Goal: Task Accomplishment & Management: Manage account settings

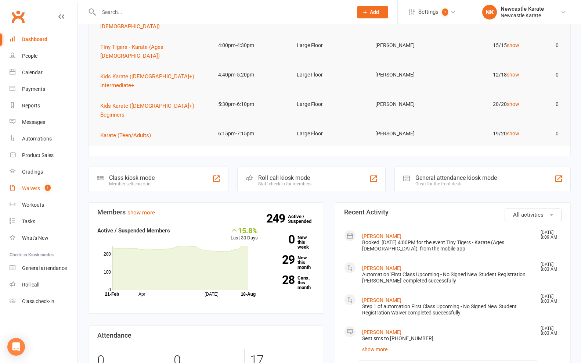
click at [45, 191] on count-badge "1" at bounding box center [46, 188] width 10 height 6
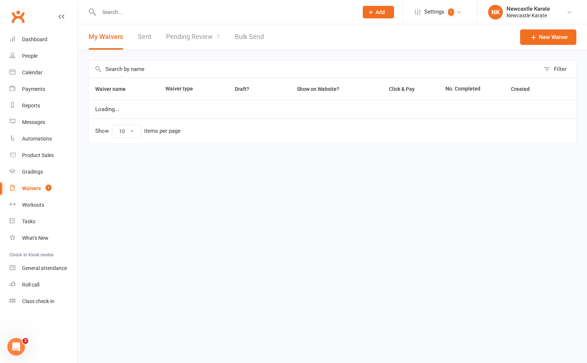
select select "100"
click at [213, 35] on link "Pending Review 1" at bounding box center [193, 36] width 54 height 25
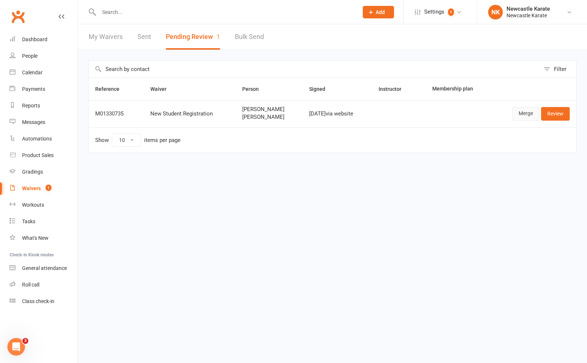
click at [520, 109] on link "Merge" at bounding box center [525, 113] width 27 height 13
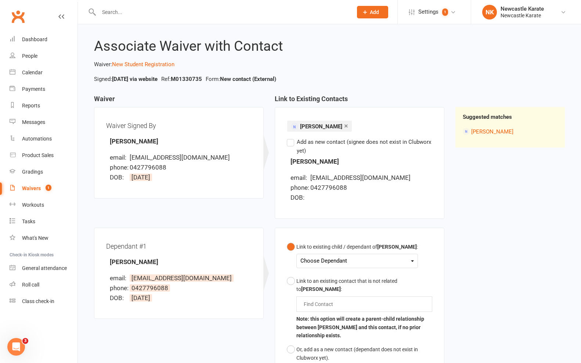
scroll to position [71, 0]
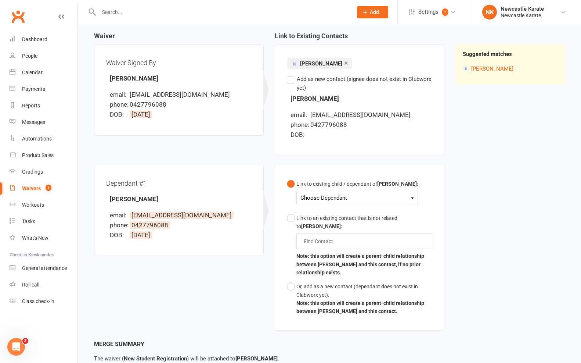
click at [321, 196] on div "Choose Dependant" at bounding box center [357, 198] width 114 height 10
click at [311, 216] on span at bounding box center [311, 215] width 9 height 9
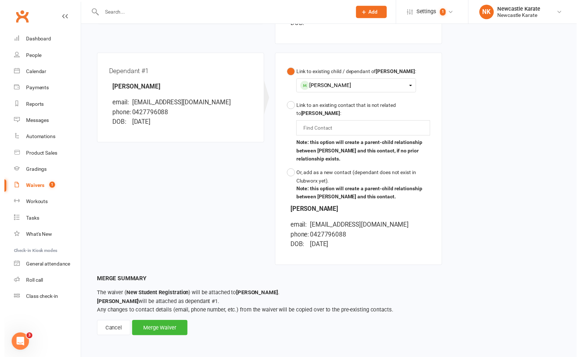
scroll to position [184, 0]
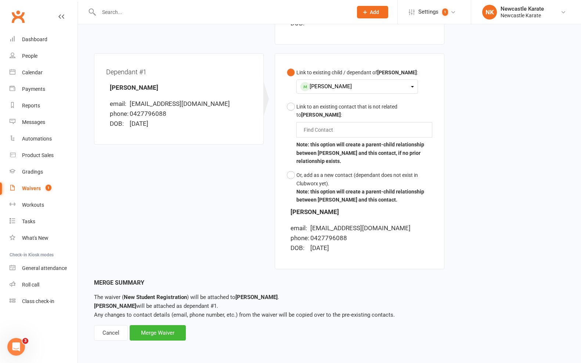
click at [162, 336] on div "Associate Waiver with Contact Waiver: New Student Registration Signed: Aug 17, …" at bounding box center [329, 96] width 503 height 509
click at [163, 332] on div "Merge Waiver" at bounding box center [158, 332] width 56 height 15
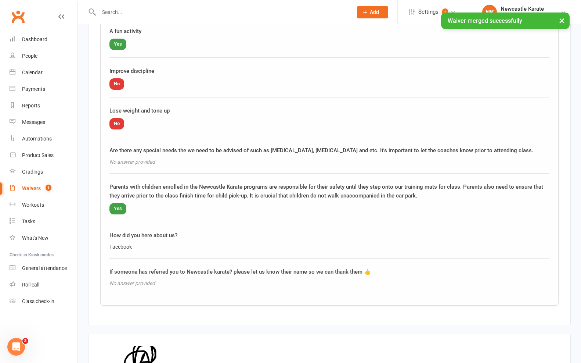
scroll to position [951, 0]
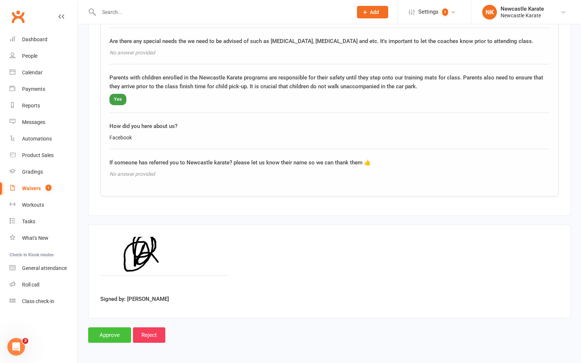
click at [104, 330] on input "Approve" at bounding box center [109, 334] width 43 height 15
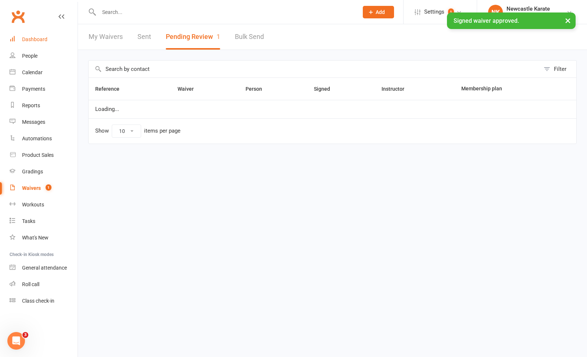
click at [29, 34] on link "Dashboard" at bounding box center [44, 39] width 68 height 17
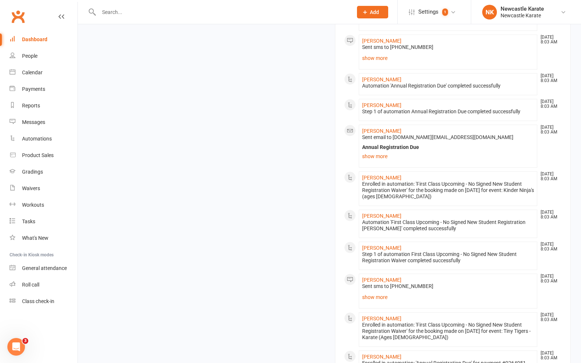
scroll to position [496, 0]
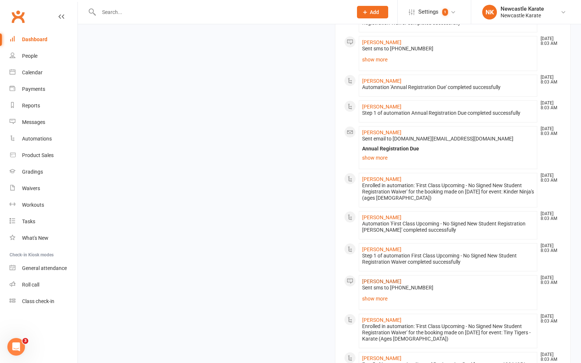
click at [372, 278] on link "Henry Nicholson" at bounding box center [381, 281] width 39 height 6
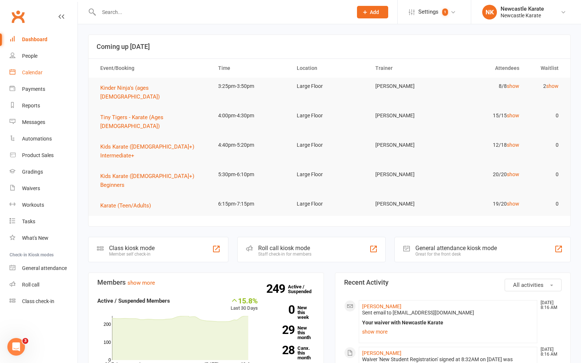
click at [44, 71] on link "Calendar" at bounding box center [44, 72] width 68 height 17
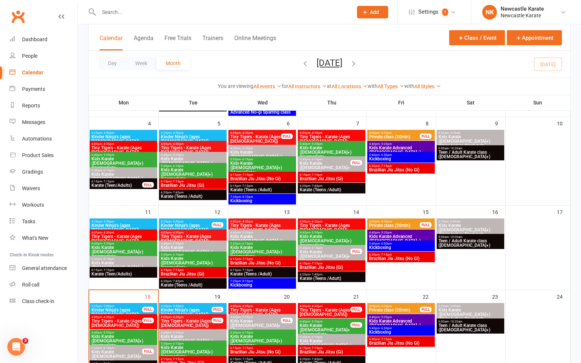
scroll to position [177, 0]
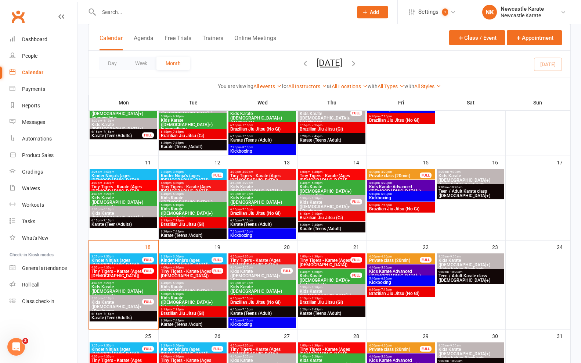
click at [269, 324] on span "Kickboxing" at bounding box center [262, 324] width 65 height 4
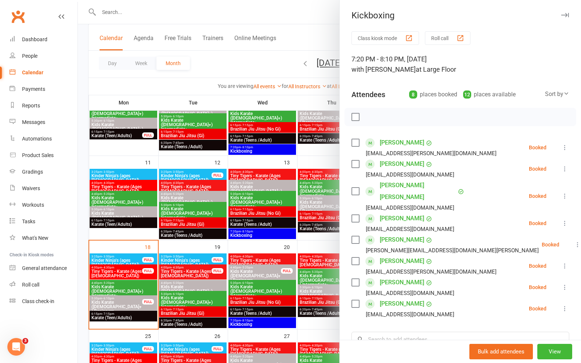
click at [237, 285] on div at bounding box center [329, 181] width 503 height 363
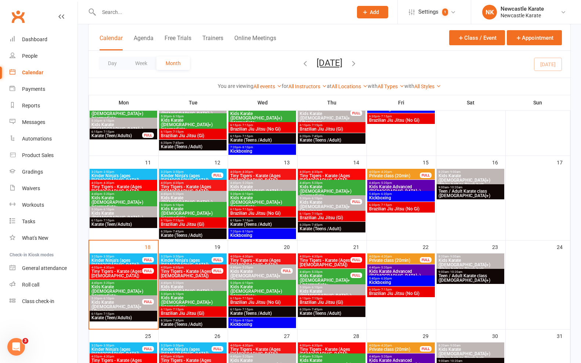
click at [392, 281] on span "Kickboxing" at bounding box center [401, 282] width 65 height 4
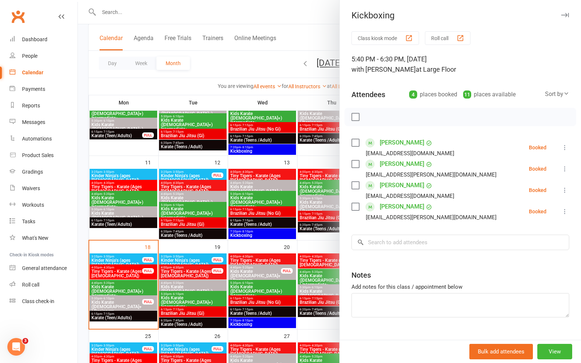
click at [289, 281] on div at bounding box center [329, 181] width 503 height 363
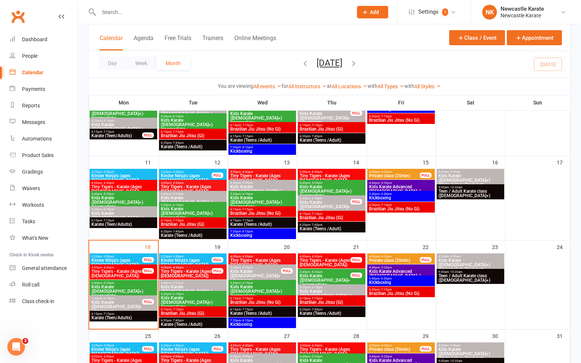
click at [393, 279] on span "5:40pm - 6:30pm" at bounding box center [401, 278] width 65 height 3
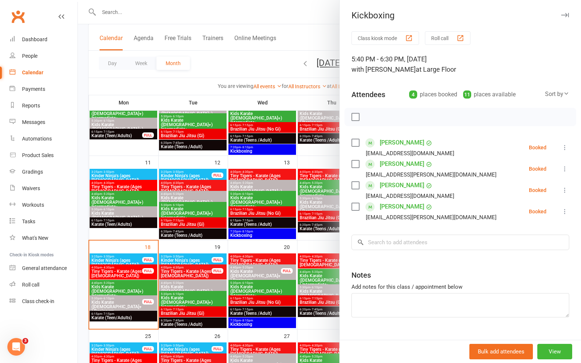
click at [327, 269] on div at bounding box center [329, 181] width 503 height 363
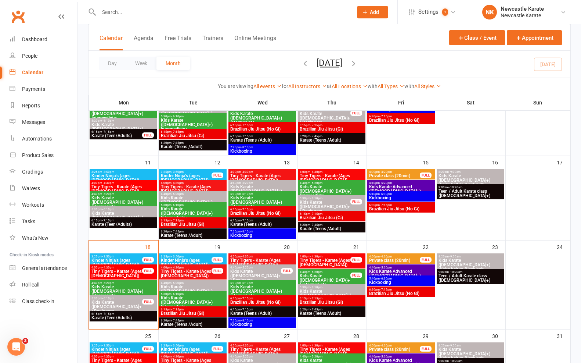
click at [386, 291] on span "Brazilian Jiu Jitsu (No Gi)" at bounding box center [401, 293] width 65 height 4
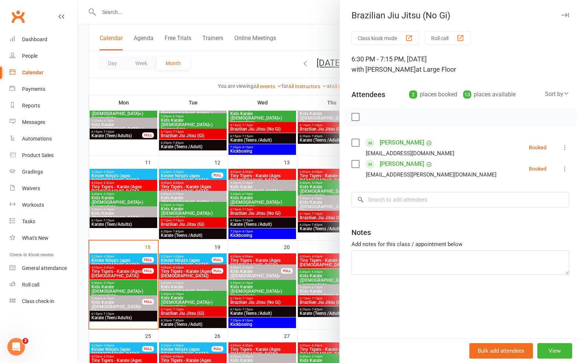
click at [309, 288] on div at bounding box center [329, 181] width 503 height 363
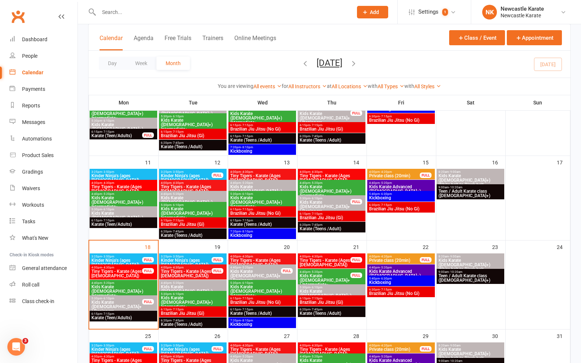
click at [408, 207] on span "Brazilian Jiu Jitsu (No Gi)" at bounding box center [401, 208] width 65 height 4
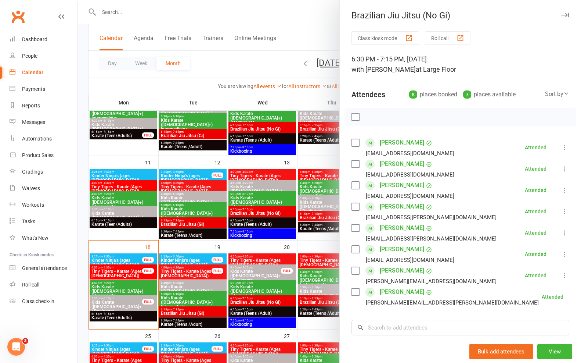
click at [266, 229] on div at bounding box center [329, 181] width 503 height 363
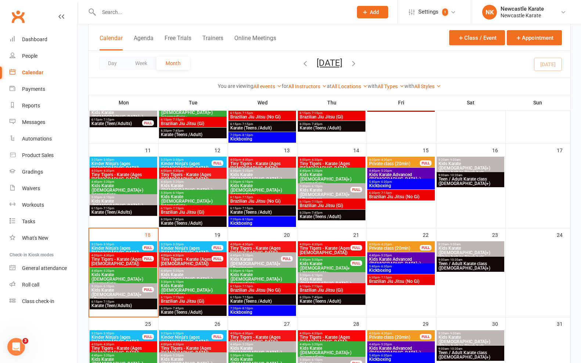
scroll to position [224, 0]
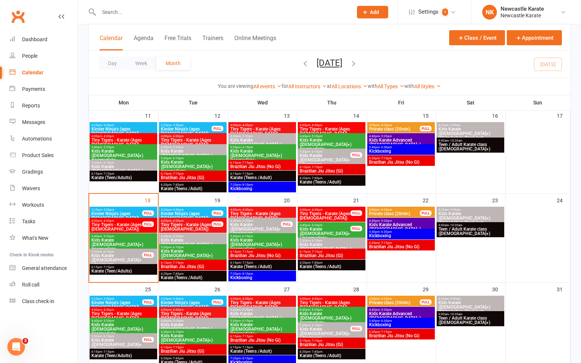
click at [393, 332] on span "6:30pm - 7:15pm" at bounding box center [401, 331] width 65 height 3
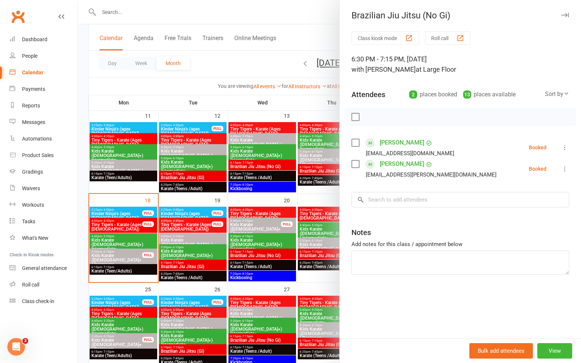
click at [297, 299] on div at bounding box center [329, 181] width 503 height 363
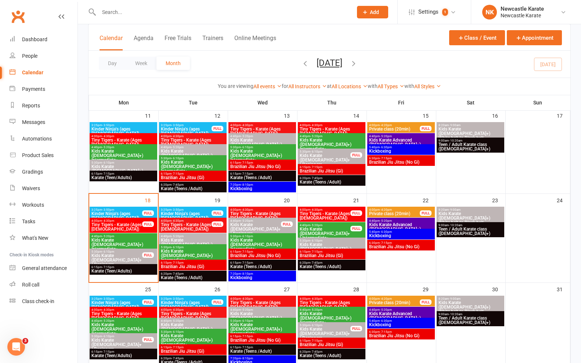
click at [387, 235] on span "Kickboxing" at bounding box center [401, 235] width 65 height 4
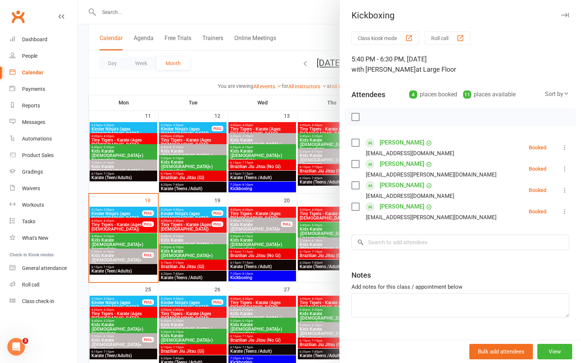
click at [277, 221] on div at bounding box center [329, 181] width 503 height 363
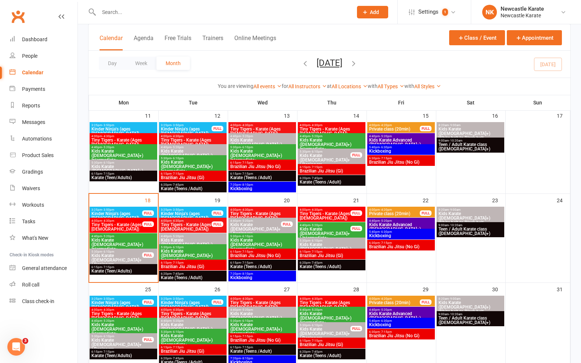
click at [387, 219] on span "- 5:20pm" at bounding box center [386, 220] width 12 height 3
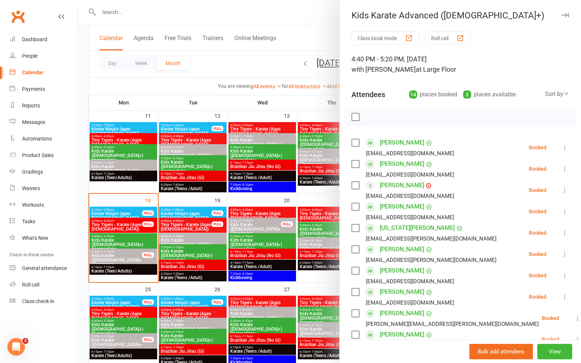
click at [296, 224] on div at bounding box center [329, 181] width 503 height 363
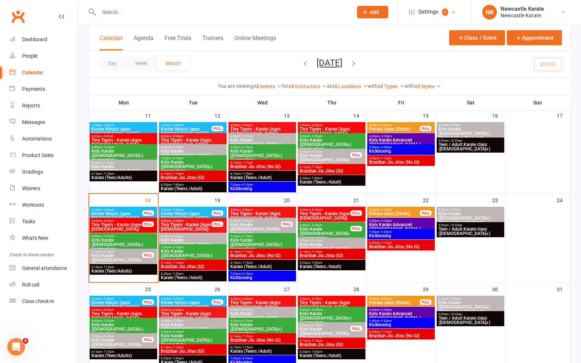
click at [336, 257] on span "Brazilian Jiu Jitsu (Gi)" at bounding box center [331, 255] width 65 height 4
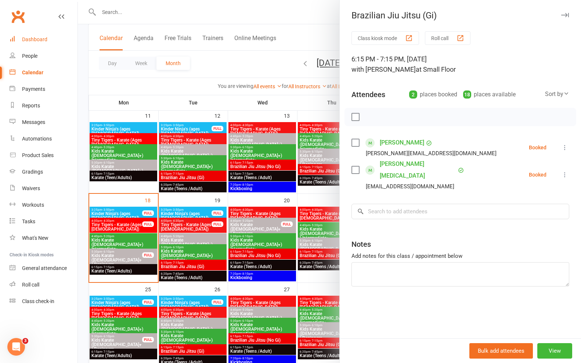
click at [34, 33] on link "Dashboard" at bounding box center [44, 39] width 68 height 17
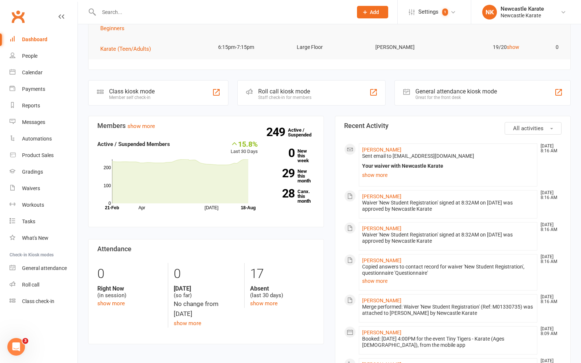
scroll to position [292, 0]
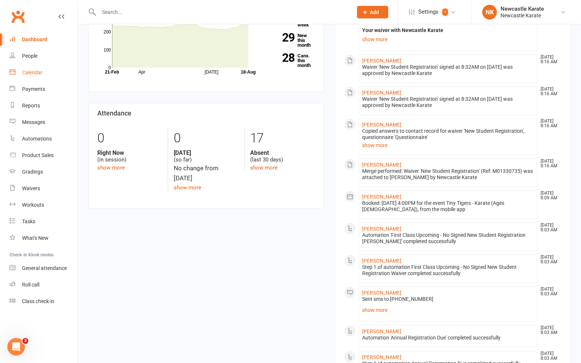
click at [23, 70] on div "Calendar" at bounding box center [32, 72] width 21 height 6
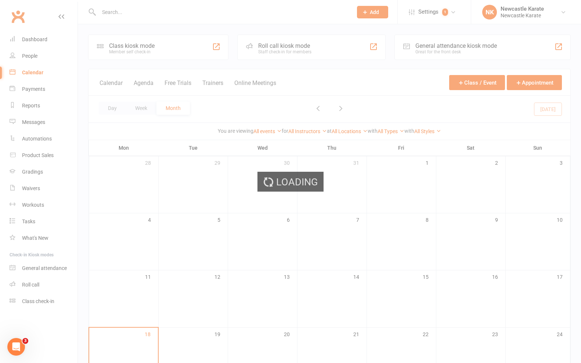
scroll to position [1, 0]
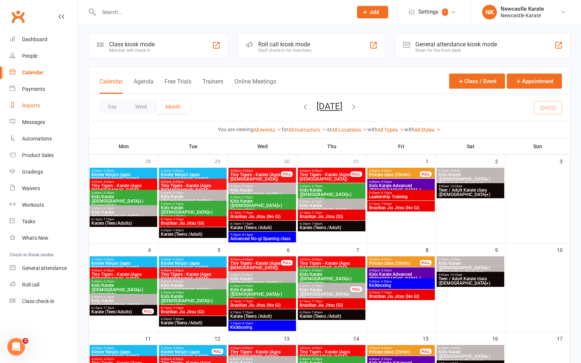
click at [46, 112] on link "Reports" at bounding box center [44, 105] width 68 height 17
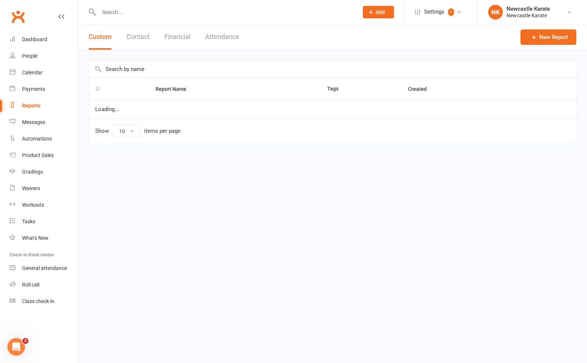
select select "25"
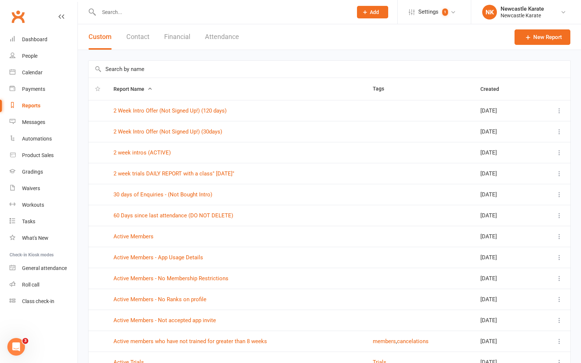
click at [46, 114] on link "Reports" at bounding box center [44, 105] width 68 height 17
click at [45, 118] on link "Messages" at bounding box center [44, 122] width 68 height 17
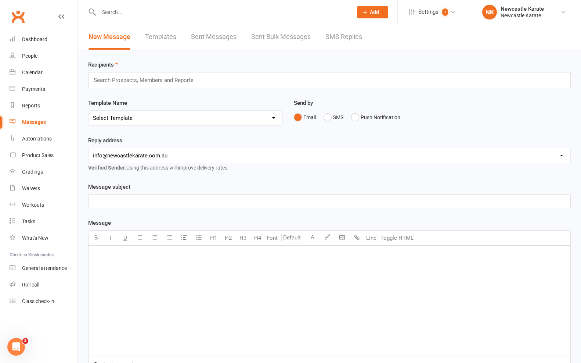
click at [353, 38] on link "SMS Replies" at bounding box center [343, 36] width 37 height 25
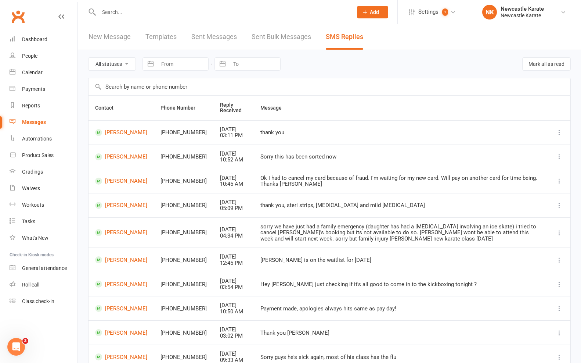
click at [146, 11] on input "text" at bounding box center [222, 12] width 251 height 10
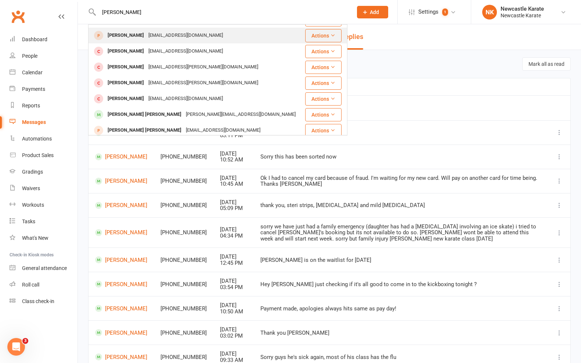
scroll to position [106, 0]
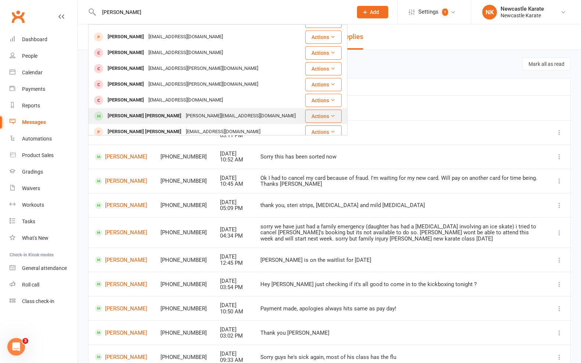
type input "campbell"
click at [184, 114] on div "Darren@descaslandscapes.com.au" at bounding box center [241, 116] width 114 height 11
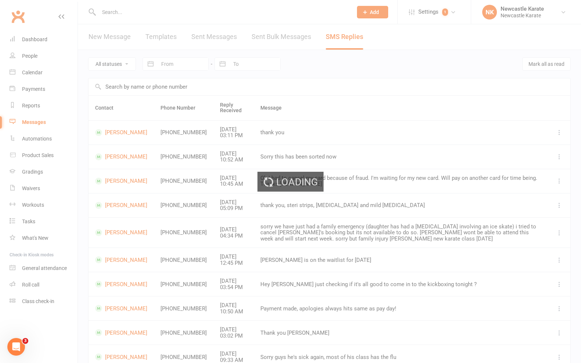
scroll to position [8, 0]
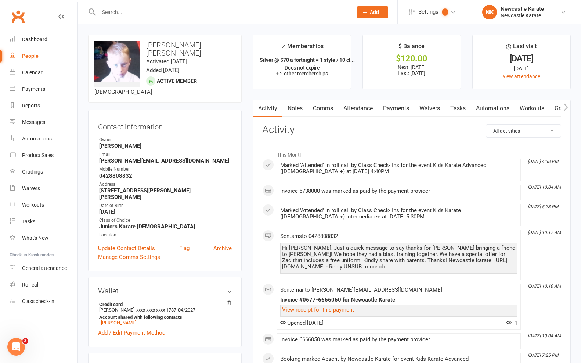
click at [361, 109] on link "Attendance" at bounding box center [358, 108] width 40 height 17
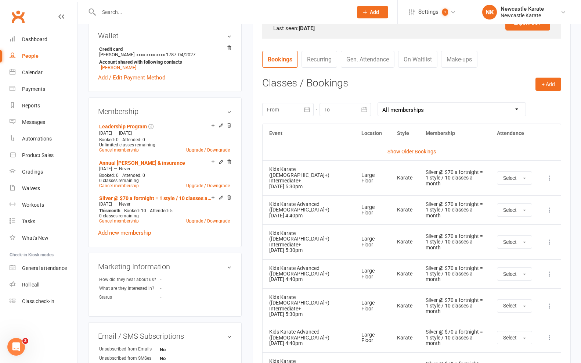
scroll to position [357, 0]
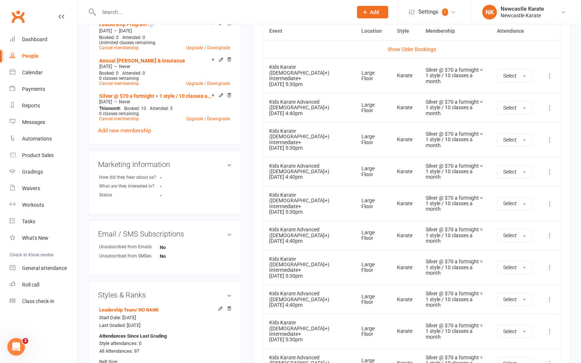
click at [547, 104] on icon at bounding box center [549, 107] width 7 height 7
click at [525, 144] on link "Remove booking" at bounding box center [517, 151] width 73 height 15
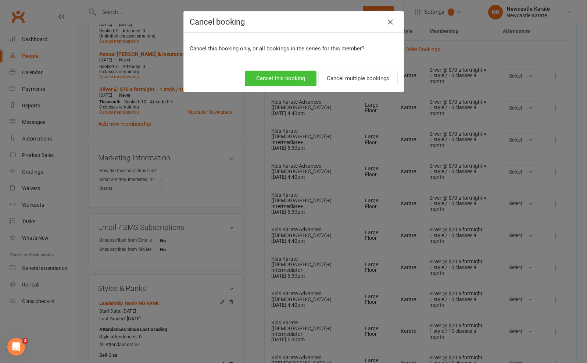
click at [280, 81] on button "Cancel this booking" at bounding box center [281, 78] width 72 height 15
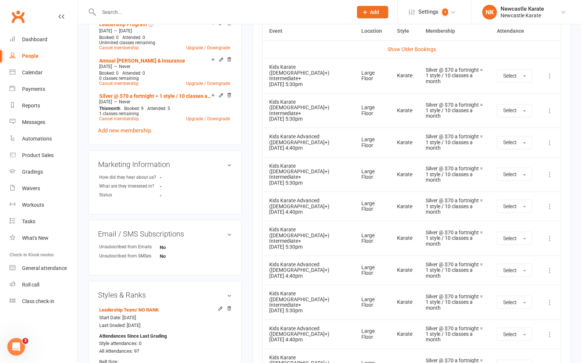
scroll to position [311, 0]
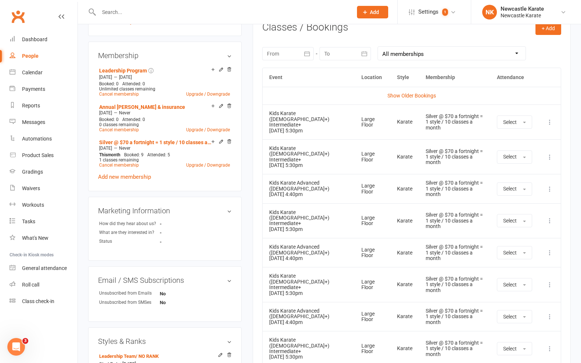
click at [550, 30] on button "+ Add" at bounding box center [549, 28] width 26 height 13
click at [533, 41] on link "Book Event" at bounding box center [524, 44] width 73 height 15
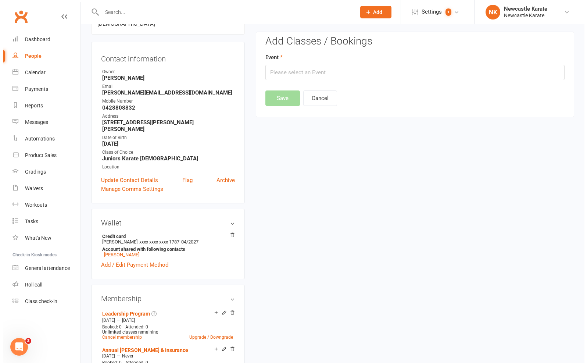
scroll to position [62, 0]
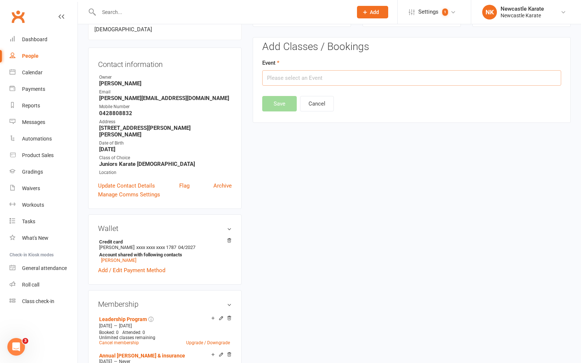
click at [296, 82] on input "text" at bounding box center [411, 77] width 299 height 15
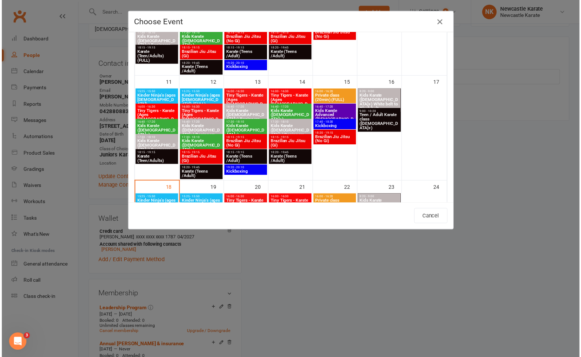
scroll to position [367, 0]
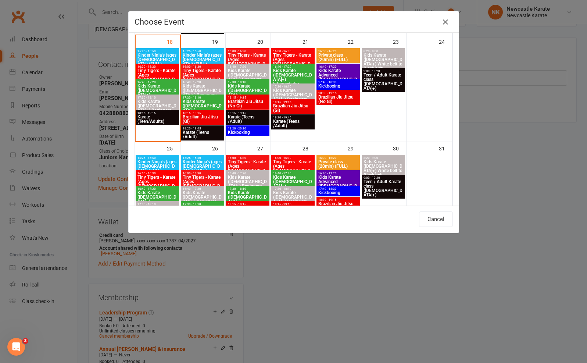
click at [197, 86] on span "Kids Karate ([DEMOGRAPHIC_DATA]+) Beginners" at bounding box center [202, 90] width 40 height 13
type input "Kids Karate (7yo+) Beginners - Aug 19, 2025 4:40:00 PM"
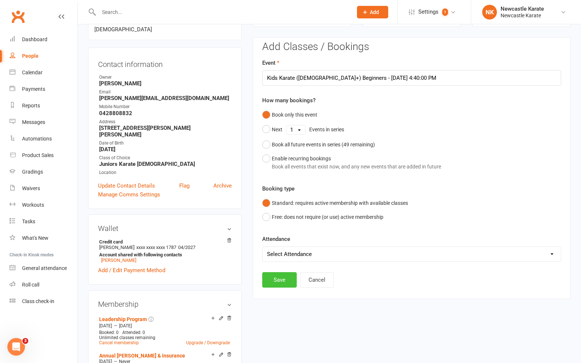
click at [281, 274] on button "Save" at bounding box center [279, 279] width 35 height 15
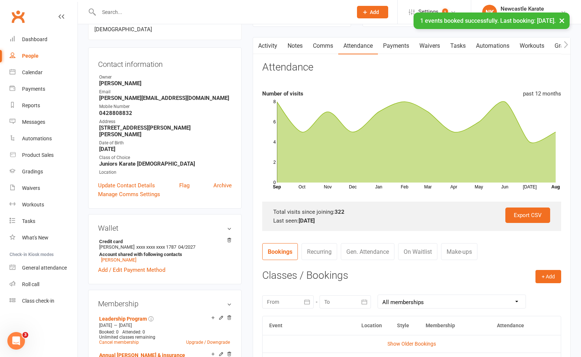
scroll to position [201, 0]
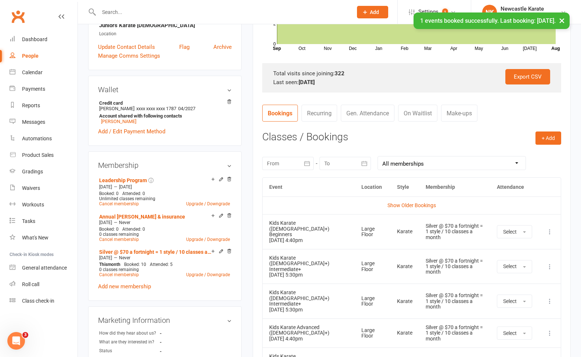
drag, startPoint x: 18, startPoint y: 40, endPoint x: 30, endPoint y: 50, distance: 15.6
click at [18, 40] on link "Dashboard" at bounding box center [44, 39] width 68 height 17
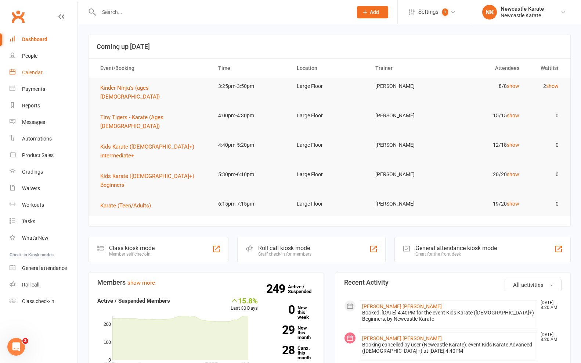
click at [37, 75] on div "Calendar" at bounding box center [32, 72] width 21 height 6
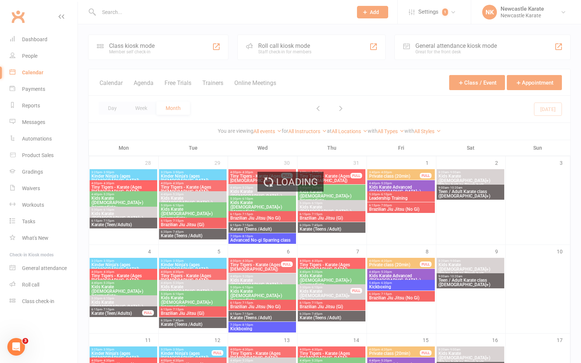
scroll to position [191, 0]
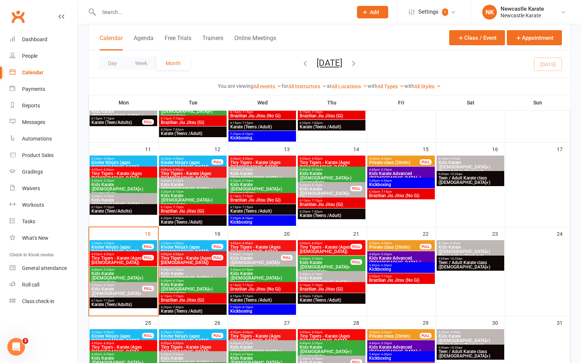
click at [130, 305] on span "Karate (Teen/Adults)" at bounding box center [123, 304] width 65 height 4
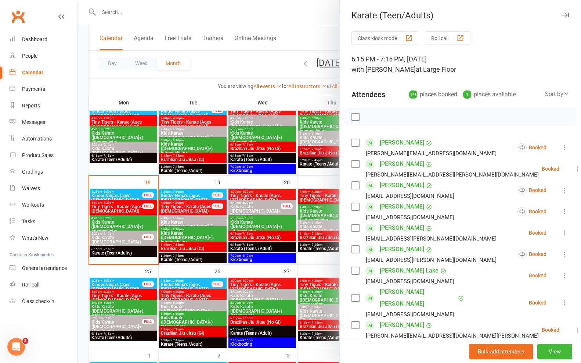
scroll to position [117, 0]
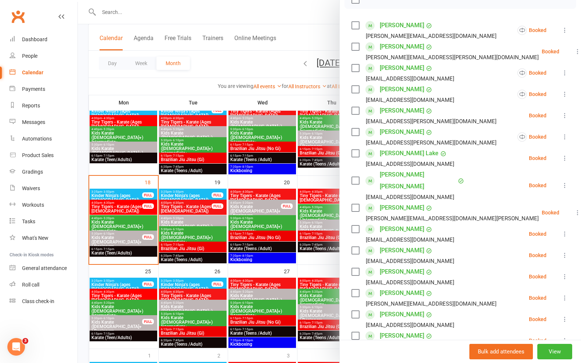
click at [263, 258] on div at bounding box center [329, 181] width 503 height 363
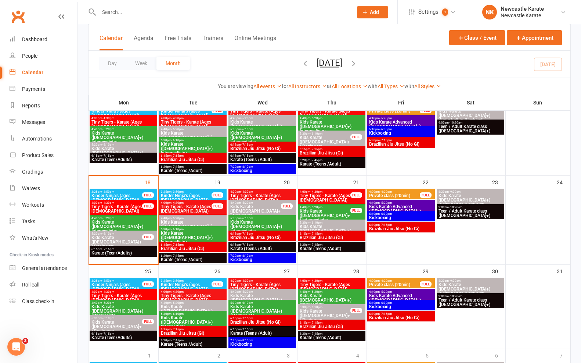
click at [184, 249] on span "Brazilian Jiu Jitsu (Gi)" at bounding box center [193, 248] width 65 height 4
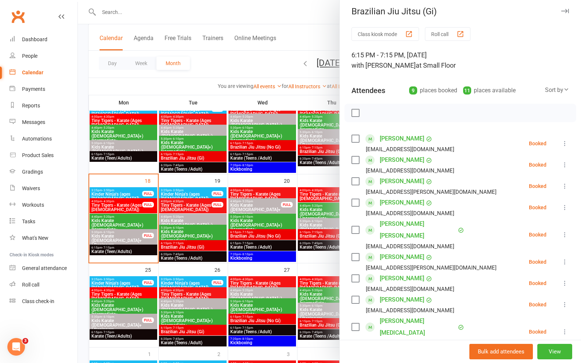
scroll to position [30, 0]
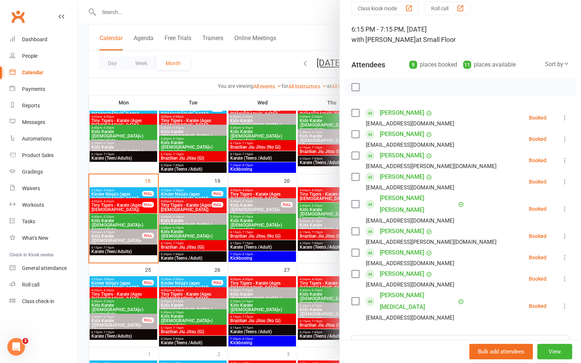
click at [207, 238] on div at bounding box center [329, 181] width 503 height 363
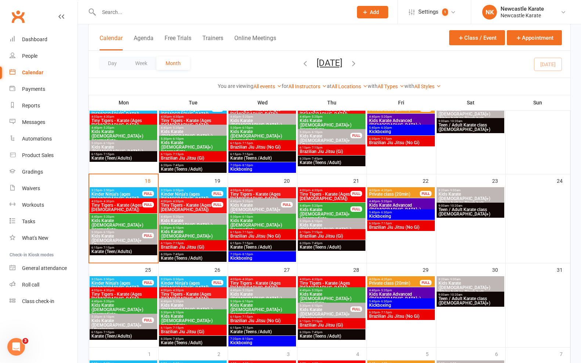
click at [259, 235] on span "Brazilian Jiu Jitsu (No Gi)" at bounding box center [262, 236] width 65 height 4
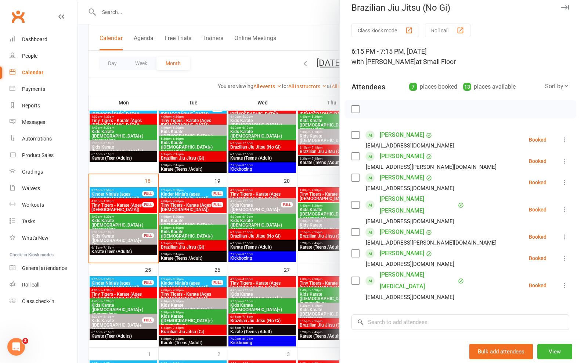
scroll to position [9, 0]
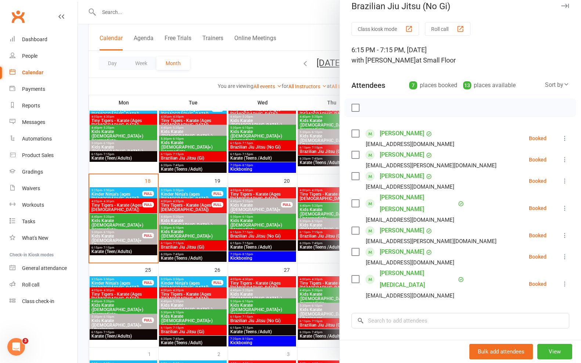
click at [301, 241] on div at bounding box center [329, 181] width 503 height 363
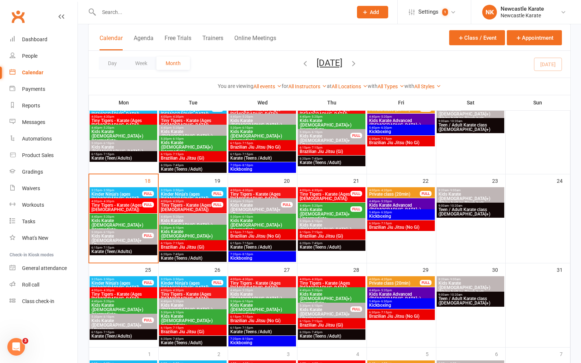
click at [331, 243] on span "6:20pm - 7:45pm" at bounding box center [331, 242] width 65 height 3
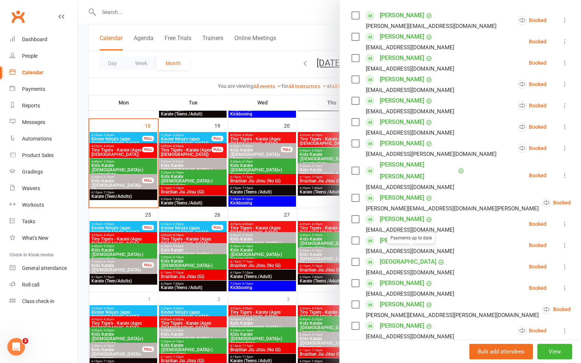
scroll to position [176, 0]
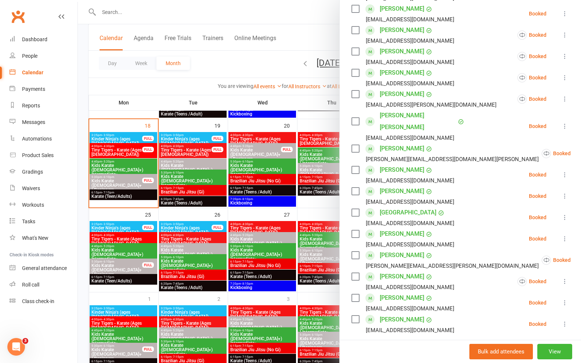
click at [388, 206] on link "Kobe Park" at bounding box center [408, 212] width 57 height 12
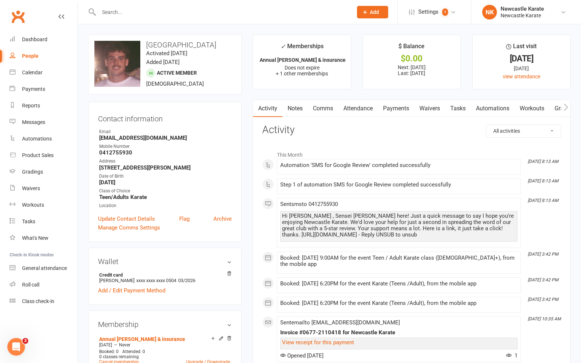
click at [399, 107] on link "Payments" at bounding box center [396, 108] width 36 height 17
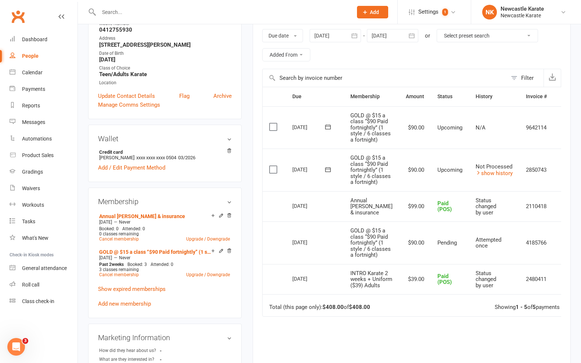
scroll to position [124, 0]
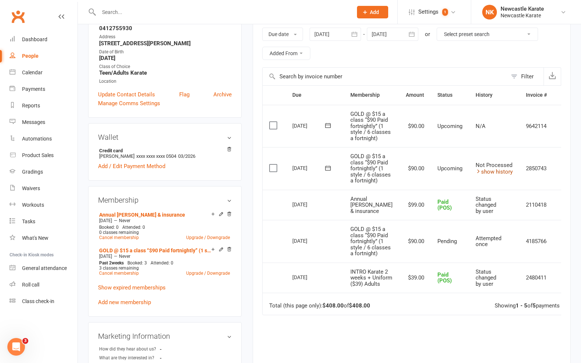
click at [476, 175] on link "show history" at bounding box center [494, 171] width 37 height 7
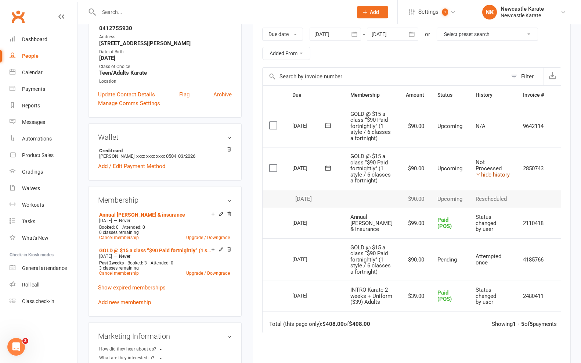
click at [480, 178] on link "hide history" at bounding box center [493, 174] width 34 height 7
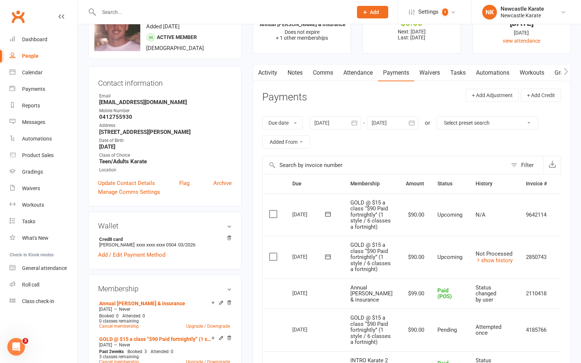
scroll to position [0, 0]
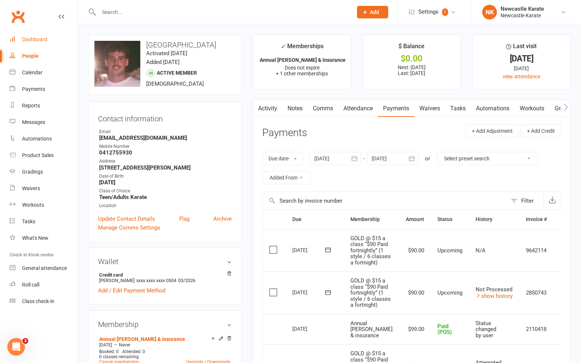
click at [39, 38] on div "Dashboard" at bounding box center [34, 39] width 25 height 6
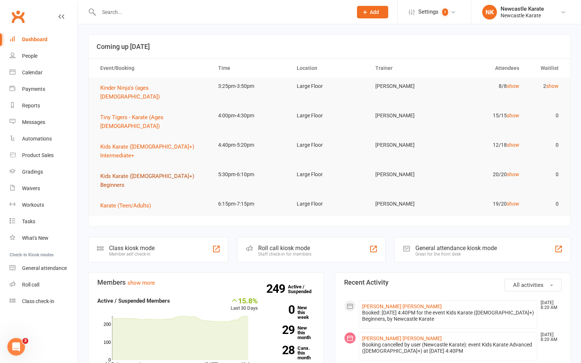
click at [116, 172] on button "Kids Karate ([DEMOGRAPHIC_DATA]+) Beginners" at bounding box center [152, 181] width 105 height 18
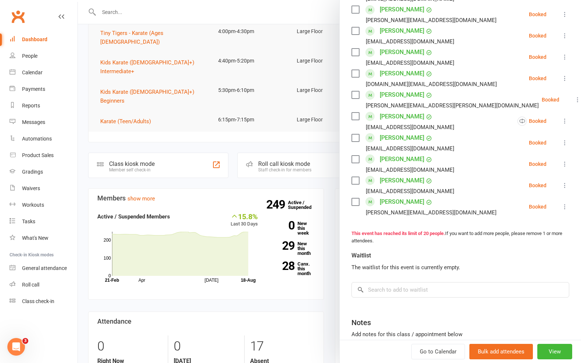
scroll to position [226, 0]
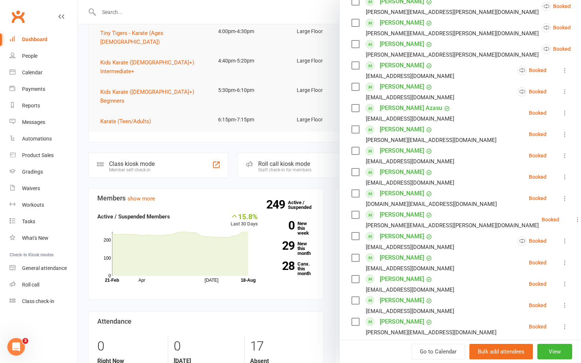
click at [304, 96] on div at bounding box center [329, 181] width 503 height 363
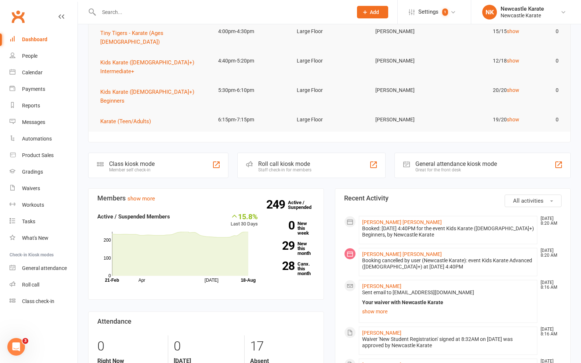
scroll to position [0, 0]
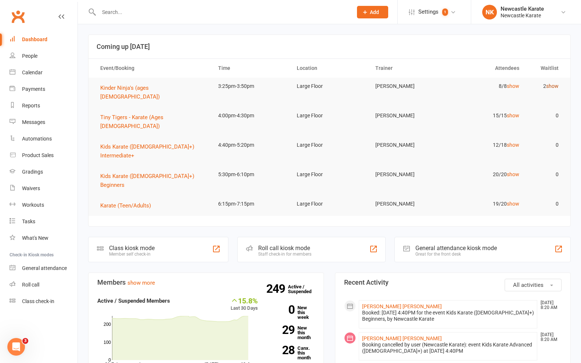
click at [555, 88] on link "show" at bounding box center [552, 86] width 12 height 6
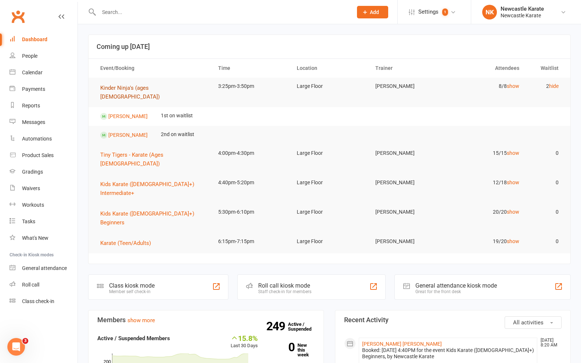
click at [147, 88] on span "Kinder Ninja's (ages [DEMOGRAPHIC_DATA])" at bounding box center [130, 91] width 60 height 15
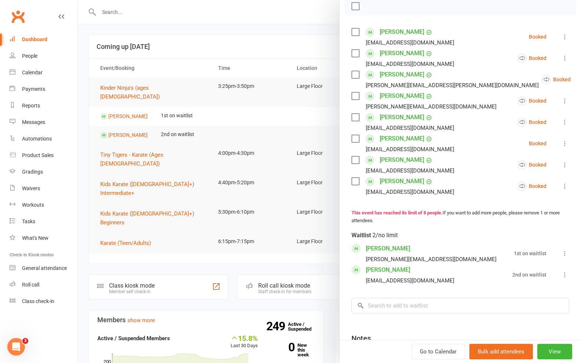
scroll to position [95, 0]
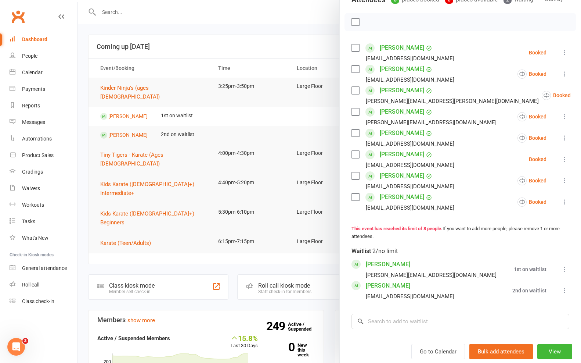
click at [389, 54] on link "Alixen Berry" at bounding box center [402, 48] width 44 height 12
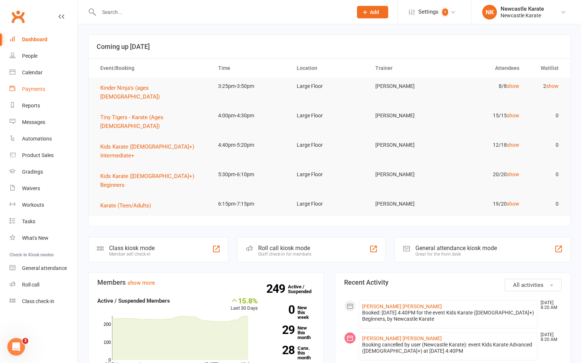
click at [27, 82] on link "Payments" at bounding box center [44, 89] width 68 height 17
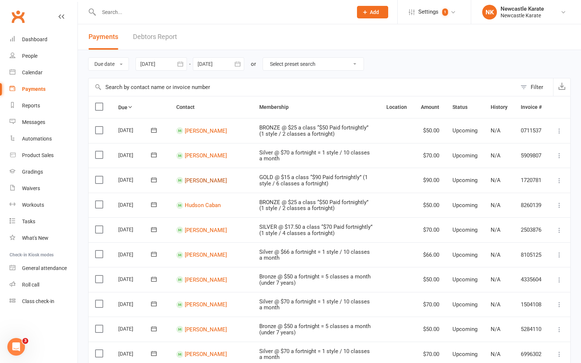
click at [191, 178] on link "Tyler Bergquist" at bounding box center [206, 180] width 42 height 7
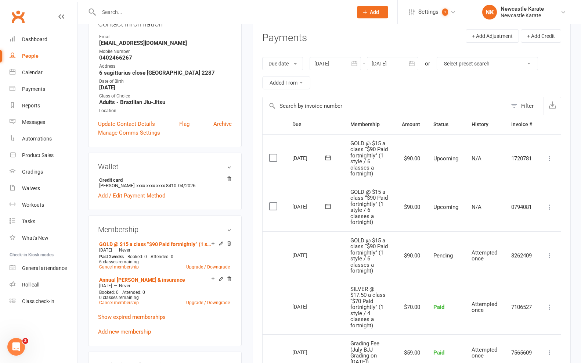
scroll to position [96, 0]
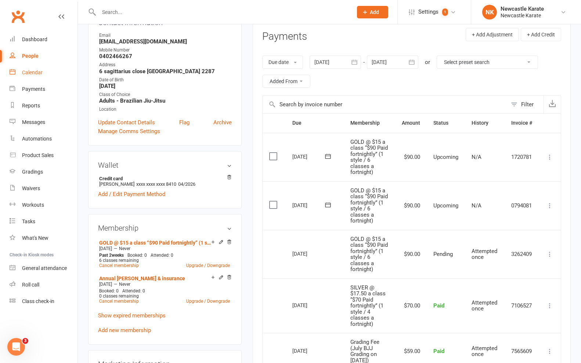
click at [37, 68] on link "Calendar" at bounding box center [44, 72] width 68 height 17
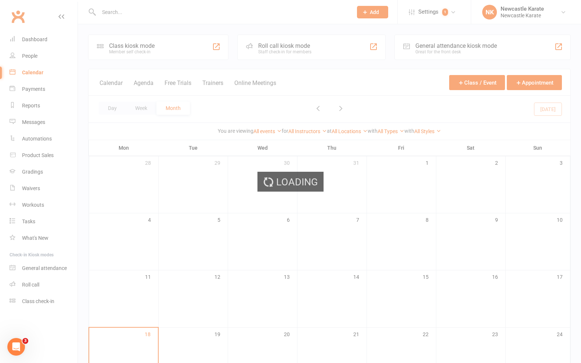
click at [37, 38] on div "Loading" at bounding box center [290, 181] width 581 height 363
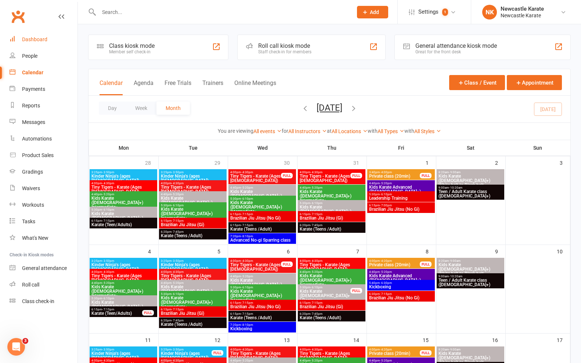
click at [47, 39] on link "Dashboard" at bounding box center [44, 39] width 68 height 17
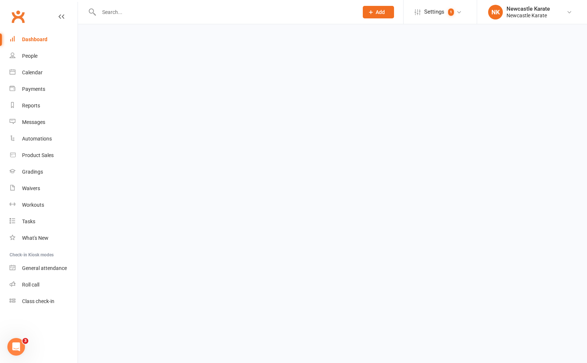
click at [157, 33] on html "Prospect Member Non-attending contact Class / event Appointment Grading event T…" at bounding box center [293, 17] width 587 height 35
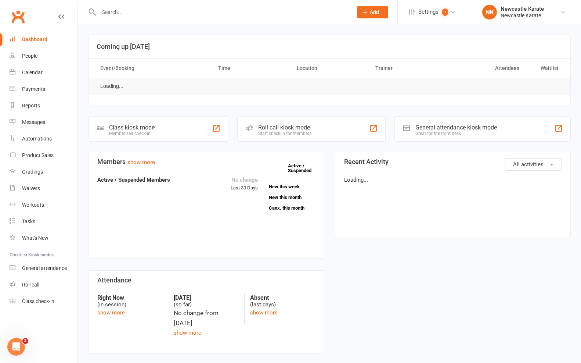
click at [159, 20] on div at bounding box center [217, 12] width 259 height 24
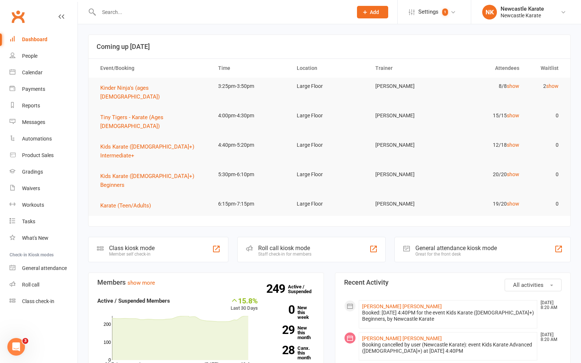
click at [161, 17] on div at bounding box center [217, 12] width 259 height 24
click at [161, 17] on input "text" at bounding box center [222, 12] width 251 height 10
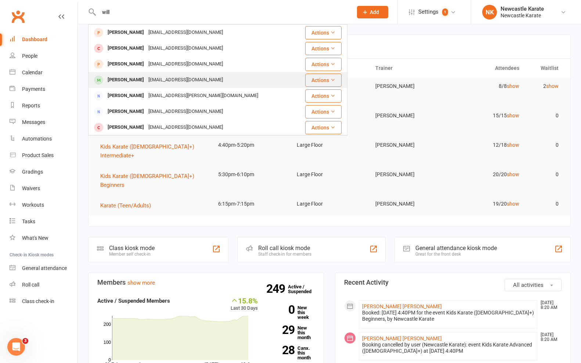
type input "will"
click at [148, 78] on div "willo3001@gmail.com" at bounding box center [185, 80] width 79 height 11
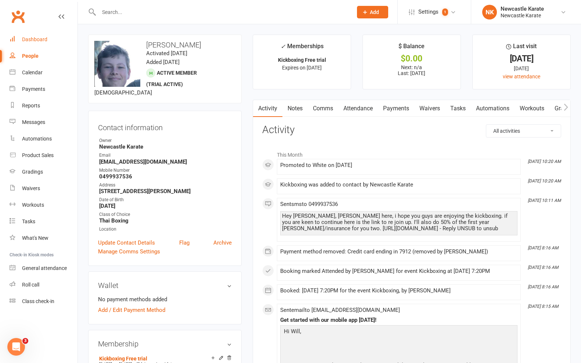
click at [37, 31] on link "Dashboard" at bounding box center [44, 39] width 68 height 17
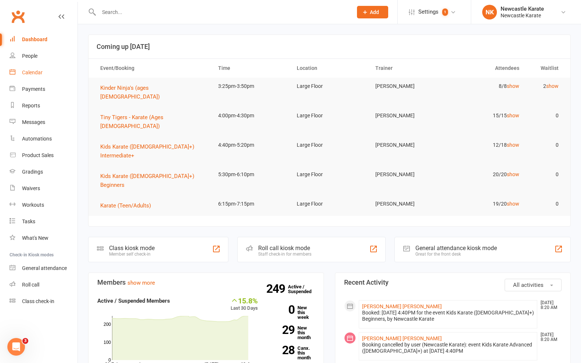
click at [40, 73] on div "Calendar" at bounding box center [32, 72] width 21 height 6
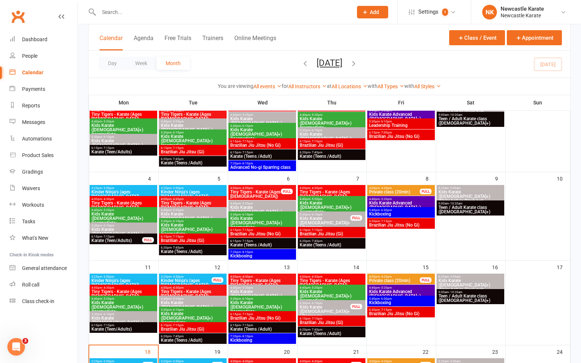
scroll to position [203, 0]
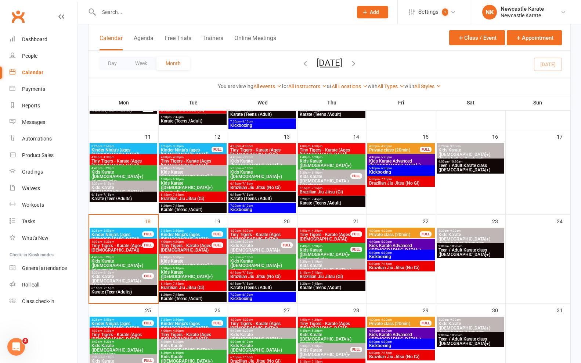
click at [192, 270] on span "Kids Karate ([DEMOGRAPHIC_DATA]+) Intermediate+" at bounding box center [193, 276] width 65 height 13
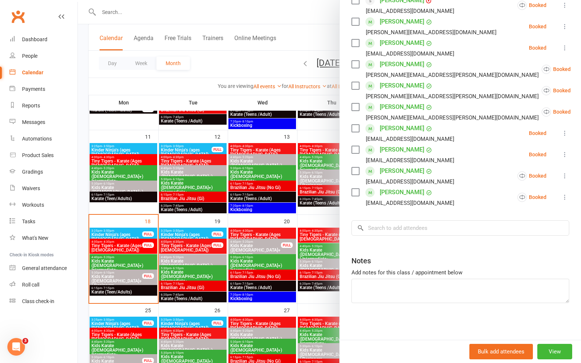
scroll to position [247, 0]
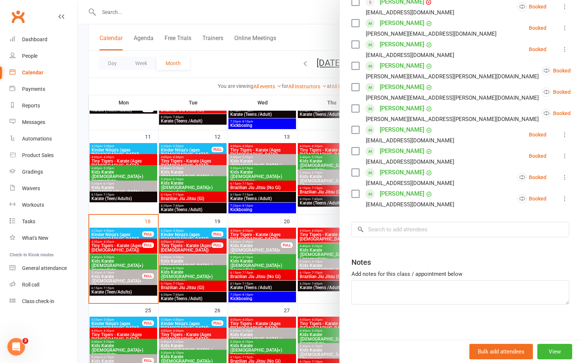
drag, startPoint x: 272, startPoint y: 263, endPoint x: 238, endPoint y: 262, distance: 33.8
click at [270, 262] on div at bounding box center [329, 181] width 503 height 363
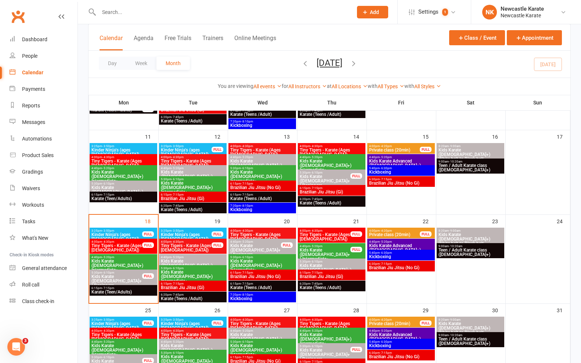
click at [252, 281] on div "6:15pm - 7:15pm Karate (Teens /Adult)" at bounding box center [262, 285] width 68 height 11
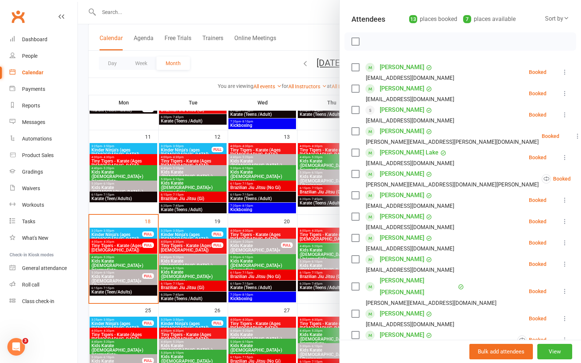
scroll to position [90, 0]
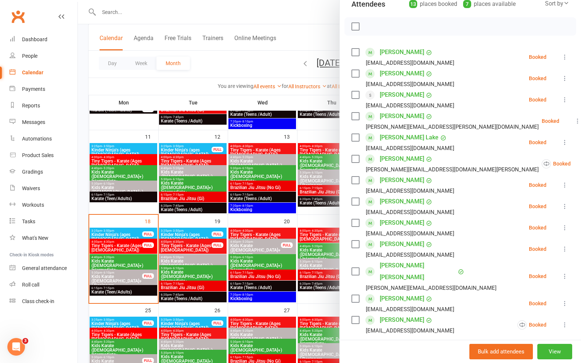
click at [263, 272] on div at bounding box center [329, 181] width 503 height 363
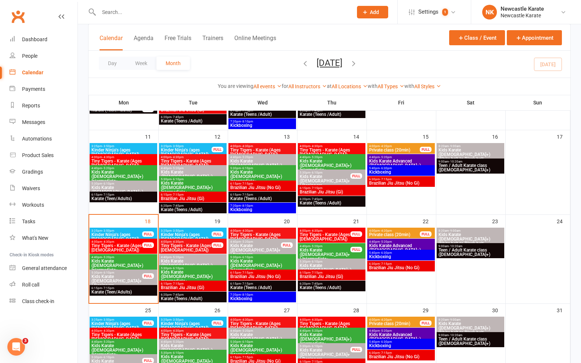
click at [268, 300] on span "Kickboxing" at bounding box center [262, 298] width 65 height 4
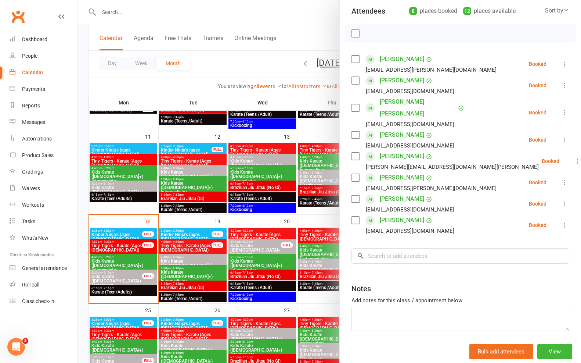
scroll to position [55, 0]
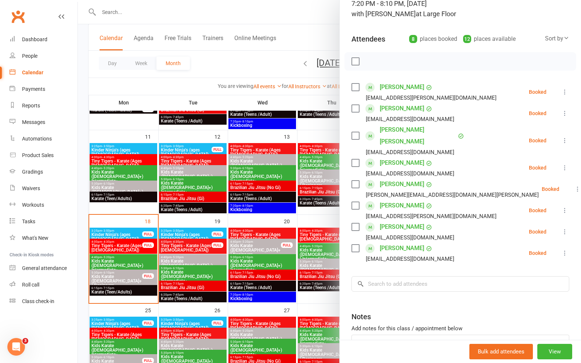
click at [302, 253] on div at bounding box center [329, 181] width 503 height 363
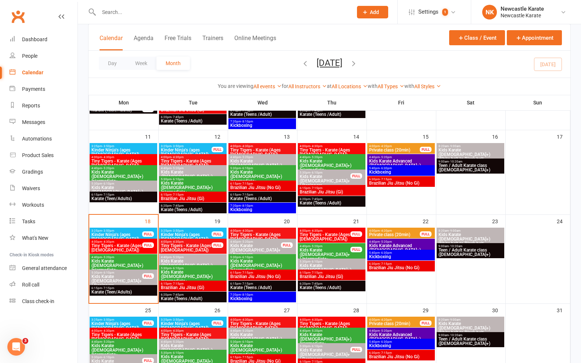
click at [406, 251] on div "5:40pm - 6:30pm Kickboxing" at bounding box center [401, 254] width 68 height 11
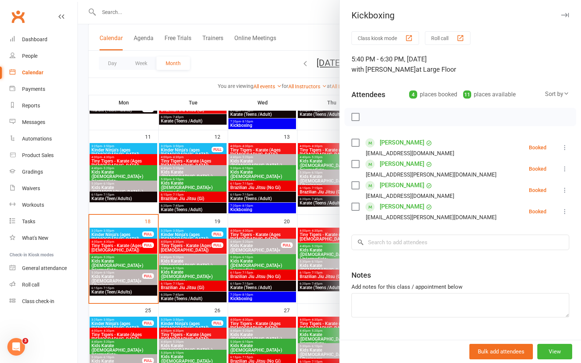
click at [393, 184] on link "Jayden Langham" at bounding box center [402, 185] width 44 height 12
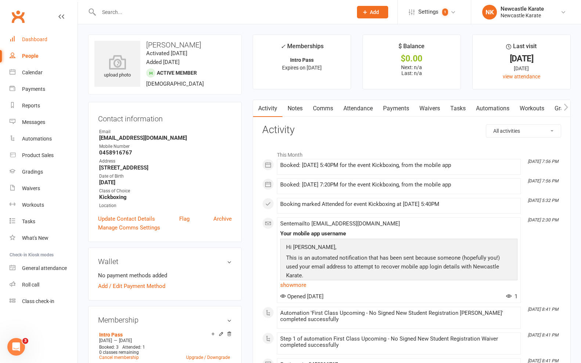
click at [34, 34] on link "Dashboard" at bounding box center [44, 39] width 68 height 17
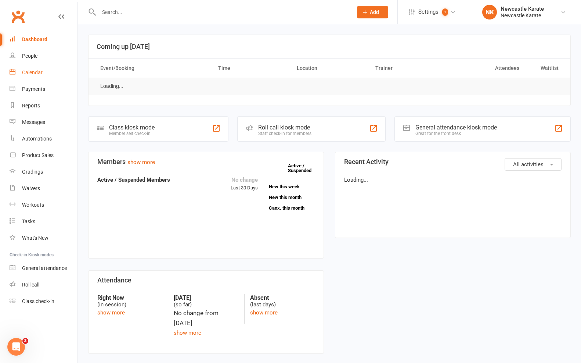
click at [46, 73] on link "Calendar" at bounding box center [44, 72] width 68 height 17
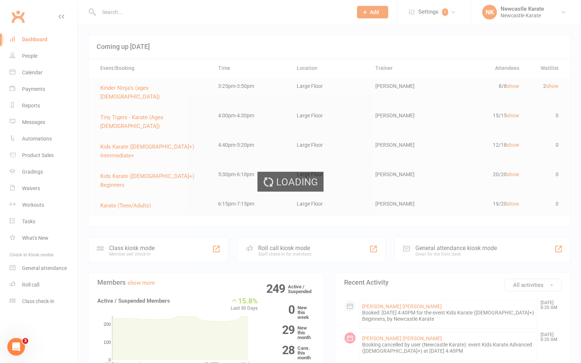
scroll to position [141, 0]
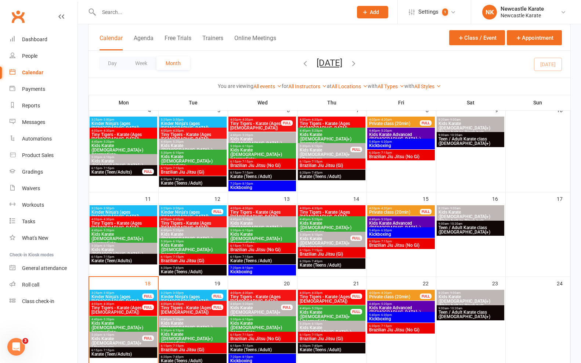
click at [399, 233] on span "Kickboxing" at bounding box center [401, 234] width 65 height 4
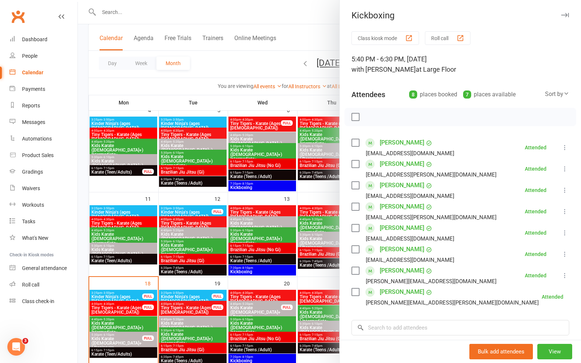
click at [263, 209] on div at bounding box center [329, 181] width 503 height 363
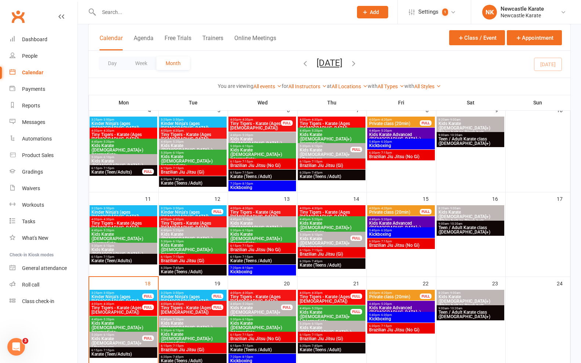
click at [368, 230] on div "5:40pm - 6:30pm Kickboxing" at bounding box center [401, 232] width 68 height 11
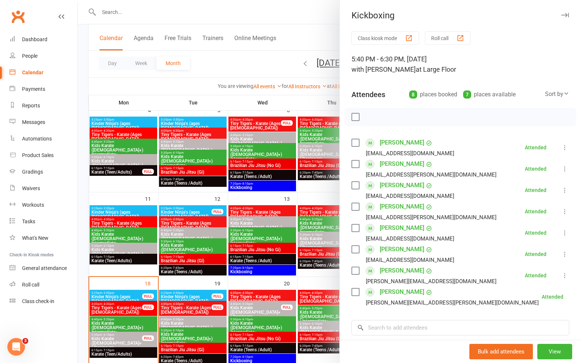
click at [266, 176] on div at bounding box center [329, 181] width 503 height 363
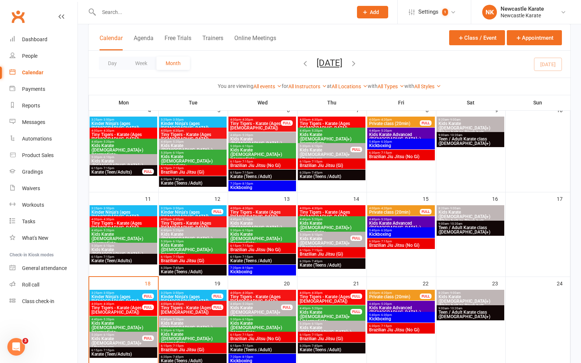
drag, startPoint x: 218, startPoint y: 22, endPoint x: 221, endPoint y: 15, distance: 7.4
click at [220, 17] on div at bounding box center [217, 12] width 259 height 24
click at [221, 15] on input "text" at bounding box center [222, 12] width 251 height 10
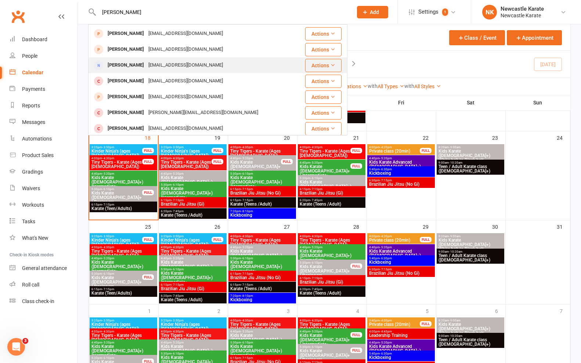
scroll to position [124, 0]
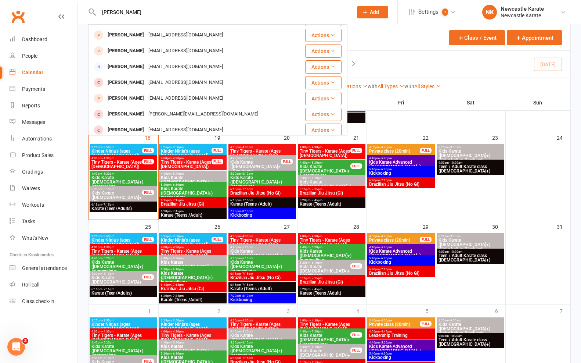
type input "reece"
click at [45, 69] on link "Calendar" at bounding box center [44, 72] width 68 height 17
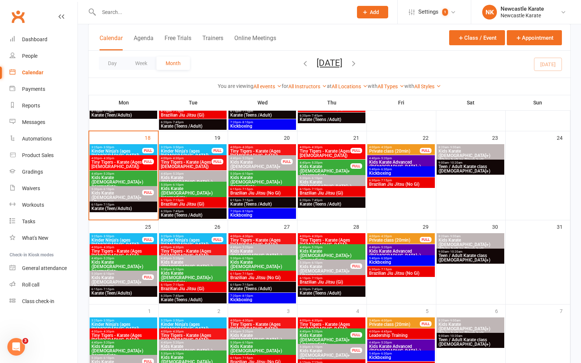
click at [44, 73] on link "Calendar" at bounding box center [44, 72] width 68 height 17
click at [38, 43] on link "Dashboard" at bounding box center [44, 39] width 68 height 17
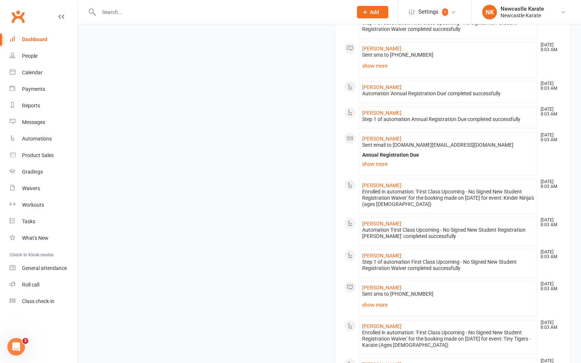
scroll to position [646, 0]
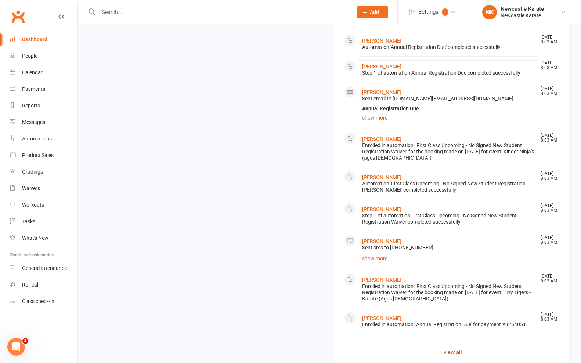
click at [453, 347] on link "view all" at bounding box center [452, 351] width 217 height 9
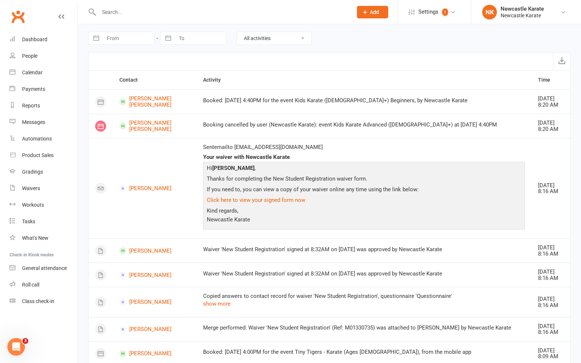
click at [133, 31] on div "Navigate forward to interact with the calendar and select a date. Press the que…" at bounding box center [329, 38] width 483 height 28
click at [130, 37] on input "From" at bounding box center [128, 38] width 51 height 12
select select "6"
select select "2025"
select select "7"
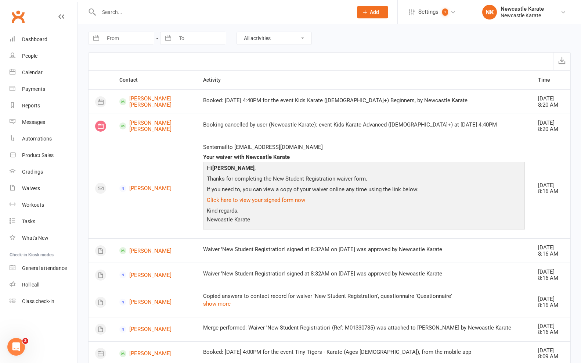
select select "2025"
select select "8"
select select "2025"
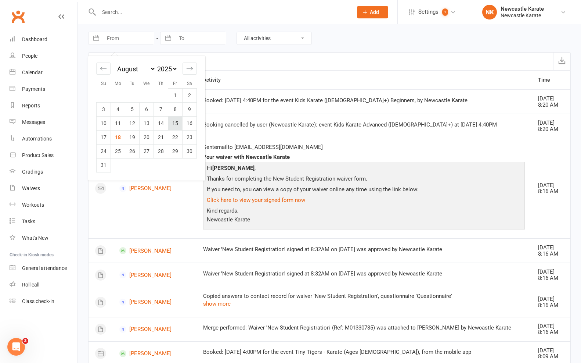
click at [177, 123] on td "15" at bounding box center [175, 123] width 14 height 14
type input "15 Aug 2025"
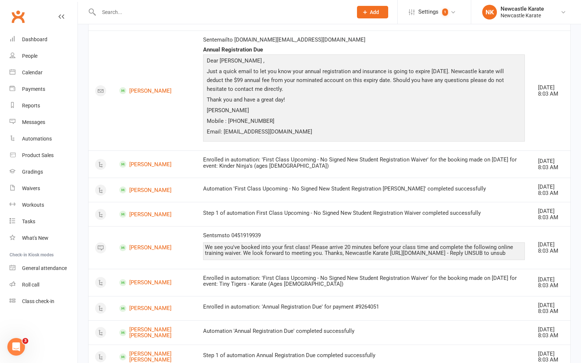
scroll to position [895, 0]
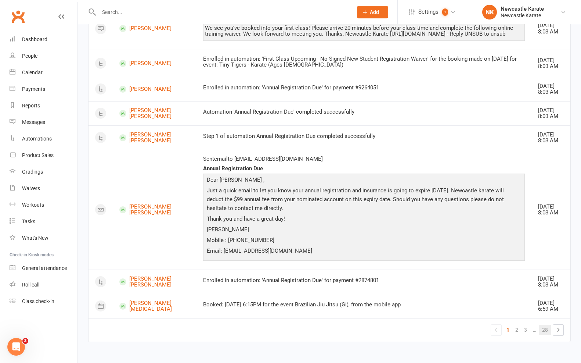
click at [544, 324] on link "28" at bounding box center [545, 329] width 12 height 10
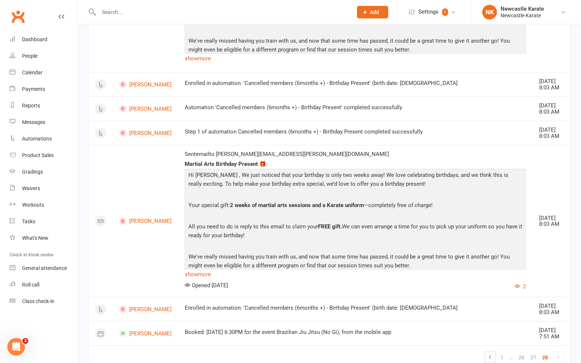
scroll to position [1056, 0]
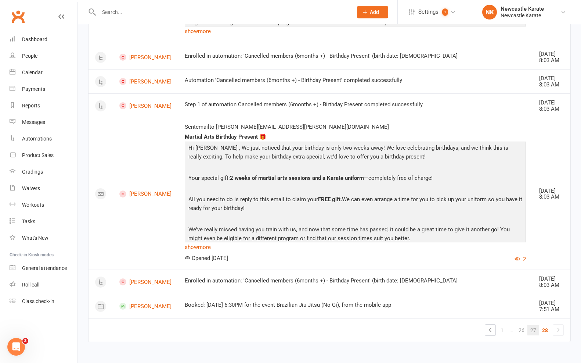
click at [534, 325] on link "27" at bounding box center [533, 330] width 12 height 10
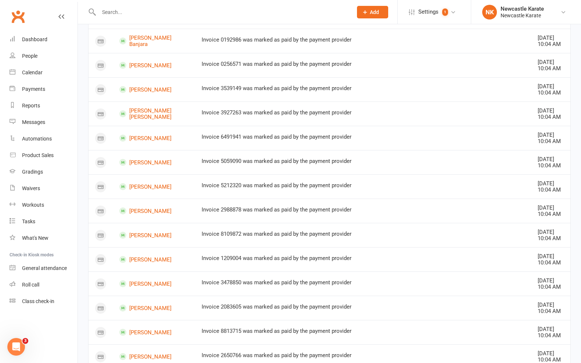
scroll to position [0, 0]
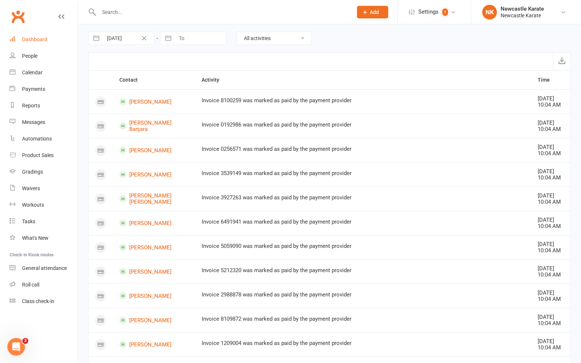
click at [36, 43] on link "Dashboard" at bounding box center [44, 39] width 68 height 17
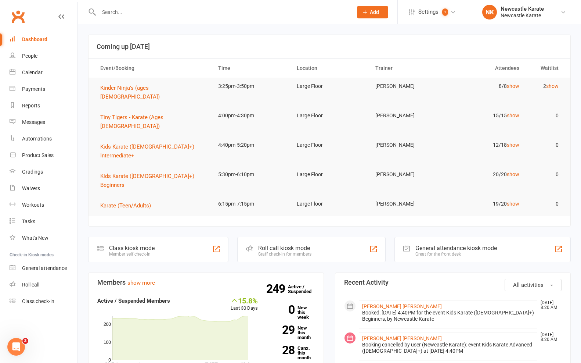
click at [290, 11] on input "text" at bounding box center [222, 12] width 251 height 10
click at [54, 73] on link "Calendar" at bounding box center [44, 72] width 68 height 17
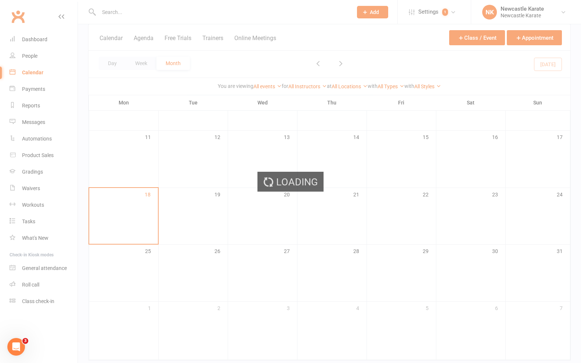
scroll to position [164, 0]
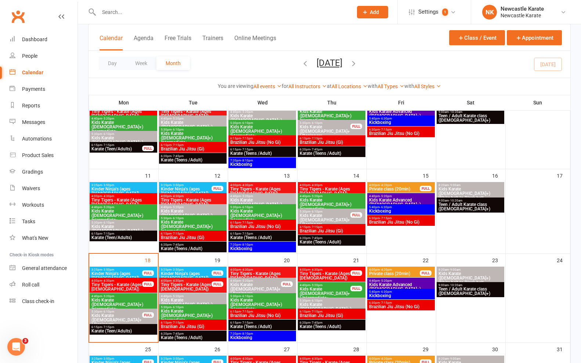
click at [411, 296] on span "Kickboxing" at bounding box center [401, 295] width 65 height 4
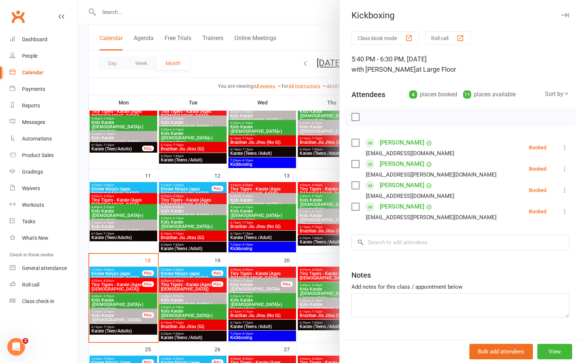
click at [307, 270] on div at bounding box center [329, 181] width 503 height 363
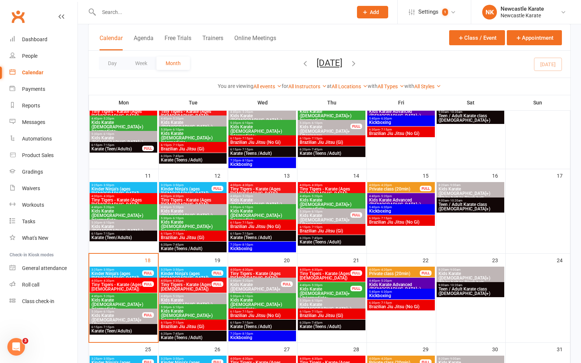
click at [382, 212] on span "Kickboxing" at bounding box center [401, 211] width 65 height 4
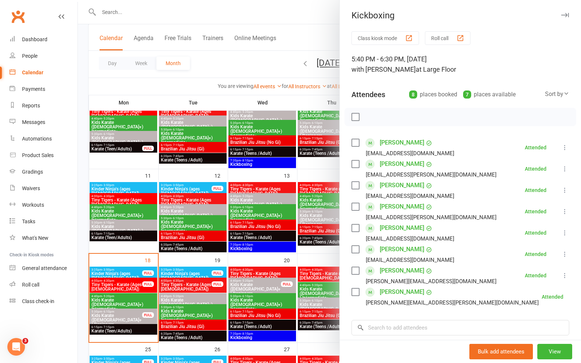
click at [218, 275] on div at bounding box center [329, 181] width 503 height 363
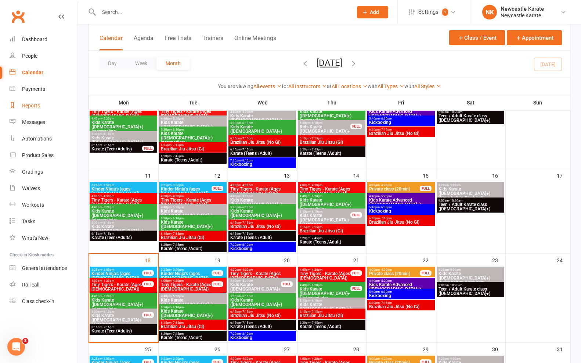
click at [39, 107] on div "Reports" at bounding box center [31, 105] width 18 height 6
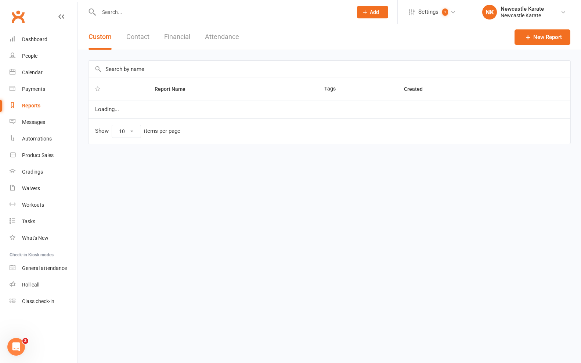
select select "25"
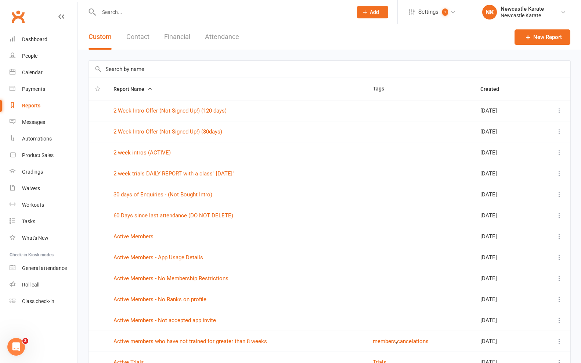
click at [141, 65] on input "text" at bounding box center [330, 69] width 482 height 17
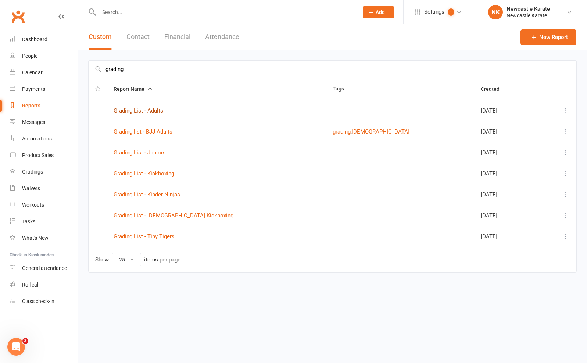
type input "grading"
click at [160, 112] on link "Grading List - Adults" at bounding box center [139, 110] width 50 height 7
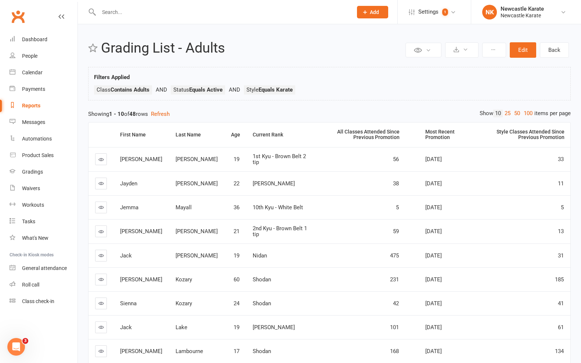
click at [41, 103] on link "Reports" at bounding box center [44, 105] width 68 height 17
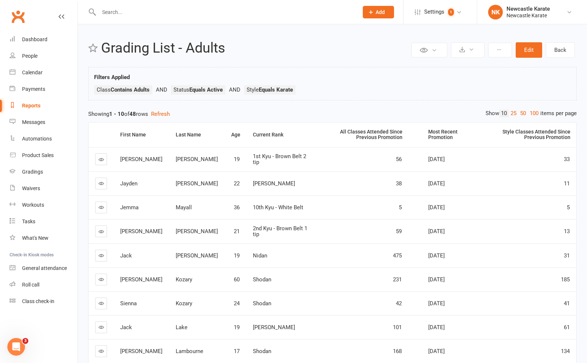
select select "25"
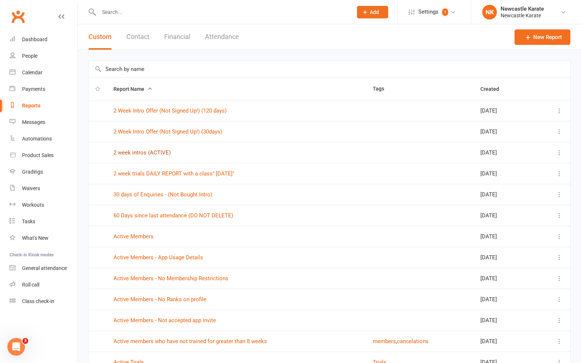
click at [160, 151] on link "2 week intros (ACTIVE)" at bounding box center [142, 152] width 57 height 7
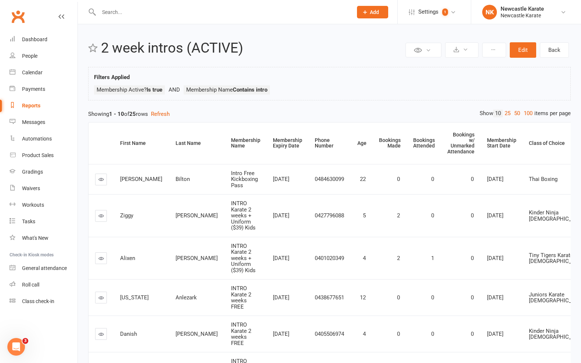
click at [527, 107] on div "Private Report Only visible by me Public Report Visible to everyone at gym Expo…" at bounding box center [329, 317] width 503 height 587
click at [528, 111] on link "100" at bounding box center [528, 113] width 12 height 8
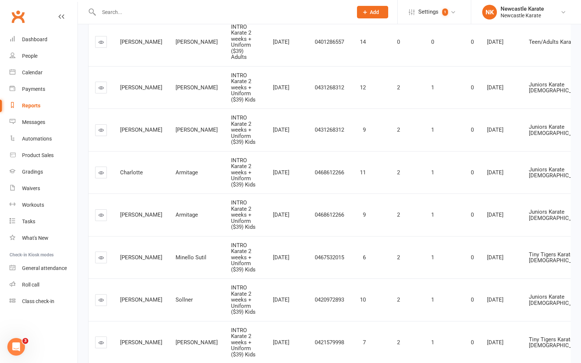
scroll to position [704, 0]
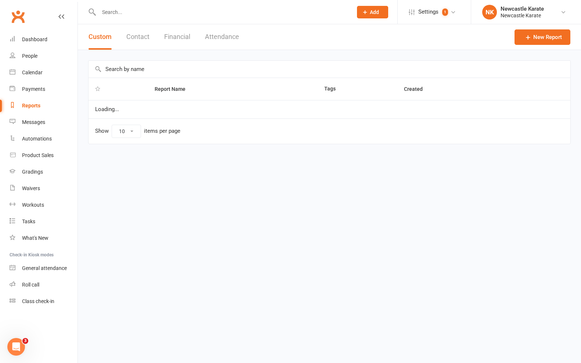
select select "25"
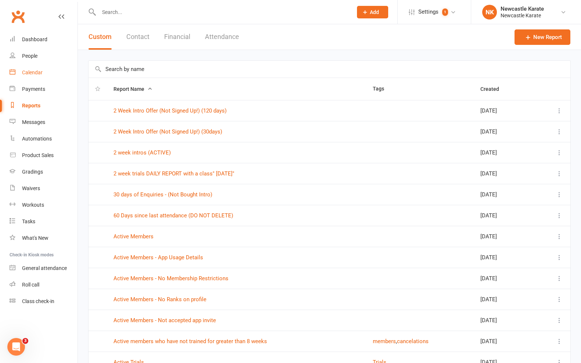
click at [42, 72] on div "Calendar" at bounding box center [32, 72] width 21 height 6
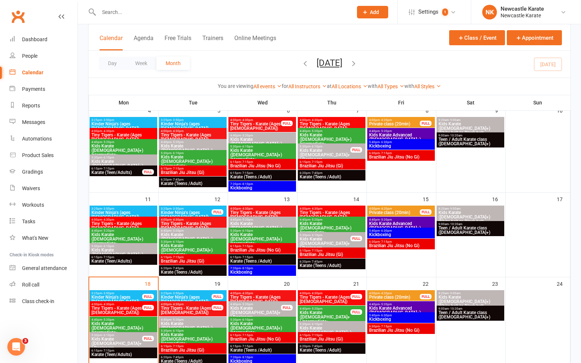
scroll to position [179, 0]
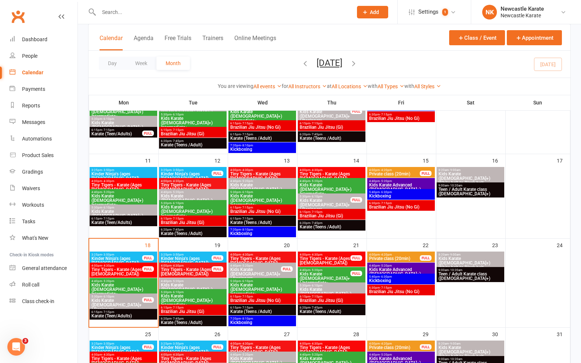
click at [172, 317] on span "- 7:45pm" at bounding box center [178, 318] width 12 height 3
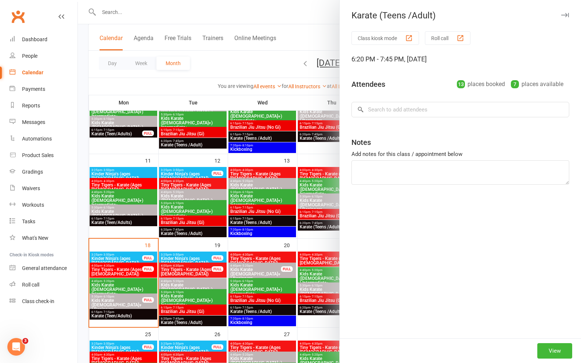
click at [180, 291] on div at bounding box center [329, 181] width 503 height 363
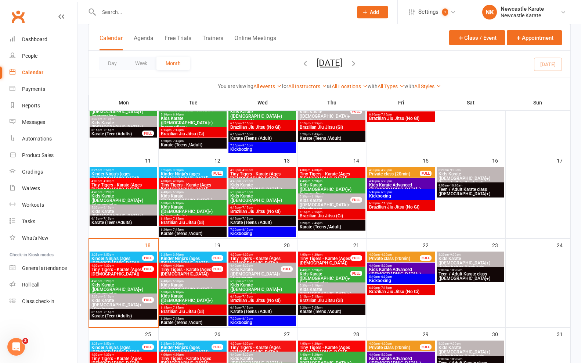
click at [209, 232] on span "Karate (Teens /Adult)" at bounding box center [193, 233] width 65 height 4
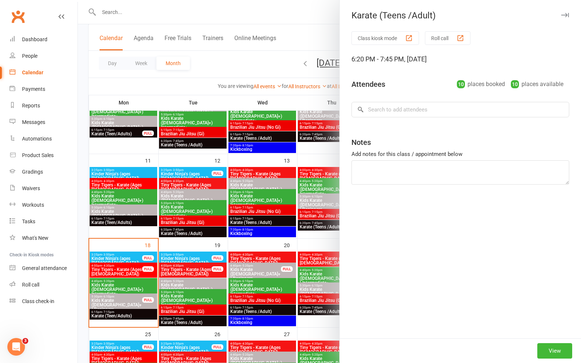
click at [156, 222] on div at bounding box center [329, 181] width 503 height 363
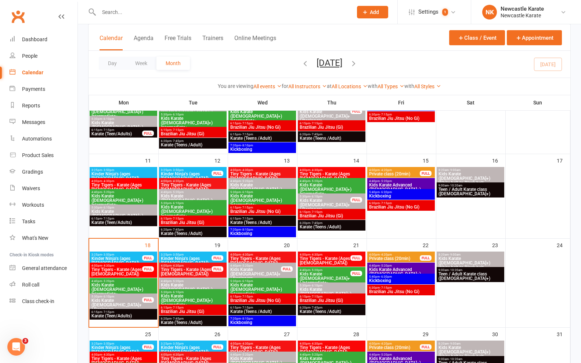
click at [399, 195] on span "Kickboxing" at bounding box center [401, 196] width 65 height 4
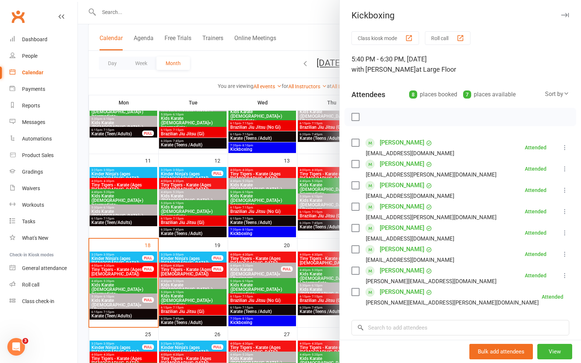
click at [219, 195] on div at bounding box center [329, 181] width 503 height 363
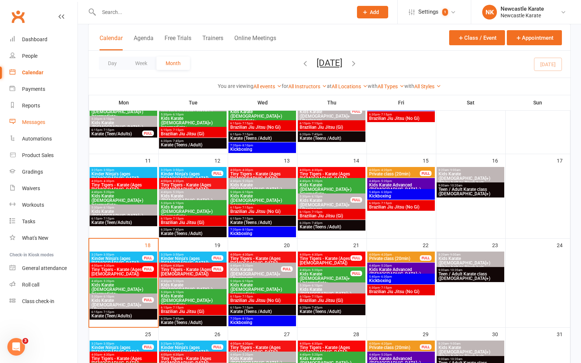
click at [56, 114] on link "Messages" at bounding box center [44, 122] width 68 height 17
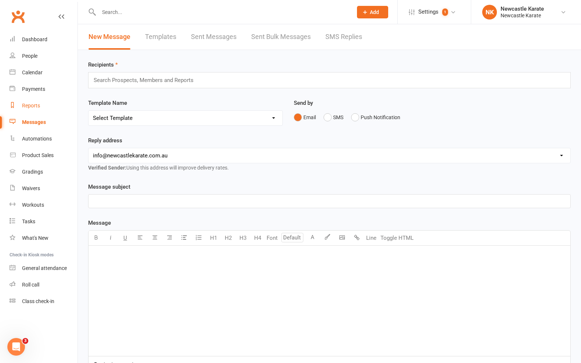
click at [42, 106] on link "Reports" at bounding box center [44, 105] width 68 height 17
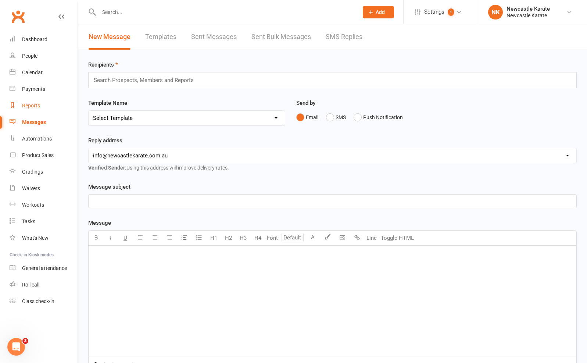
select select "25"
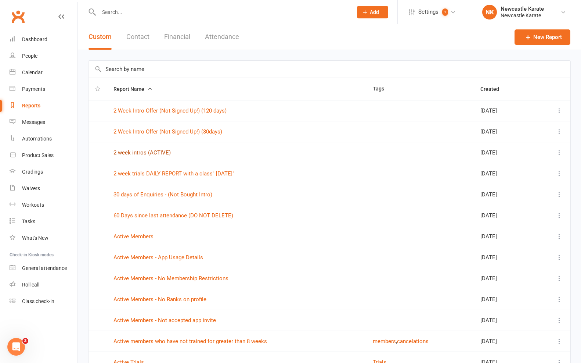
click at [159, 151] on link "2 week intros (ACTIVE)" at bounding box center [142, 152] width 57 height 7
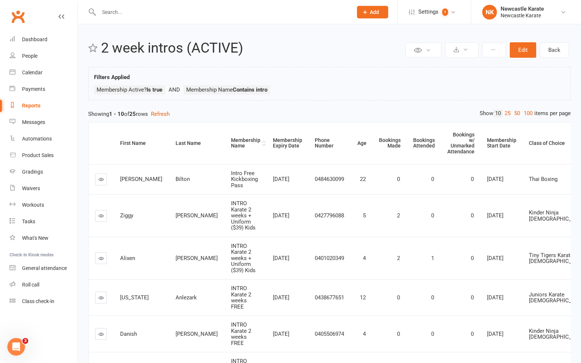
scroll to position [64, 0]
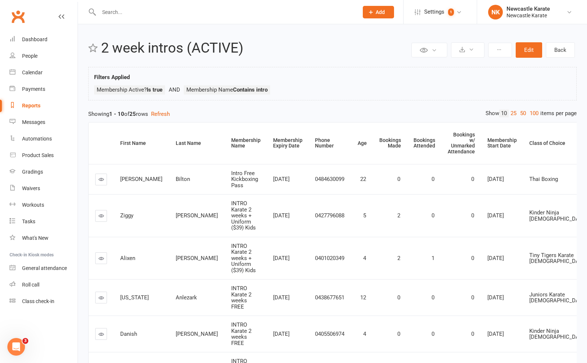
select select "25"
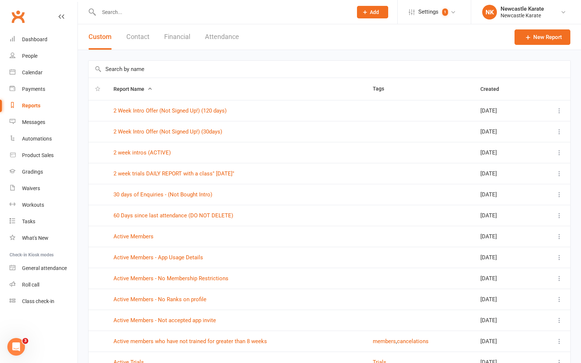
click at [135, 62] on input "text" at bounding box center [330, 69] width 482 height 17
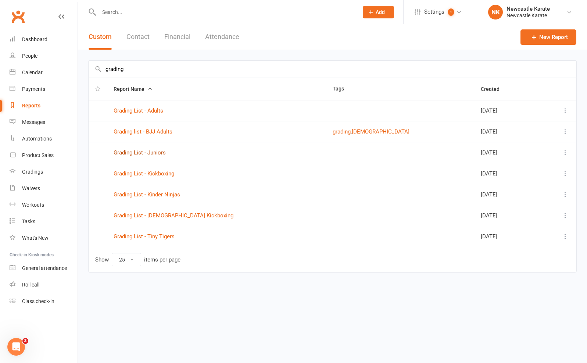
type input "grading"
click at [160, 151] on link "Grading List - Juniors" at bounding box center [140, 152] width 52 height 7
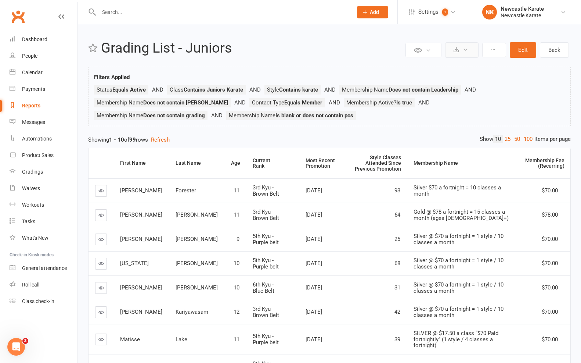
click at [464, 52] on button at bounding box center [461, 49] width 33 height 15
click at [450, 69] on link "Export to CSV" at bounding box center [439, 67] width 77 height 15
click at [38, 107] on div "Reports" at bounding box center [31, 105] width 18 height 6
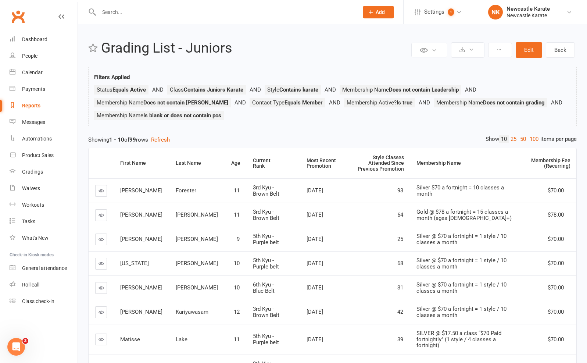
select select "25"
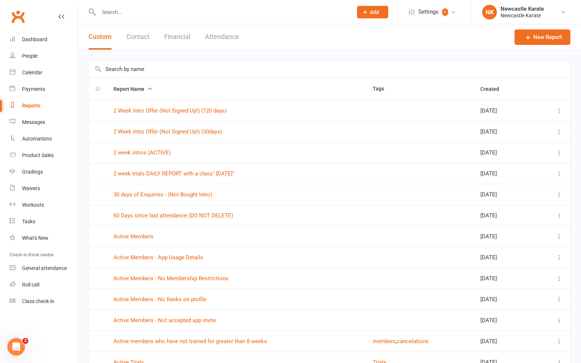
click at [162, 71] on input "text" at bounding box center [330, 69] width 482 height 17
type input "a"
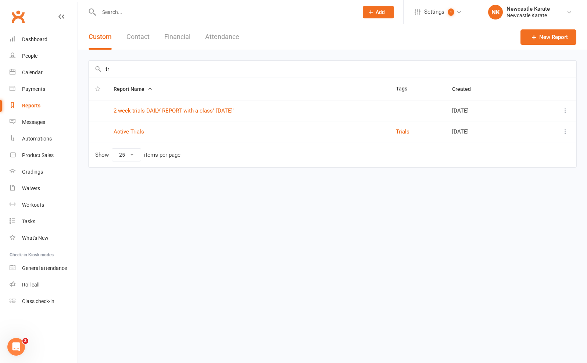
type input "t"
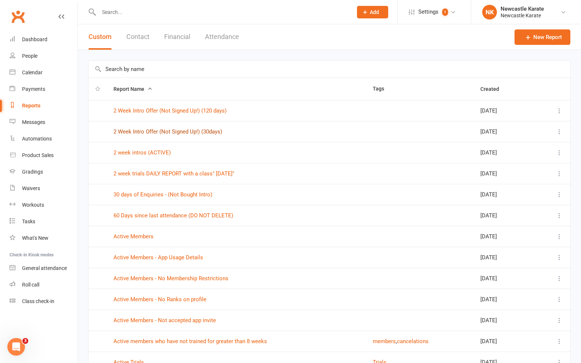
click at [187, 131] on link "2 Week Intro Offer (Not Signed Up!) (30days)" at bounding box center [168, 131] width 109 height 7
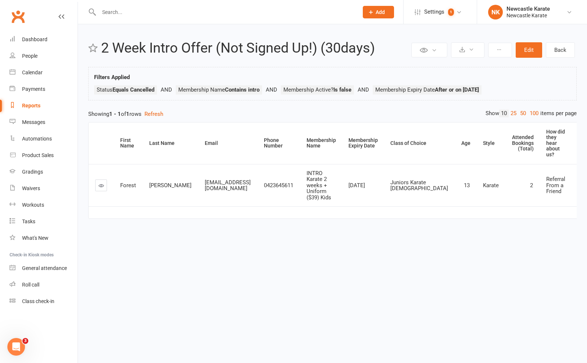
click at [98, 183] on icon at bounding box center [101, 186] width 6 height 6
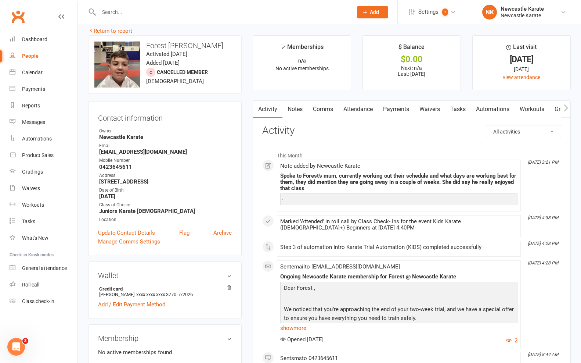
scroll to position [21, 0]
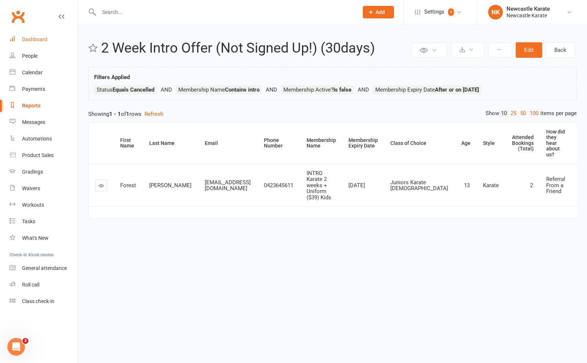
click at [45, 42] on link "Dashboard" at bounding box center [44, 39] width 68 height 17
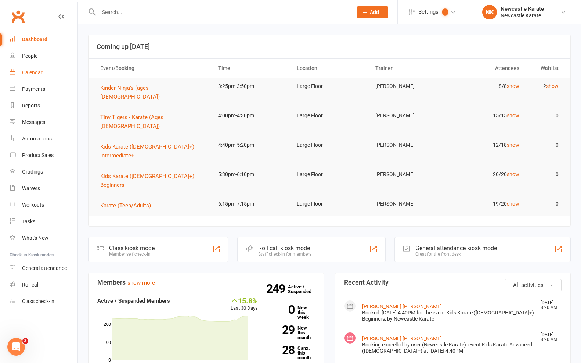
click at [47, 70] on link "Calendar" at bounding box center [44, 72] width 68 height 17
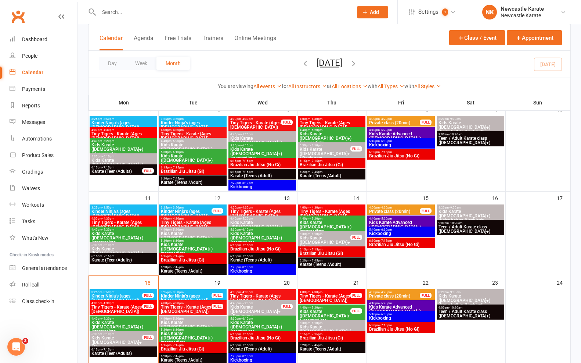
scroll to position [164, 0]
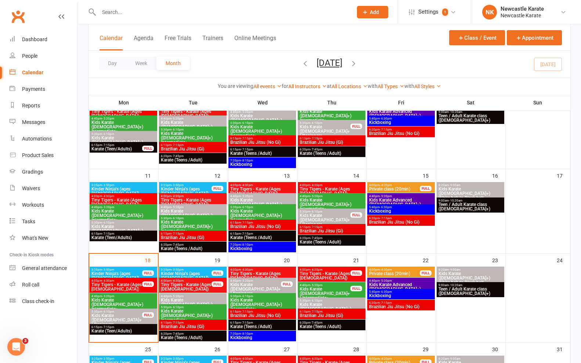
click at [181, 335] on span "Karate (Teens /Adult)" at bounding box center [193, 337] width 65 height 4
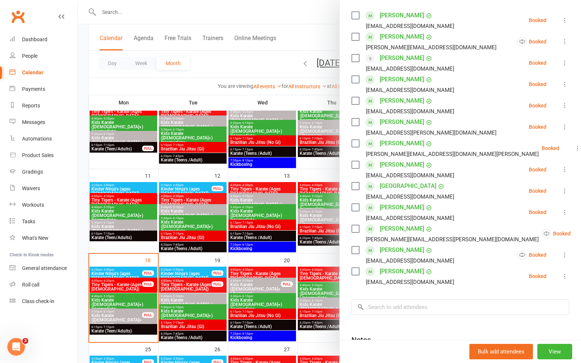
scroll to position [126, 0]
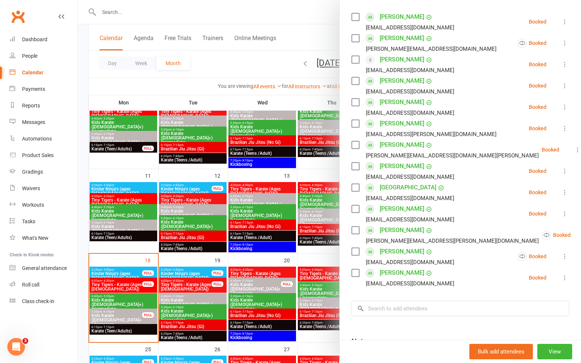
click at [388, 206] on link "Ethan Platts" at bounding box center [402, 209] width 44 height 12
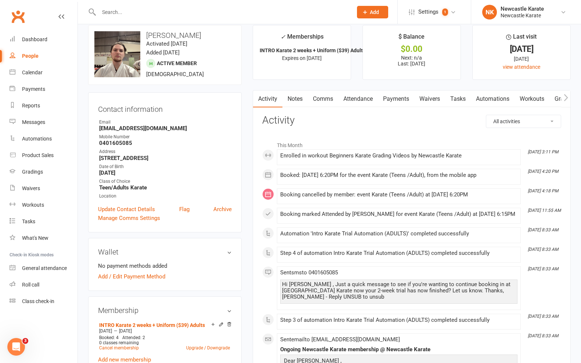
scroll to position [11, 0]
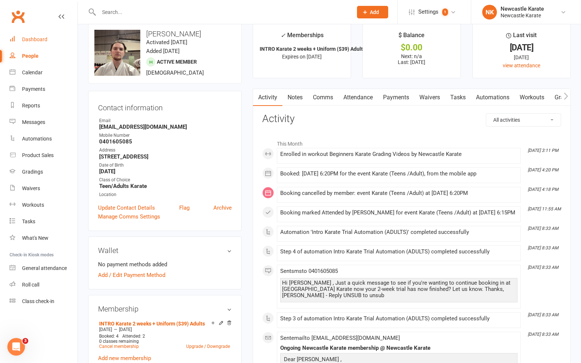
click at [39, 39] on div "Dashboard" at bounding box center [34, 39] width 25 height 6
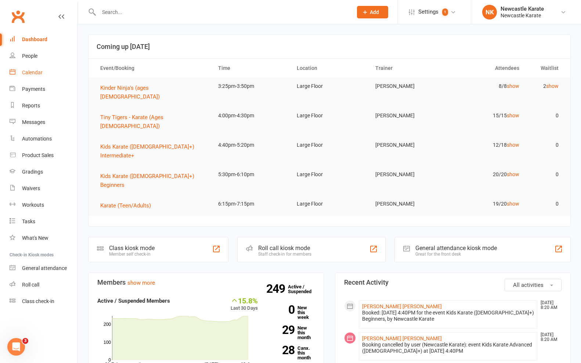
click at [47, 71] on link "Calendar" at bounding box center [44, 72] width 68 height 17
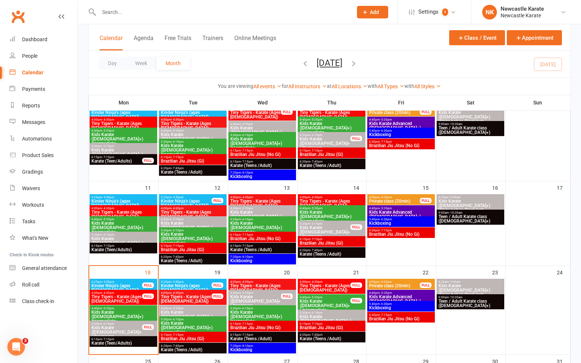
scroll to position [173, 0]
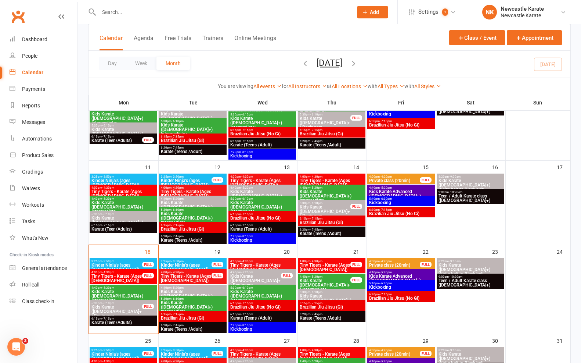
click at [209, 275] on span "Tiny Tigers - Karate (Ages [DEMOGRAPHIC_DATA])" at bounding box center [186, 278] width 51 height 9
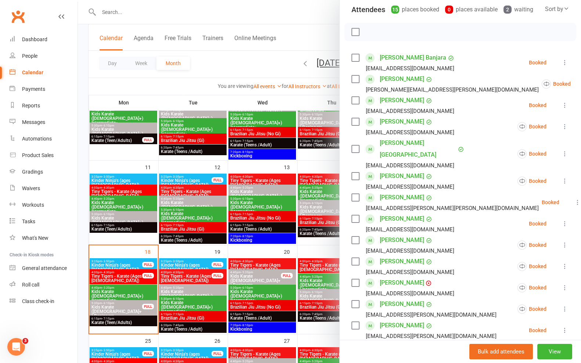
scroll to position [93, 0]
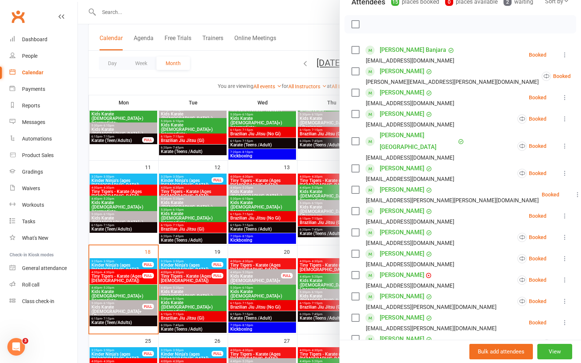
click at [237, 271] on div at bounding box center [329, 181] width 503 height 363
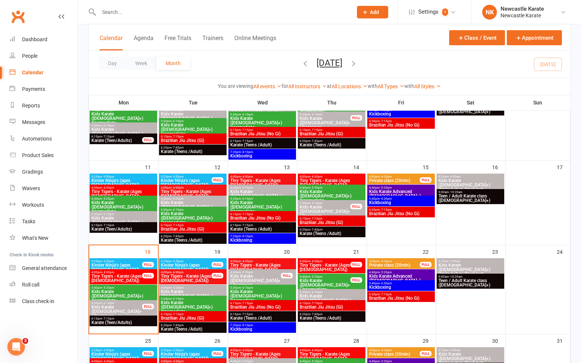
click at [141, 278] on span "Tiny Tigers - Karate (Ages [DEMOGRAPHIC_DATA])" at bounding box center [116, 278] width 51 height 9
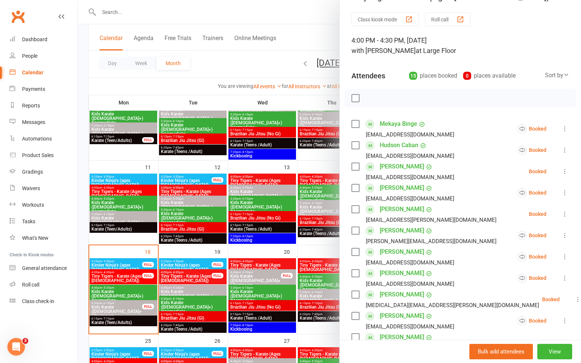
scroll to position [20, 0]
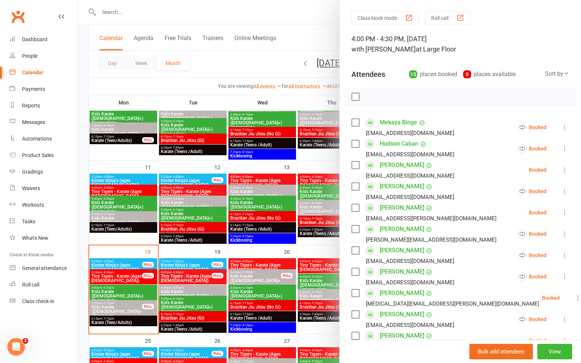
click at [108, 311] on div at bounding box center [329, 181] width 503 height 363
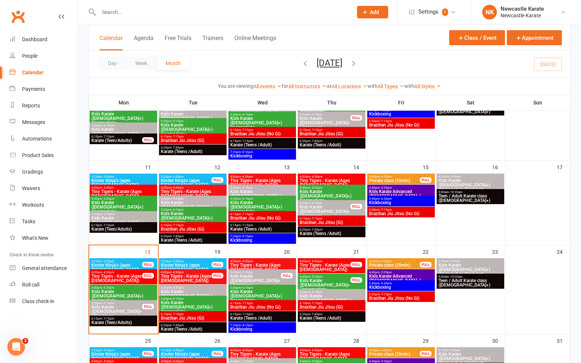
click at [126, 309] on span "Kids Karate ([DEMOGRAPHIC_DATA]+) Beginners" at bounding box center [116, 311] width 51 height 13
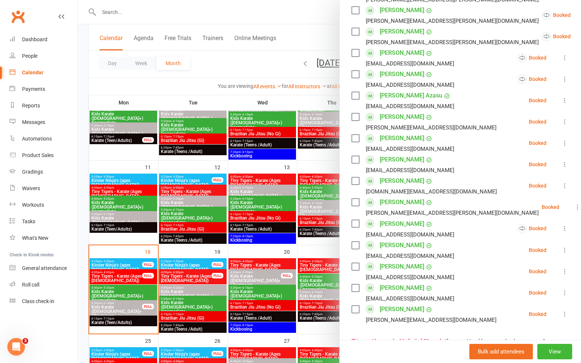
scroll to position [111, 0]
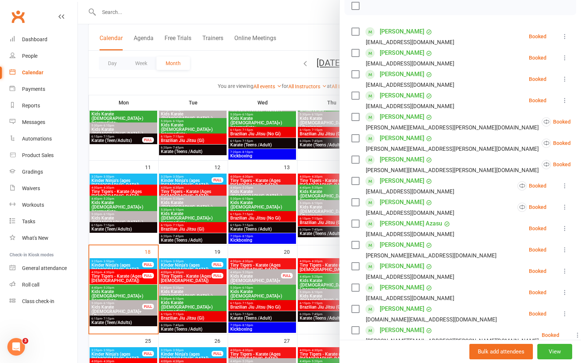
click at [169, 269] on div at bounding box center [329, 181] width 503 height 363
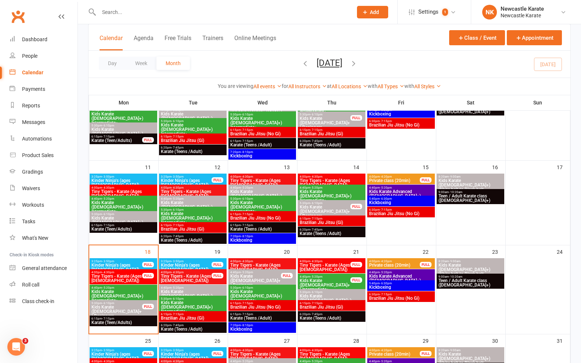
click at [266, 263] on span "Tiny Tigers - Karate (Ages [DEMOGRAPHIC_DATA])" at bounding box center [262, 267] width 65 height 9
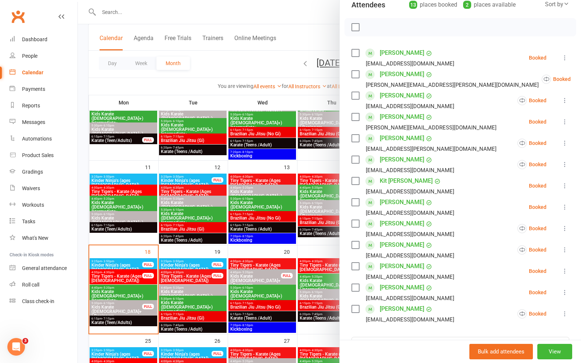
scroll to position [88, 0]
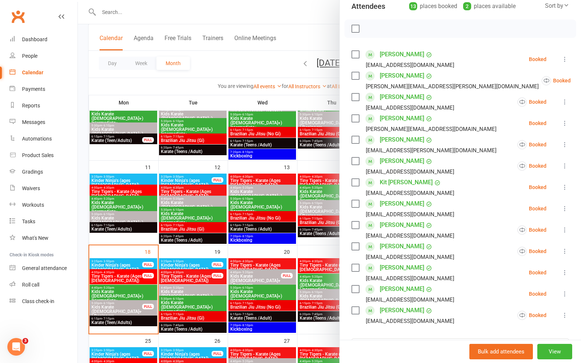
click at [299, 282] on div at bounding box center [329, 181] width 503 height 363
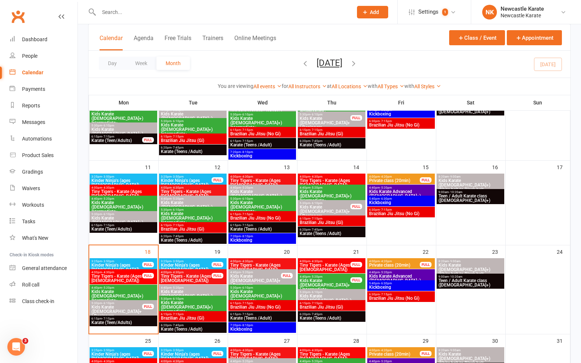
click at [334, 264] on span "Tiny Tigers - Karate (Ages [DEMOGRAPHIC_DATA])" at bounding box center [324, 267] width 51 height 9
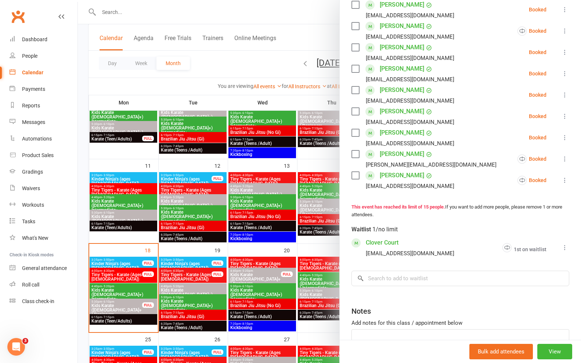
scroll to position [222, 0]
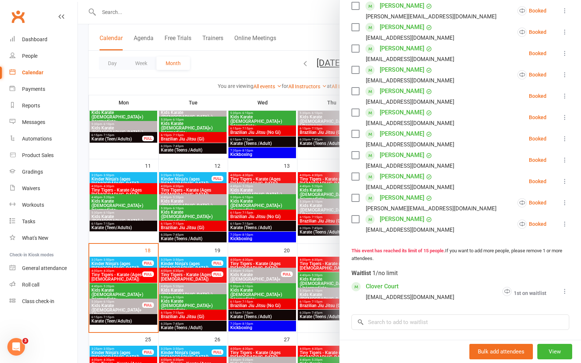
click at [251, 282] on div at bounding box center [329, 181] width 503 height 363
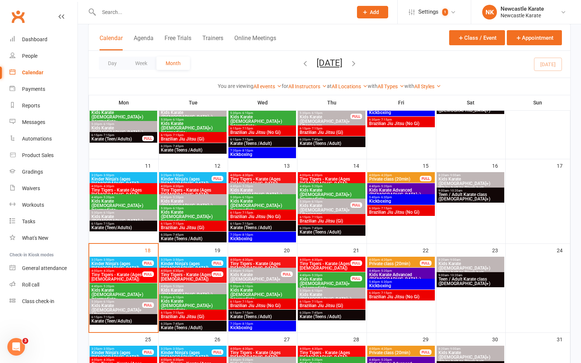
click at [123, 264] on span "Kinder Ninja's (ages [DEMOGRAPHIC_DATA])" at bounding box center [116, 265] width 51 height 9
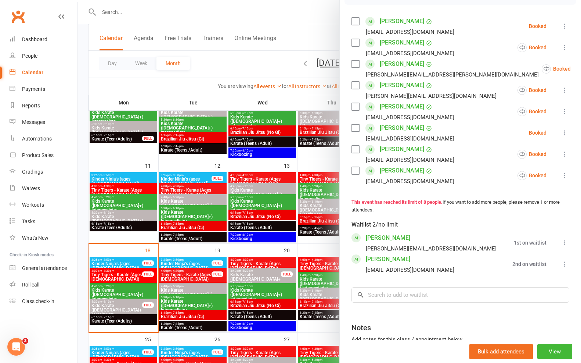
scroll to position [73, 0]
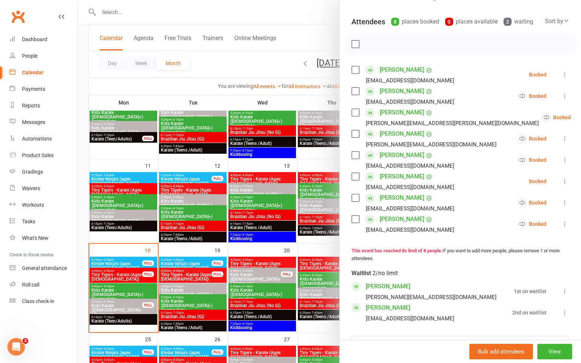
click at [561, 316] on icon at bounding box center [564, 312] width 7 height 7
click at [508, 346] on span "Move to top of waitlist" at bounding box center [524, 341] width 56 height 9
click at [198, 262] on div at bounding box center [329, 181] width 503 height 363
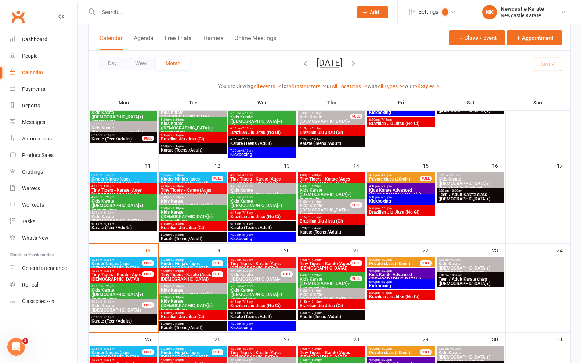
click at [194, 262] on span "Kinder Ninja's (ages [DEMOGRAPHIC_DATA])" at bounding box center [186, 265] width 51 height 9
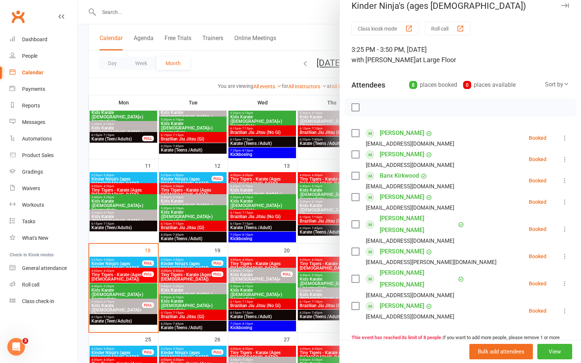
scroll to position [22, 0]
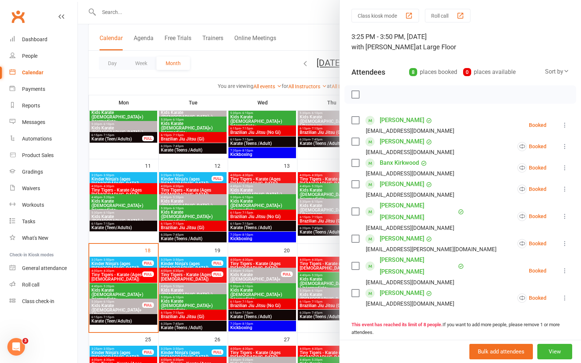
click at [120, 266] on div at bounding box center [329, 181] width 503 height 363
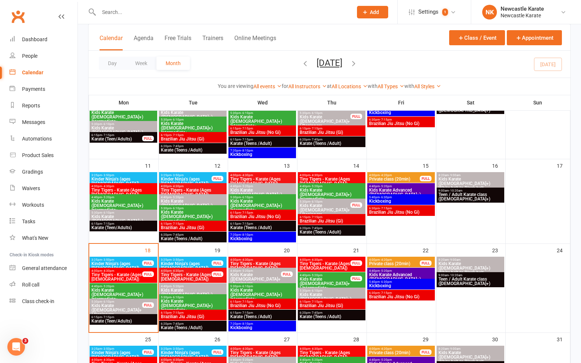
click at [131, 262] on span "Kinder Ninja's (ages [DEMOGRAPHIC_DATA])" at bounding box center [116, 265] width 51 height 9
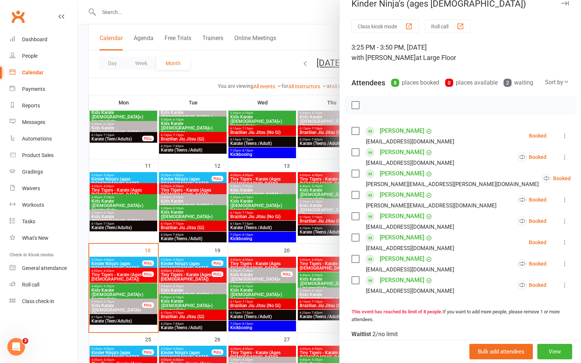
scroll to position [10, 0]
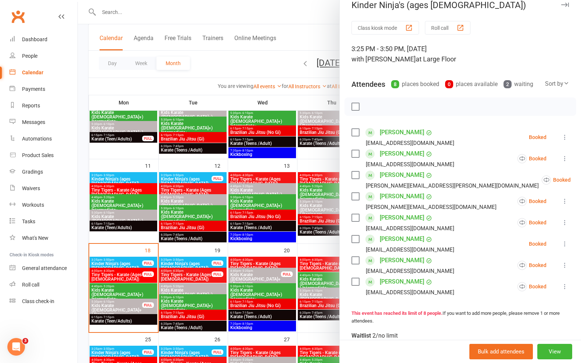
click at [236, 256] on div at bounding box center [329, 181] width 503 height 363
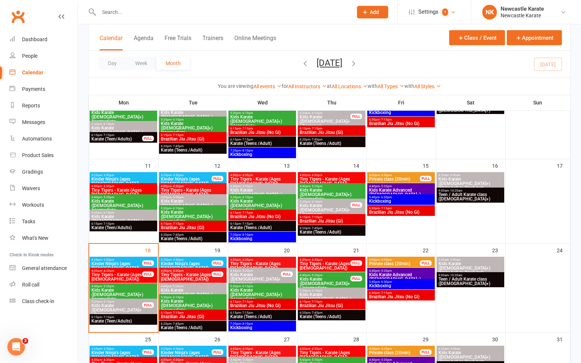
click at [136, 263] on span "Kinder Ninja's (ages [DEMOGRAPHIC_DATA])" at bounding box center [116, 265] width 51 height 9
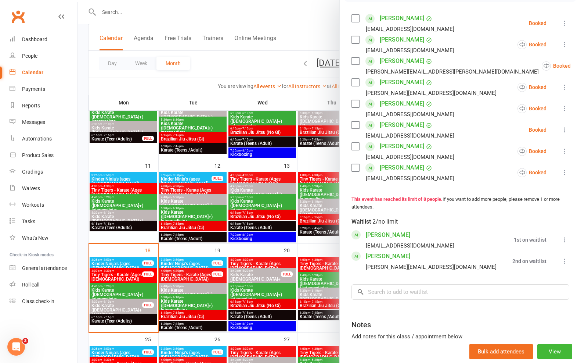
scroll to position [114, 0]
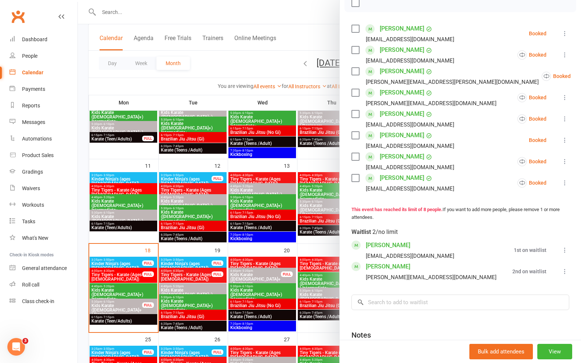
click at [174, 251] on div at bounding box center [329, 181] width 503 height 363
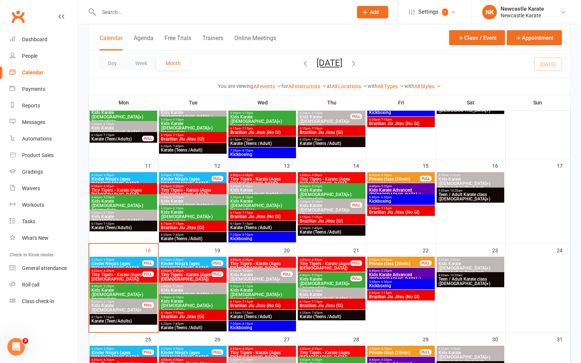
click at [184, 264] on span "Kinder Ninja's (ages [DEMOGRAPHIC_DATA])" at bounding box center [186, 265] width 51 height 9
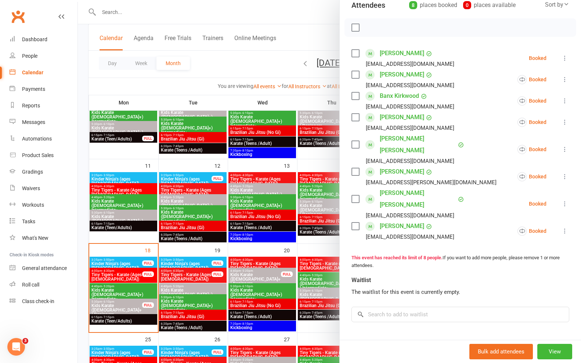
scroll to position [49, 0]
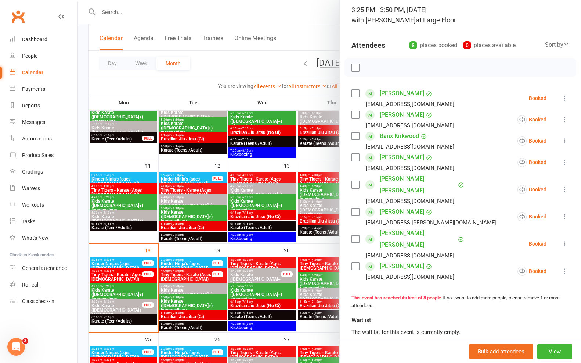
click at [137, 258] on div at bounding box center [329, 181] width 503 height 363
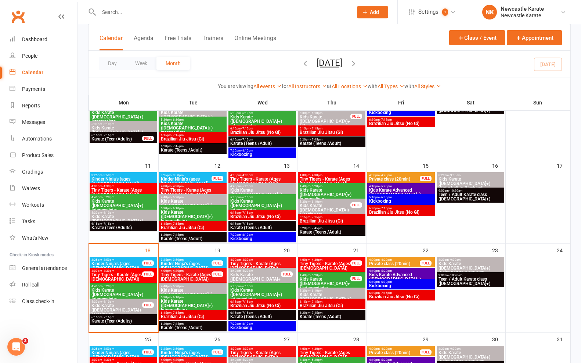
click at [137, 262] on span "Kinder Ninja's (ages [DEMOGRAPHIC_DATA])" at bounding box center [116, 265] width 51 height 9
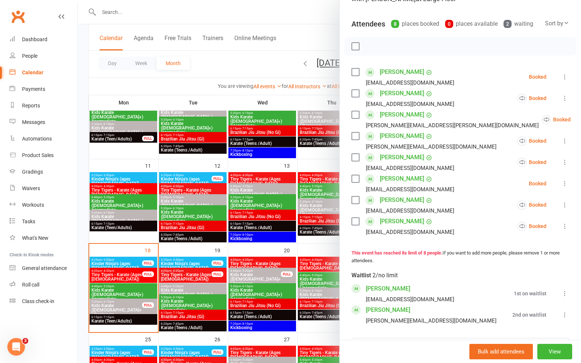
scroll to position [72, 0]
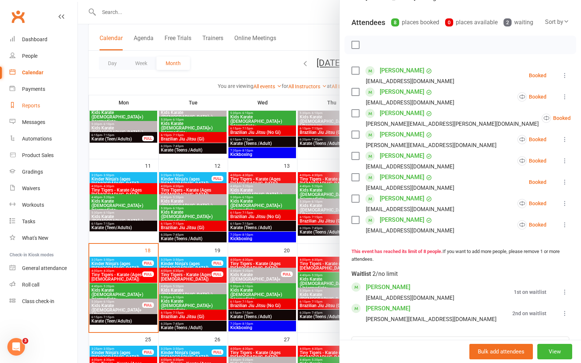
click at [36, 108] on div "Reports" at bounding box center [31, 105] width 18 height 6
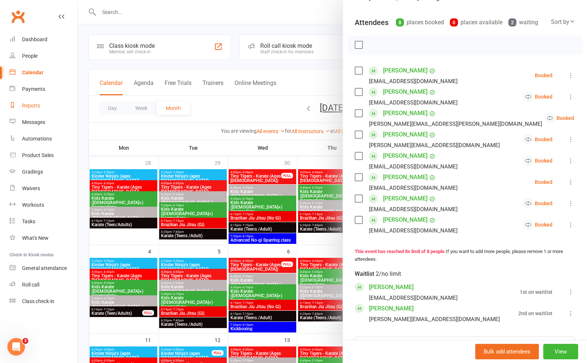
select select "25"
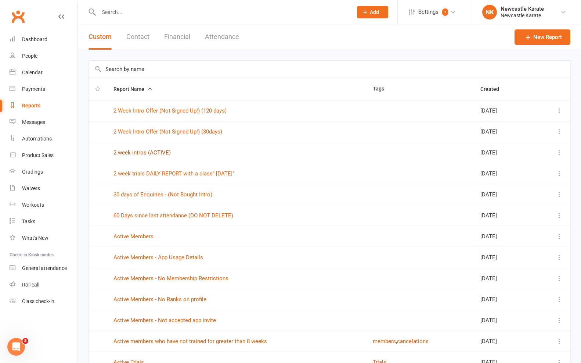
click at [145, 150] on link "2 week intros (ACTIVE)" at bounding box center [142, 152] width 57 height 7
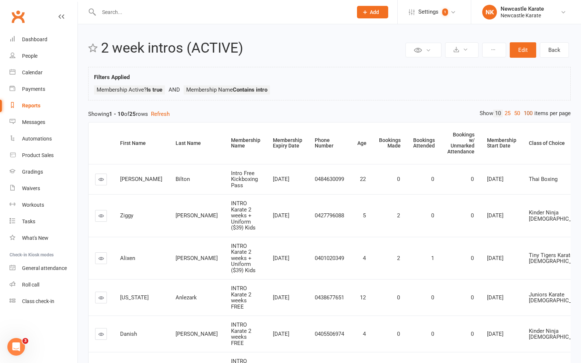
click at [529, 114] on link "100" at bounding box center [528, 113] width 12 height 8
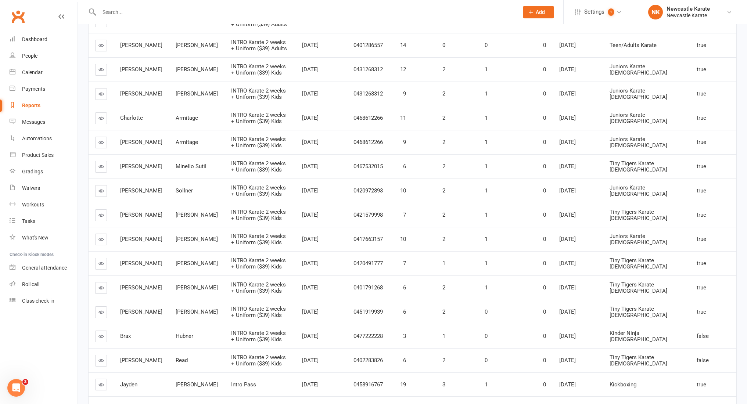
scroll to position [334, 0]
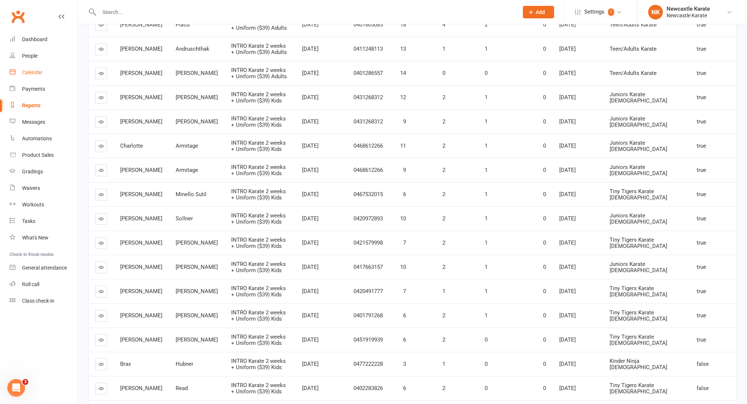
click at [32, 71] on div "Calendar" at bounding box center [32, 72] width 21 height 6
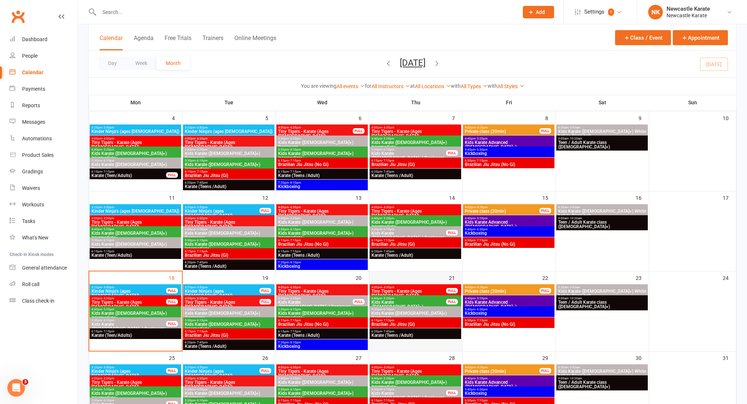
scroll to position [176, 0]
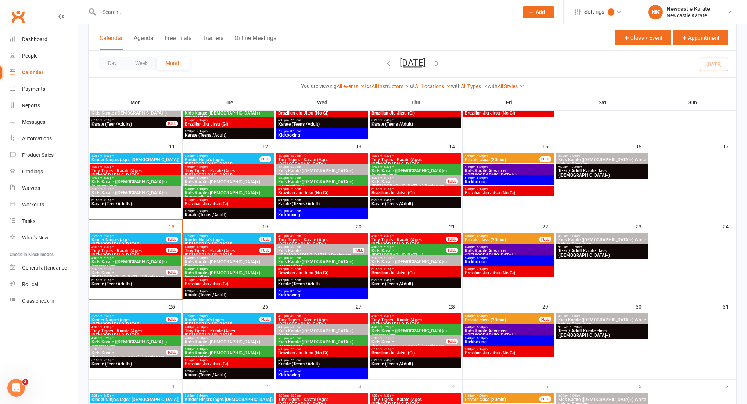
click at [296, 247] on span "- 5:20pm" at bounding box center [295, 246] width 12 height 3
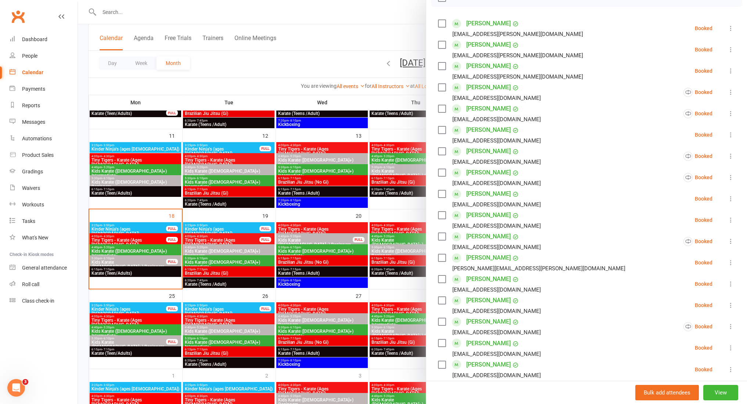
scroll to position [171, 0]
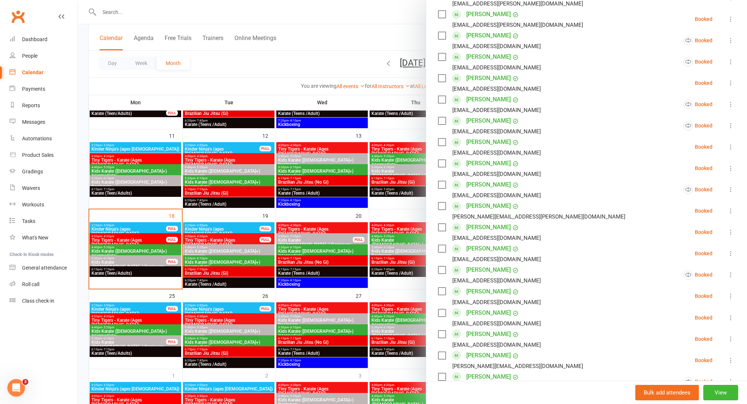
click at [323, 261] on div at bounding box center [412, 202] width 669 height 404
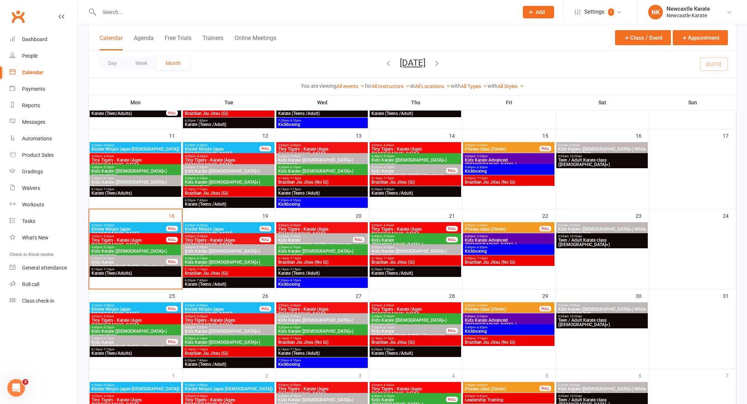
click at [432, 249] on span "5:30pm - 6:10pm" at bounding box center [415, 247] width 89 height 3
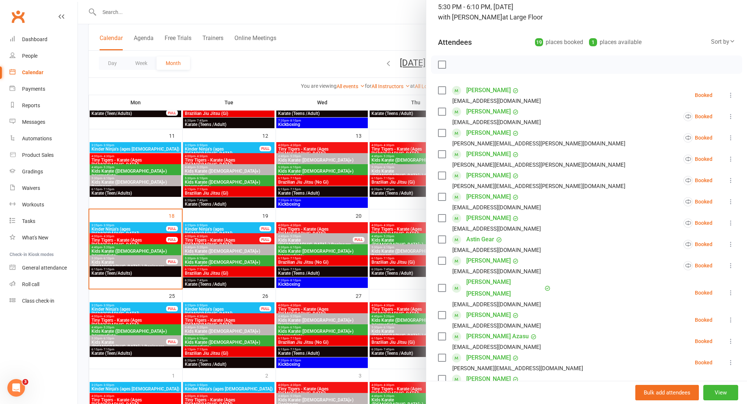
scroll to position [51, 0]
click at [270, 252] on div at bounding box center [412, 202] width 669 height 404
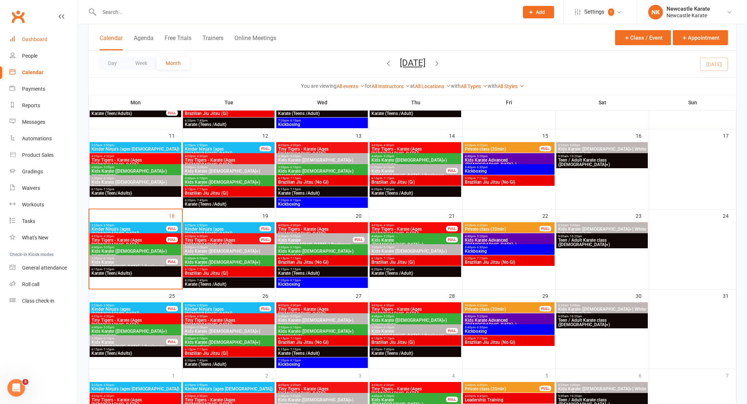
click at [31, 34] on link "Dashboard" at bounding box center [44, 39] width 68 height 17
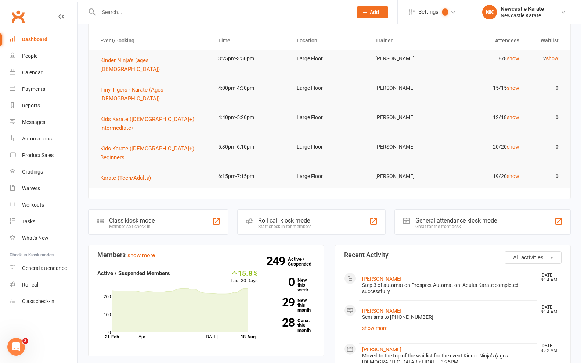
scroll to position [78, 0]
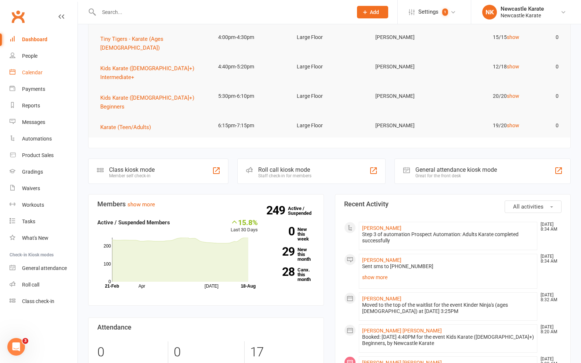
click at [38, 70] on div "Calendar" at bounding box center [32, 72] width 21 height 6
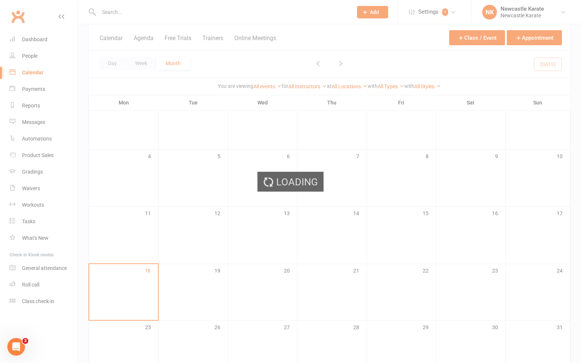
scroll to position [164, 0]
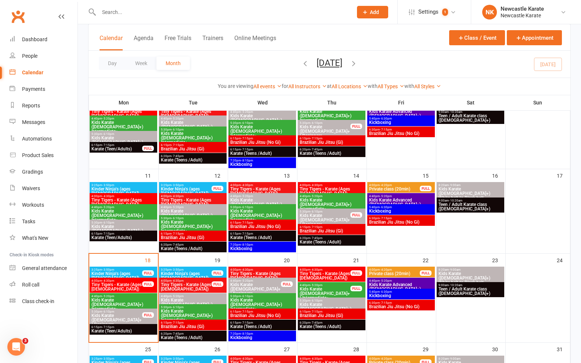
click at [345, 218] on span "Kids Karate ([DEMOGRAPHIC_DATA]+) Beginners" at bounding box center [324, 219] width 51 height 13
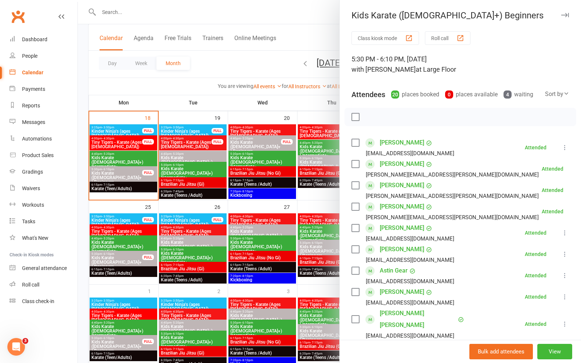
scroll to position [63, 0]
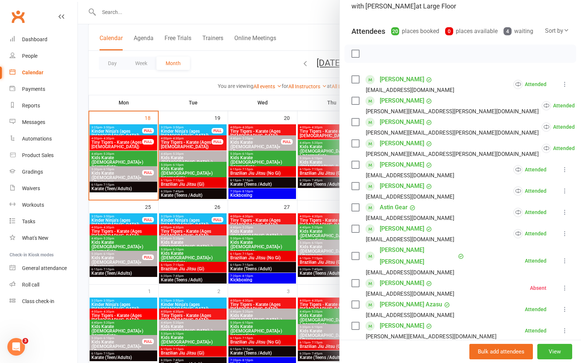
click at [251, 229] on div at bounding box center [329, 181] width 503 height 363
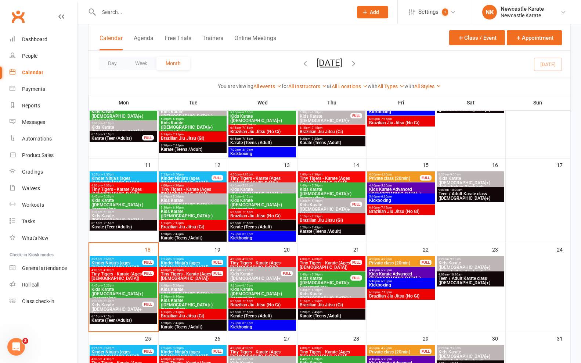
scroll to position [181, 0]
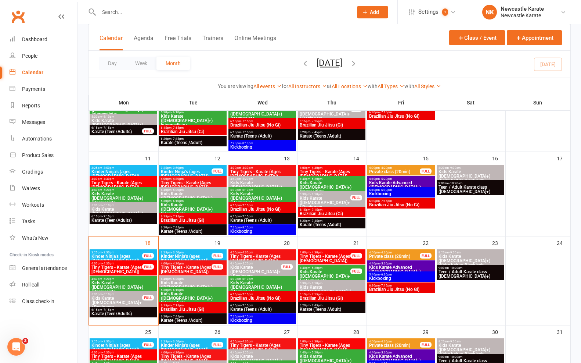
click at [332, 114] on span "Kids Karate ([DEMOGRAPHIC_DATA]+) Beginners" at bounding box center [324, 113] width 51 height 13
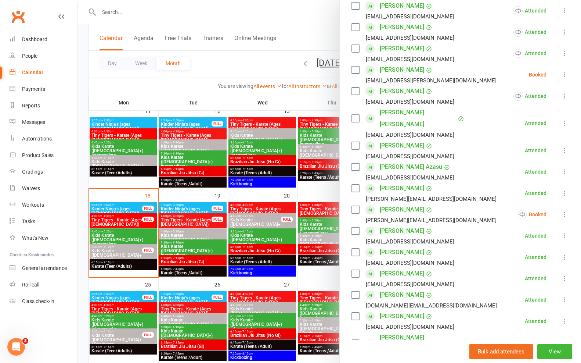
scroll to position [192, 0]
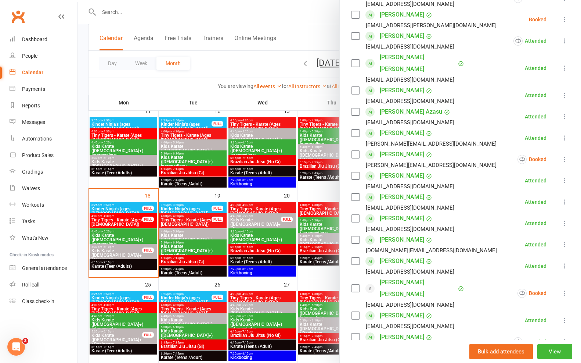
click at [290, 189] on div at bounding box center [329, 181] width 503 height 363
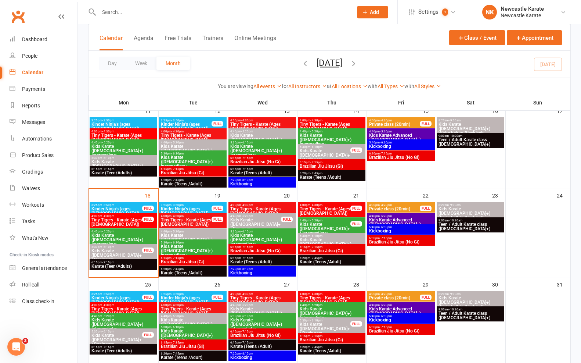
click at [328, 173] on span "6:20pm - 7:45pm" at bounding box center [331, 173] width 65 height 3
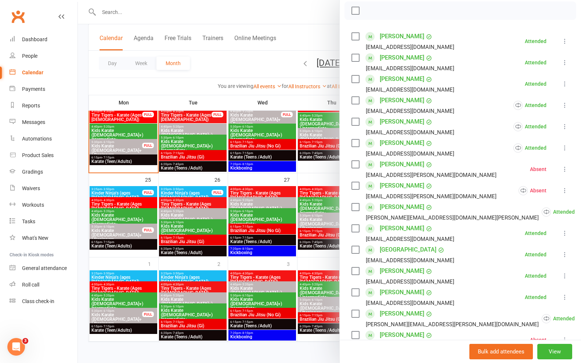
scroll to position [46, 0]
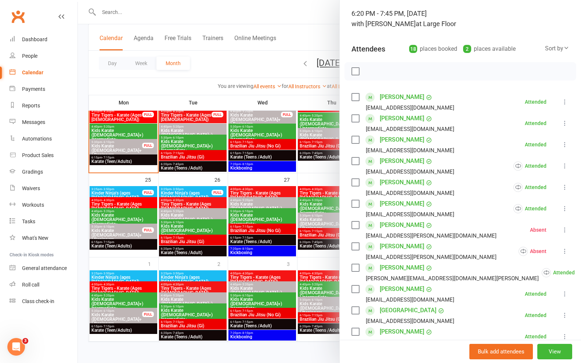
click at [159, 199] on div at bounding box center [329, 181] width 503 height 363
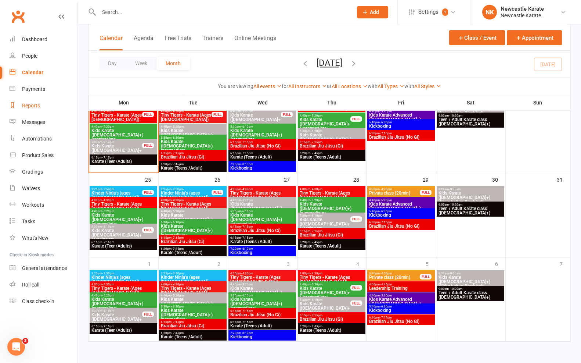
click at [35, 102] on div "Reports" at bounding box center [31, 105] width 18 height 6
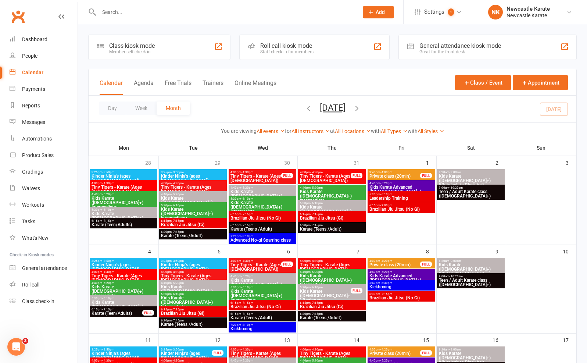
select select "25"
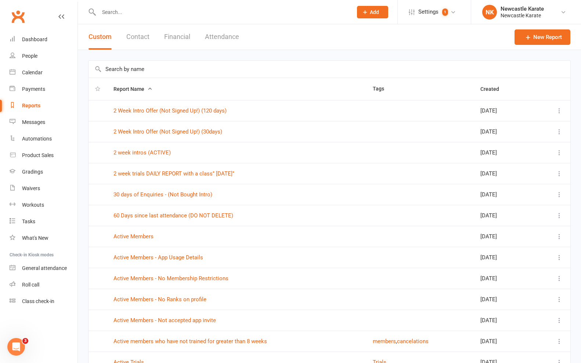
click at [166, 17] on input "text" at bounding box center [222, 12] width 251 height 10
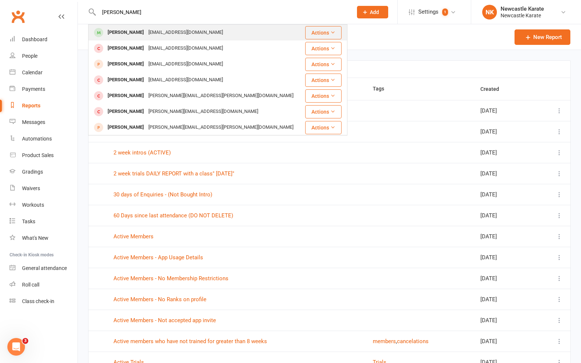
type input "Amelia gill"
click at [158, 36] on div "[EMAIL_ADDRESS][DOMAIN_NAME]" at bounding box center [185, 32] width 79 height 11
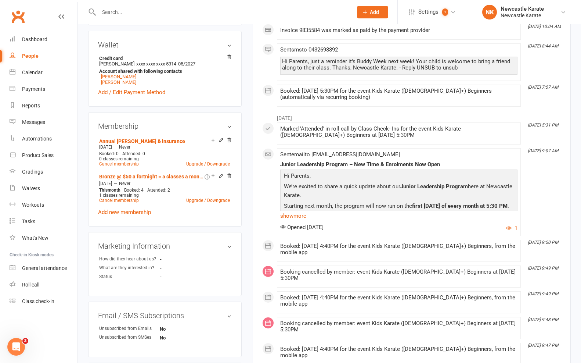
scroll to position [236, 0]
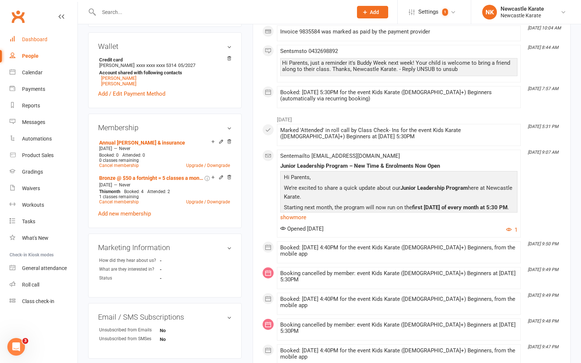
click at [31, 41] on div "Dashboard" at bounding box center [34, 39] width 25 height 6
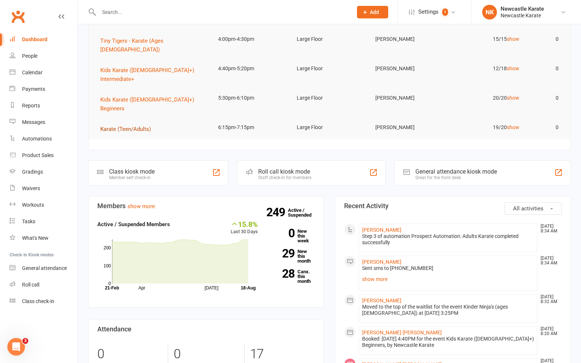
scroll to position [137, 0]
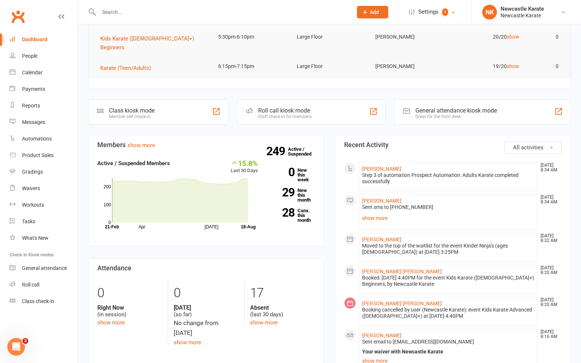
click at [199, 12] on input "text" at bounding box center [222, 12] width 251 height 10
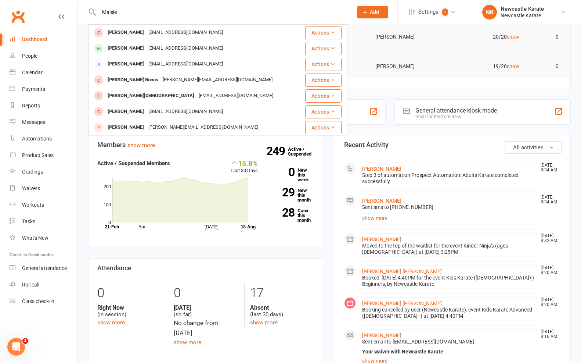
type input "Maisie"
drag, startPoint x: 199, startPoint y: 12, endPoint x: 154, endPoint y: 55, distance: 62.6
click at [154, 55] on div "Maisie Carle mansa96@hotmail.com" at bounding box center [196, 48] width 215 height 15
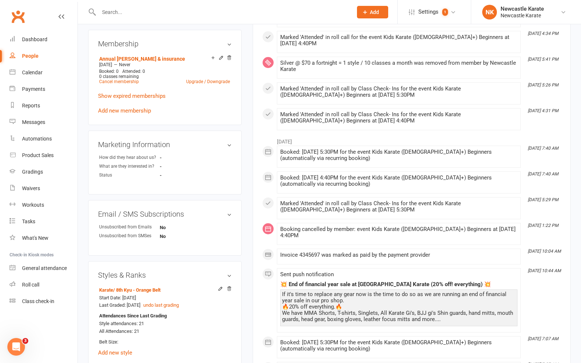
scroll to position [318, 0]
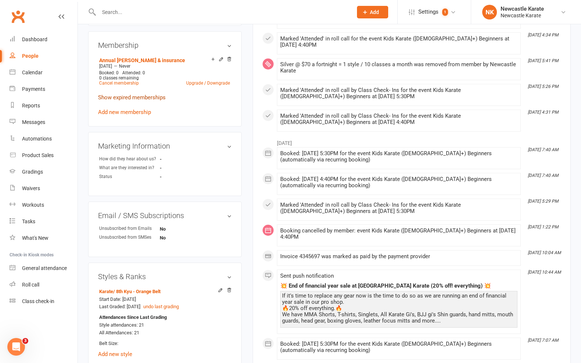
click at [162, 94] on link "Show expired memberships" at bounding box center [132, 97] width 68 height 7
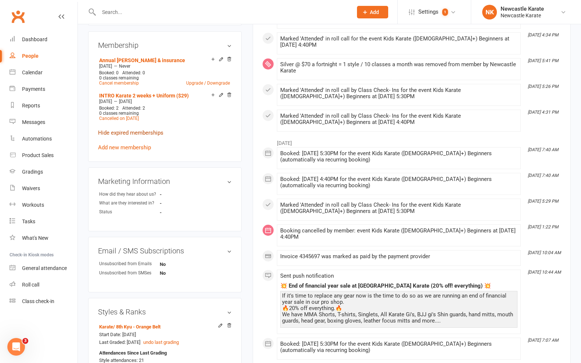
click at [155, 129] on link "Hide expired memberships" at bounding box center [130, 132] width 65 height 7
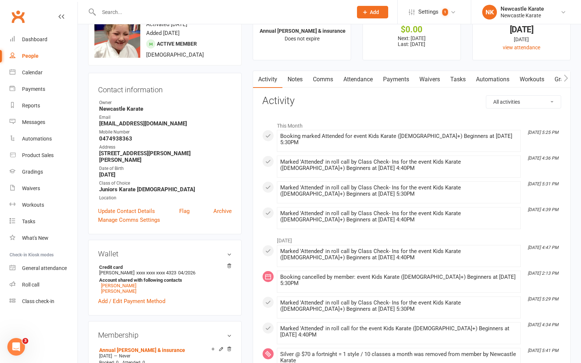
scroll to position [0, 0]
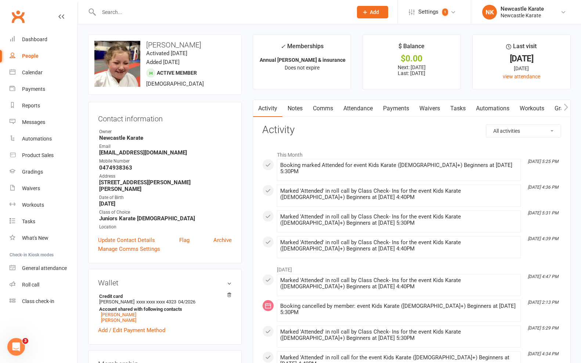
click at [362, 107] on link "Attendance" at bounding box center [358, 108] width 40 height 17
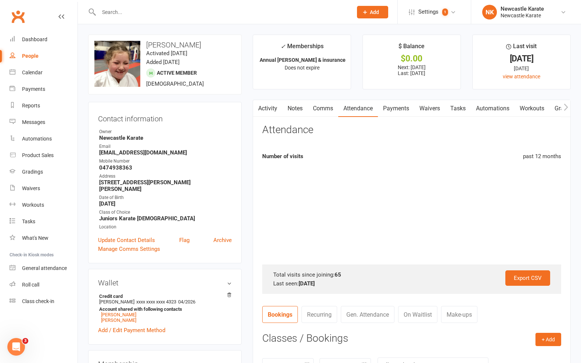
click at [402, 109] on link "Payments" at bounding box center [396, 108] width 36 height 17
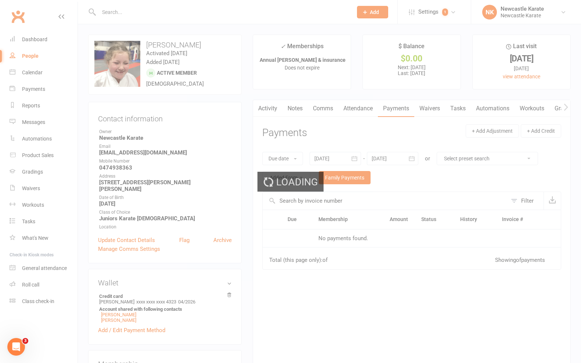
scroll to position [8, 0]
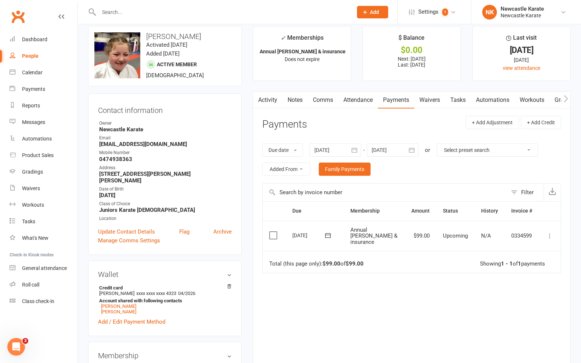
click at [281, 100] on link "Activity" at bounding box center [267, 99] width 29 height 17
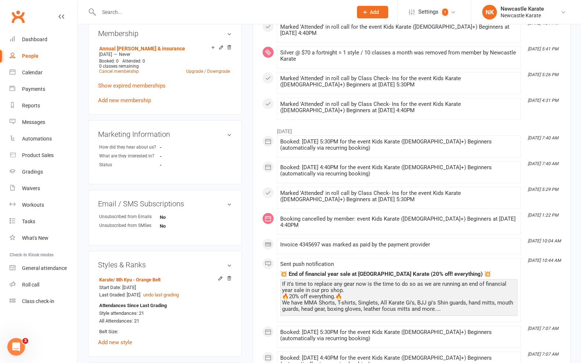
scroll to position [462, 0]
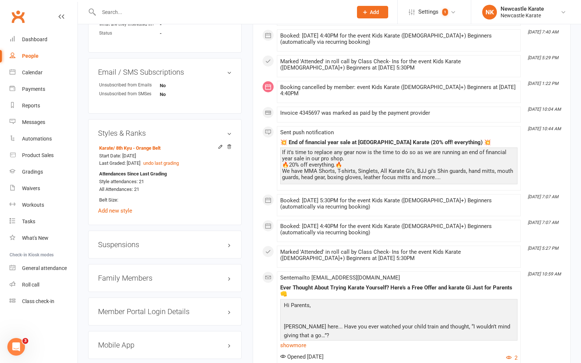
click at [138, 274] on h3 "Family Members" at bounding box center [165, 278] width 134 height 8
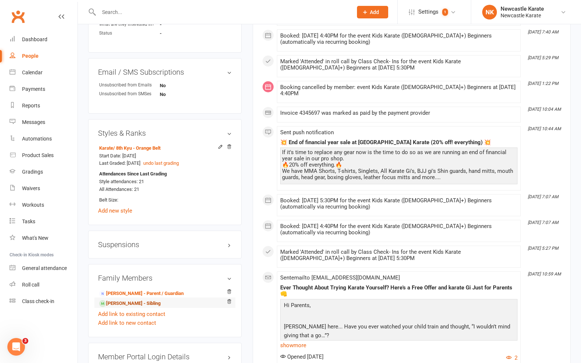
click at [119, 299] on link "Oliver Carle - Sibling" at bounding box center [129, 303] width 61 height 8
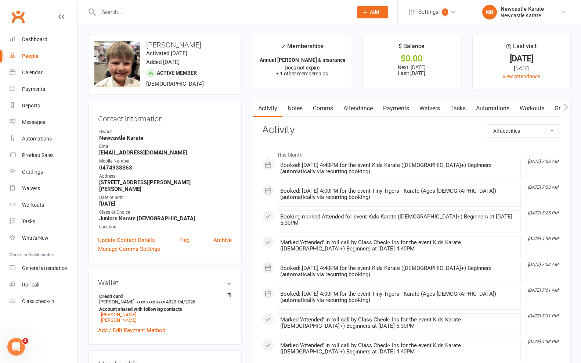
click at [390, 105] on link "Payments" at bounding box center [396, 108] width 36 height 17
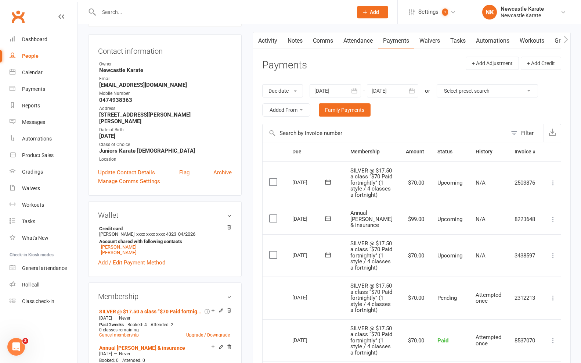
scroll to position [115, 0]
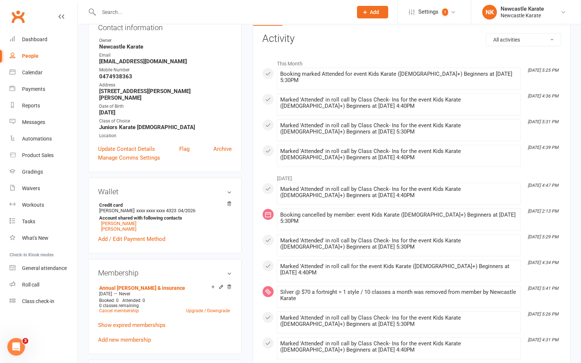
scroll to position [104, 0]
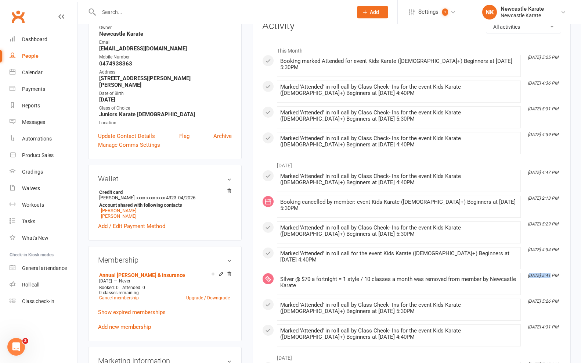
drag, startPoint x: 530, startPoint y: 257, endPoint x: 547, endPoint y: 257, distance: 17.3
click at [547, 273] on icon "Jul 3, 5:41 PM" at bounding box center [543, 275] width 30 height 5
click at [548, 268] on div "July 2025 Jul 30, 4:47 PM Marked 'Attended' in roll call by Class Check- Ins fo…" at bounding box center [411, 252] width 299 height 188
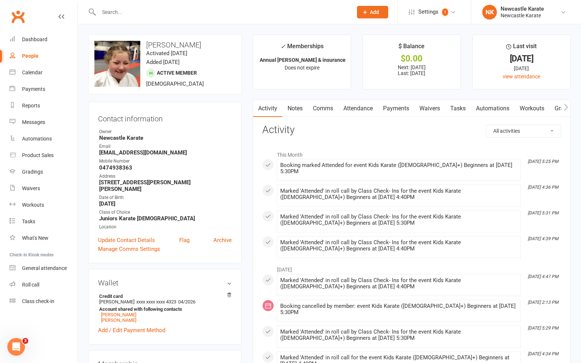
click at [393, 110] on link "Payments" at bounding box center [396, 108] width 36 height 17
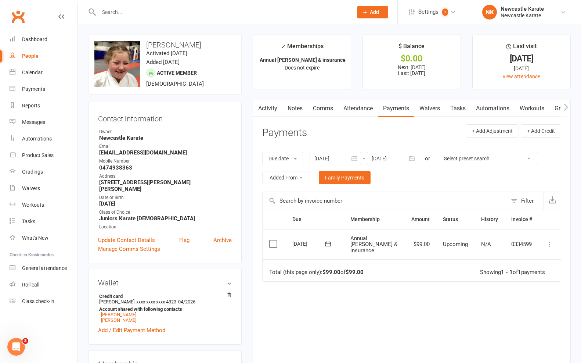
click at [433, 108] on link "Waivers" at bounding box center [429, 108] width 31 height 17
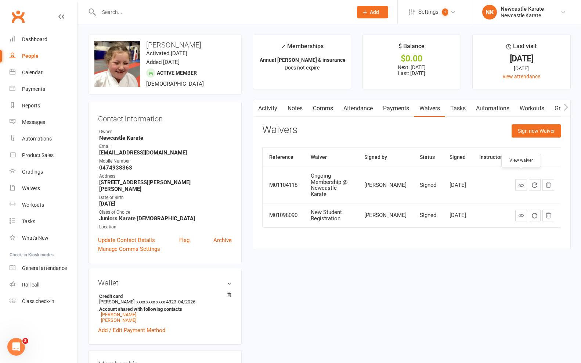
click at [519, 182] on icon at bounding box center [522, 185] width 6 height 6
click at [408, 107] on link "Payments" at bounding box center [396, 108] width 36 height 17
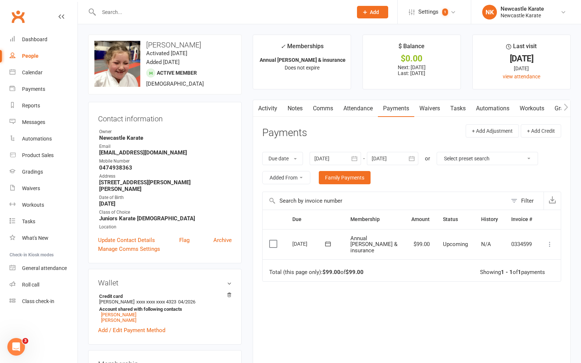
click at [331, 159] on div at bounding box center [335, 158] width 51 height 13
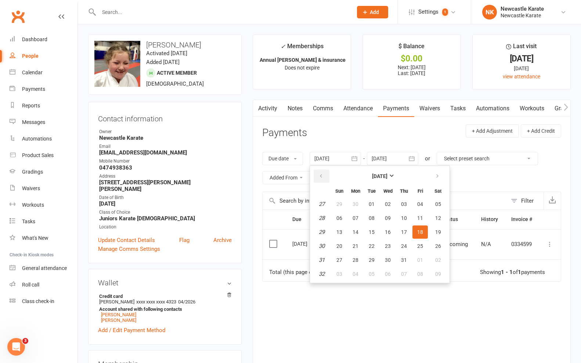
click at [320, 170] on button "button" at bounding box center [322, 175] width 16 height 13
click at [355, 212] on button "07" at bounding box center [355, 217] width 15 height 13
type input "07 Apr 2025"
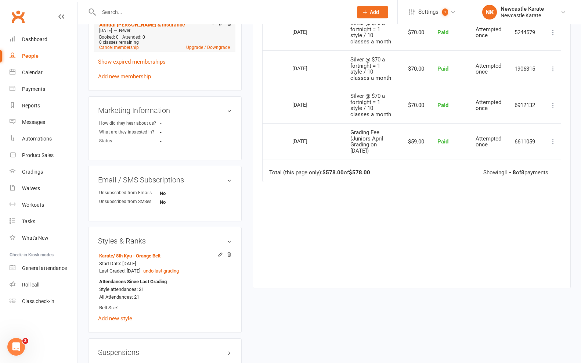
scroll to position [540, 0]
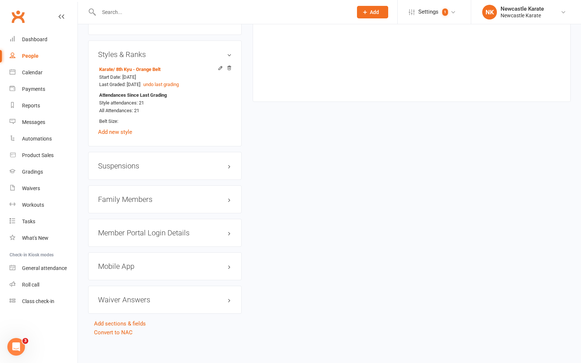
click at [132, 195] on h3 "Family Members" at bounding box center [165, 199] width 134 height 8
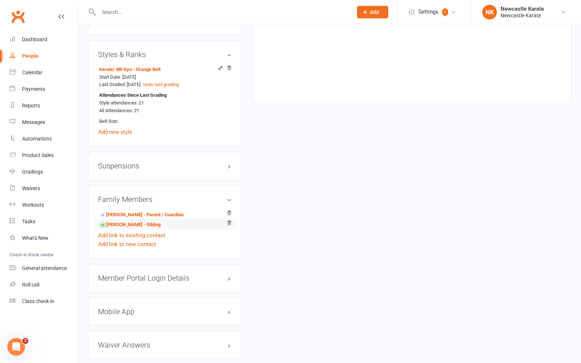
click at [122, 219] on li "Oliver Carle - Sibling" at bounding box center [165, 224] width 134 height 10
click at [124, 221] on link "Oliver Carle - Sibling" at bounding box center [129, 225] width 61 height 8
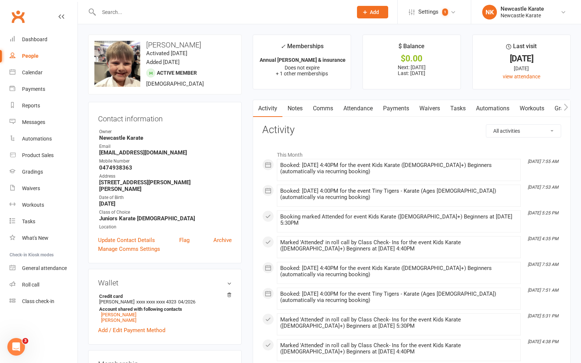
click at [353, 114] on link "Attendance" at bounding box center [358, 108] width 40 height 17
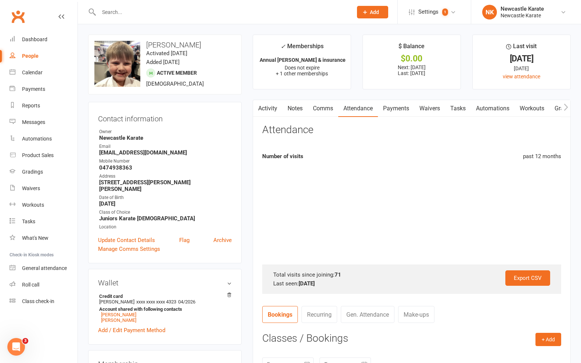
click at [414, 107] on link "Payments" at bounding box center [396, 108] width 36 height 17
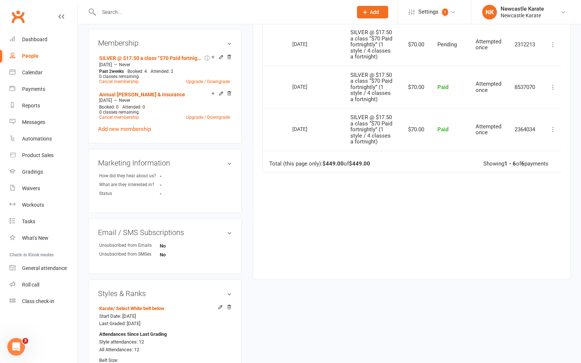
scroll to position [456, 0]
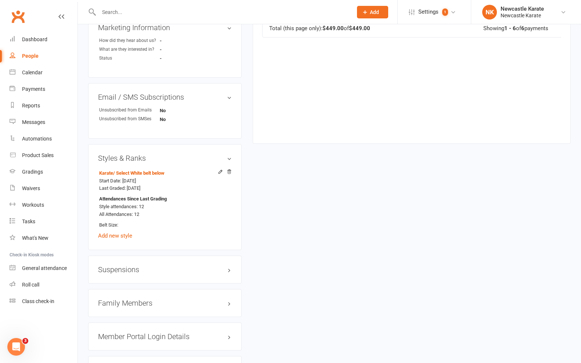
click at [124, 299] on h3 "Family Members" at bounding box center [165, 303] width 134 height 8
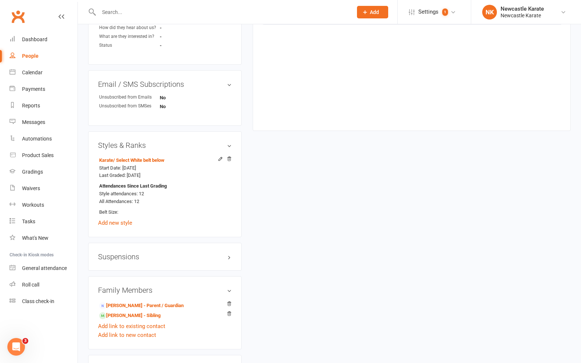
click at [129, 311] on link "Maisie Carle - Sibling" at bounding box center [129, 315] width 61 height 8
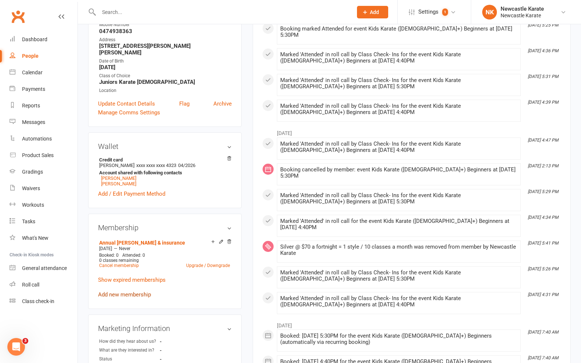
scroll to position [187, 0]
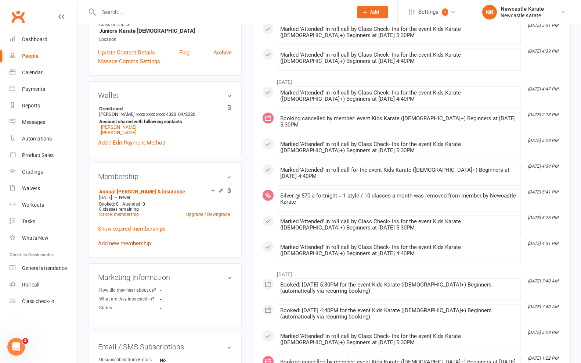
click at [134, 240] on link "Add new membership" at bounding box center [124, 243] width 53 height 7
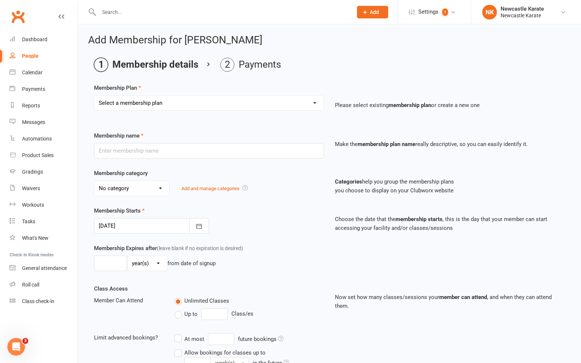
select select "4"
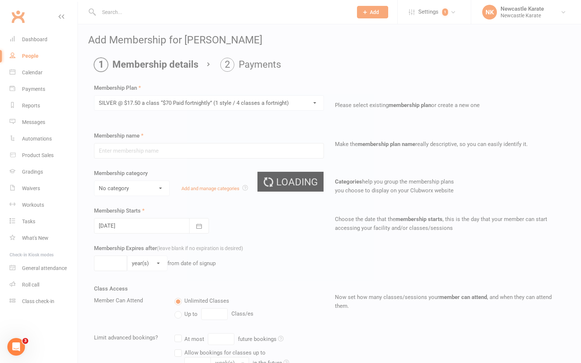
type input "SILVER @ $17.50 a class “$70 Paid fortnightly” (1 style / 4 classes a fortnight)"
select select "7"
type input "0"
type input "4"
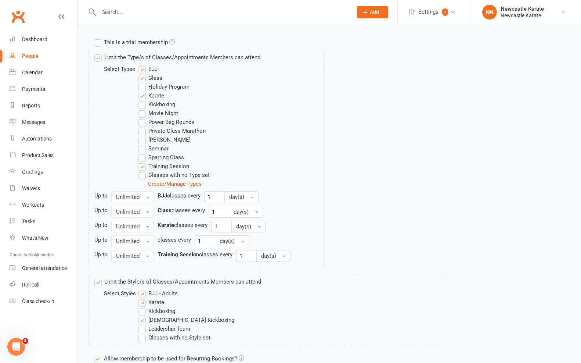
scroll to position [416, 0]
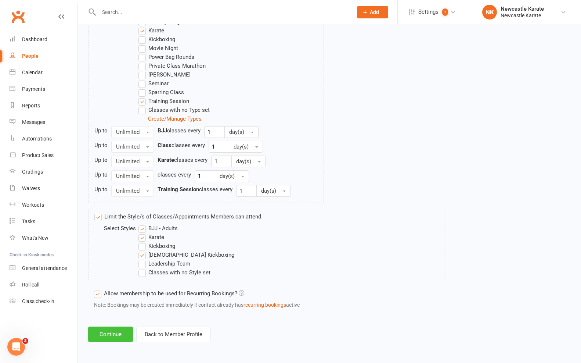
click at [114, 326] on button "Continue" at bounding box center [110, 333] width 45 height 15
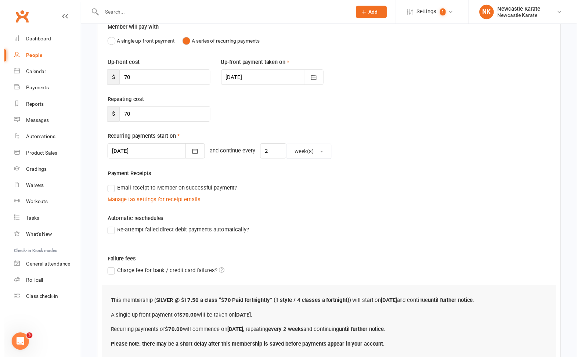
scroll to position [133, 0]
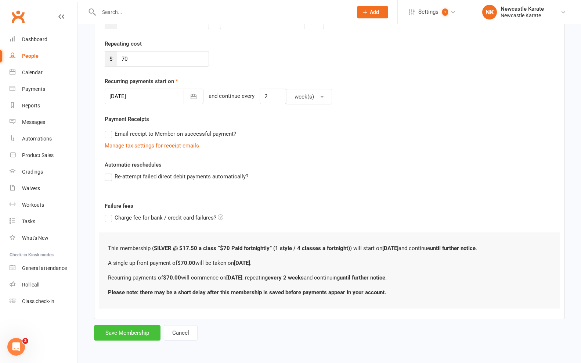
click at [146, 325] on button "Save Membership" at bounding box center [127, 332] width 66 height 15
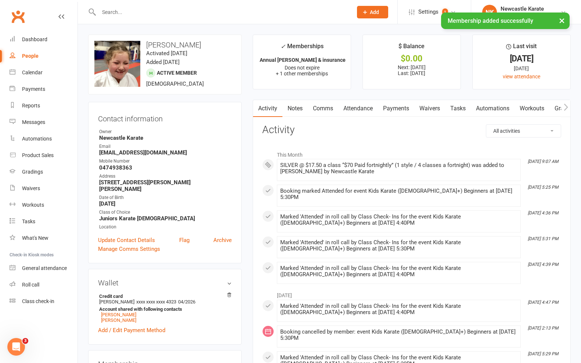
click at [371, 112] on link "Attendance" at bounding box center [358, 108] width 40 height 17
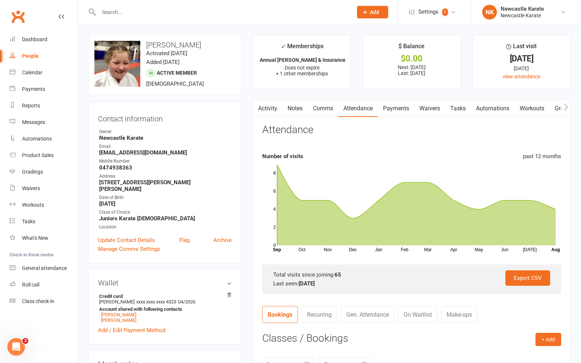
click at [398, 104] on link "Payments" at bounding box center [396, 108] width 36 height 17
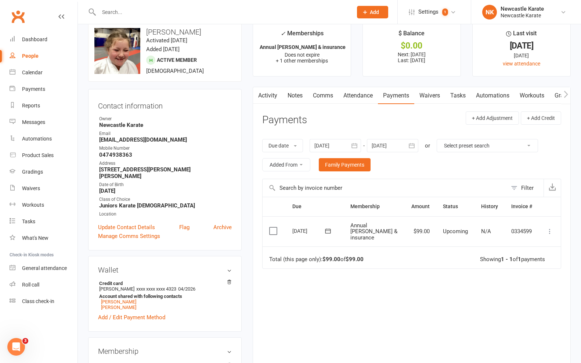
scroll to position [33, 0]
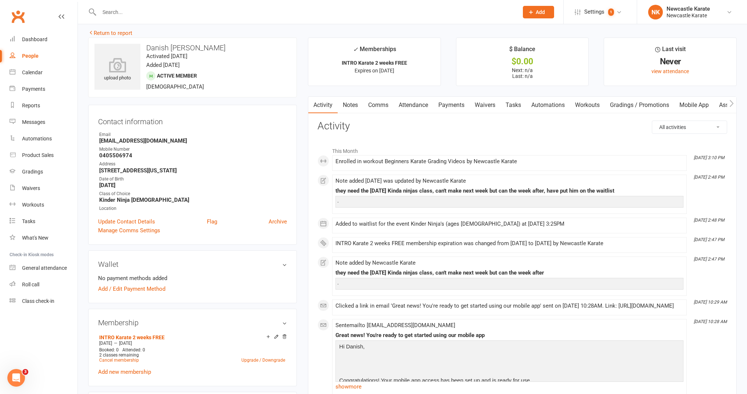
scroll to position [7, 0]
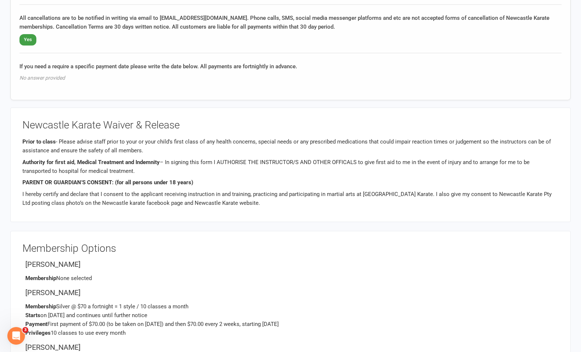
scroll to position [1383, 0]
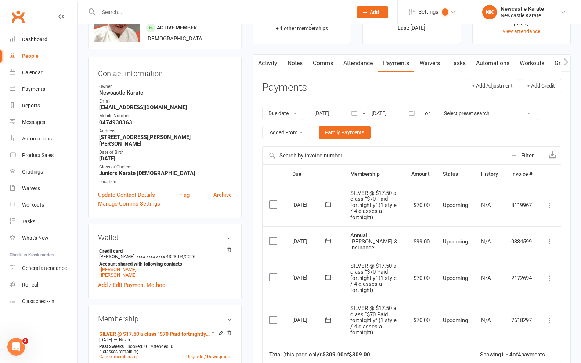
scroll to position [47, 0]
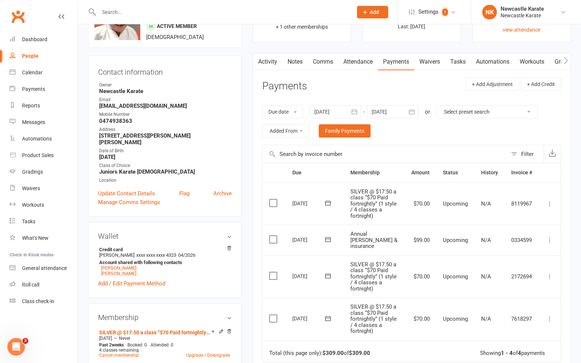
click at [151, 12] on input "text" at bounding box center [222, 12] width 251 height 10
drag, startPoint x: 151, startPoint y: 12, endPoint x: 105, endPoint y: 10, distance: 46.0
click at [103, 12] on input "yoga" at bounding box center [222, 12] width 251 height 10
drag, startPoint x: 135, startPoint y: 10, endPoint x: 50, endPoint y: 19, distance: 85.0
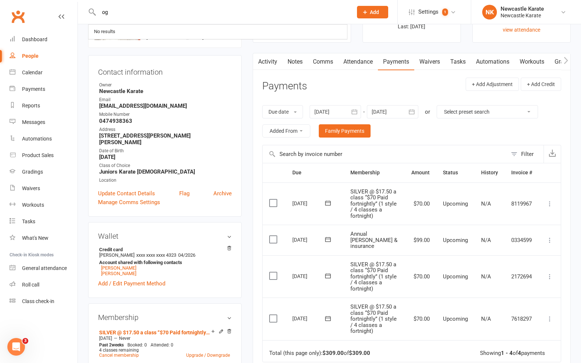
type input "o"
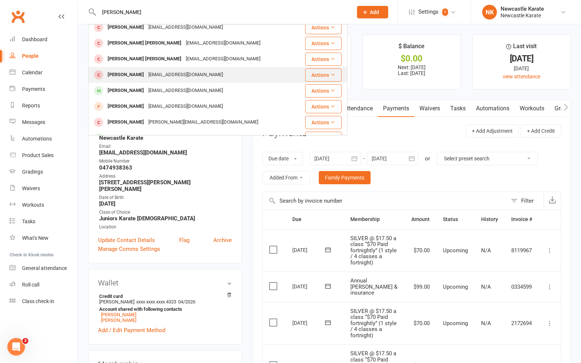
scroll to position [206, 0]
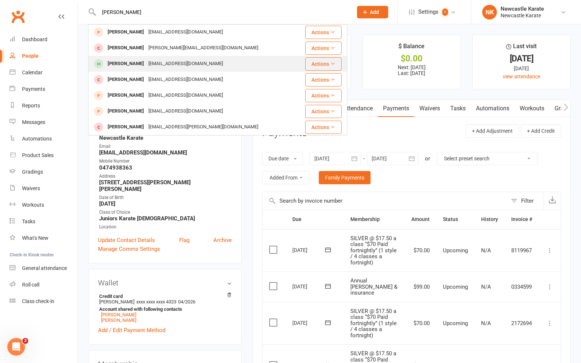
type input "Logan"
click at [157, 66] on div "[EMAIL_ADDRESS][DOMAIN_NAME]" at bounding box center [185, 63] width 79 height 11
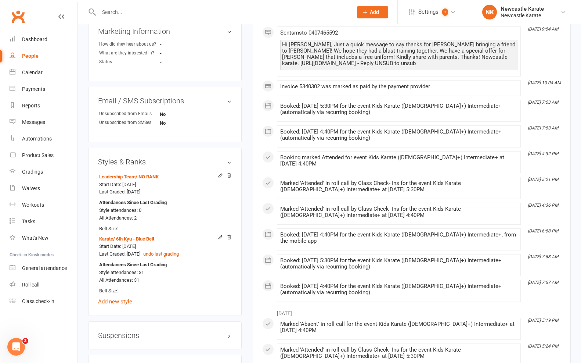
scroll to position [641, 0]
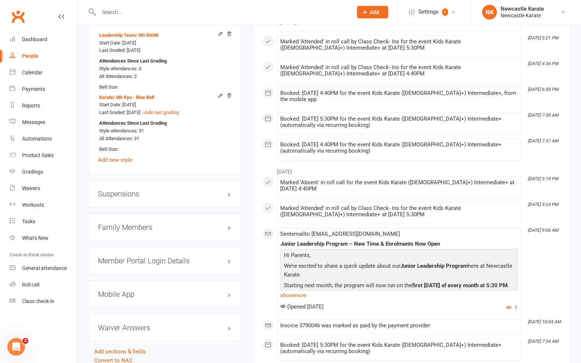
click at [148, 228] on div "Family Members" at bounding box center [165, 227] width 154 height 28
click at [151, 223] on h3 "Family Members" at bounding box center [165, 227] width 134 height 8
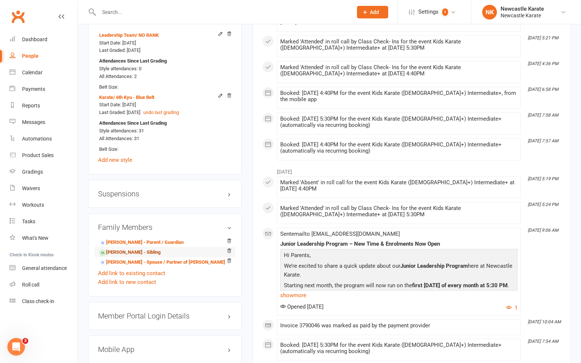
click at [128, 248] on link "Laila Barkley - Sibling" at bounding box center [129, 252] width 61 height 8
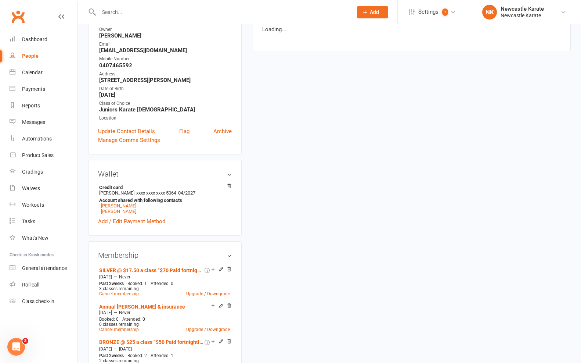
scroll to position [259, 0]
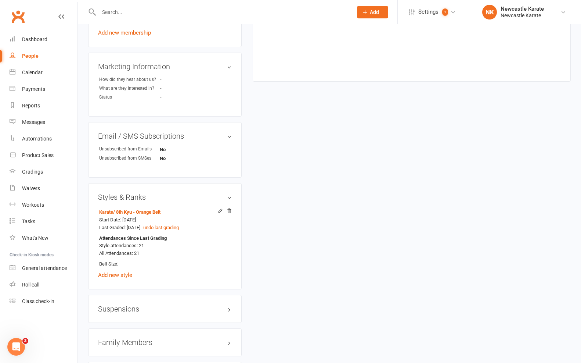
scroll to position [492, 0]
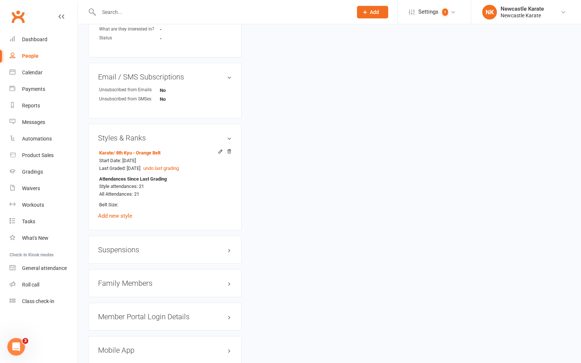
click at [125, 279] on h3 "Family Members" at bounding box center [165, 283] width 134 height 8
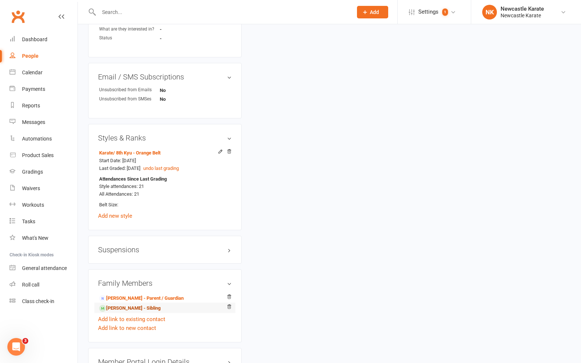
click at [126, 304] on link "Oliver Carle - Sibling" at bounding box center [129, 308] width 61 height 8
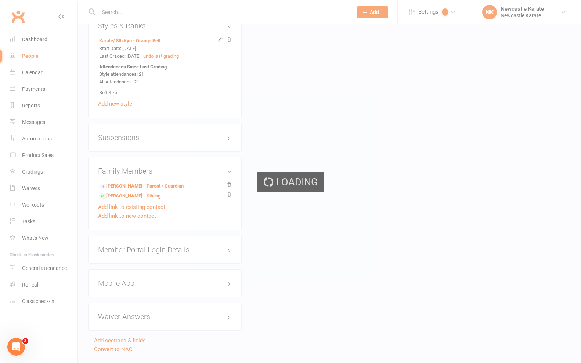
scroll to position [606, 0]
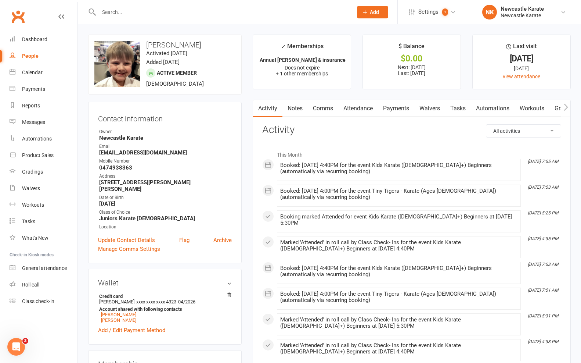
click at [361, 101] on link "Attendance" at bounding box center [358, 108] width 40 height 17
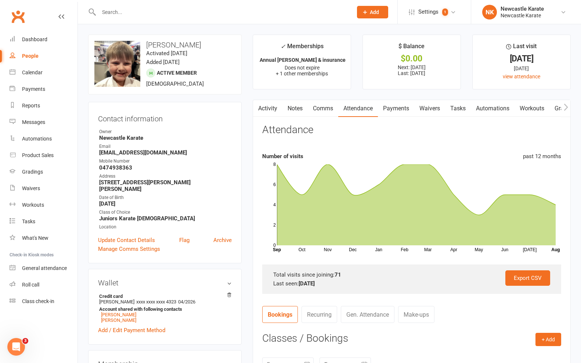
click at [414, 106] on link "Payments" at bounding box center [396, 108] width 36 height 17
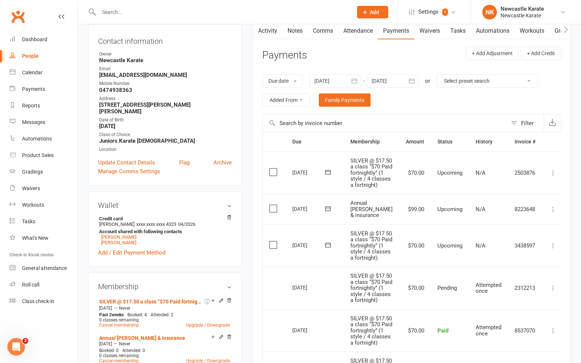
scroll to position [87, 0]
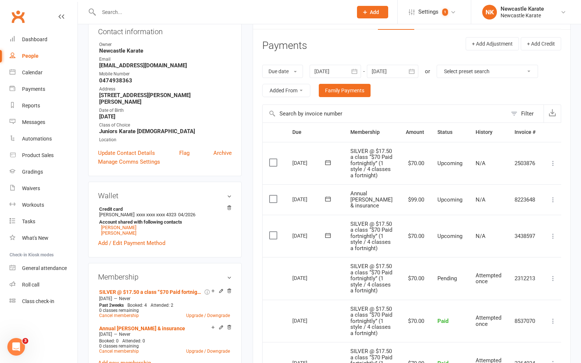
click at [31, 49] on link "People" at bounding box center [44, 56] width 68 height 17
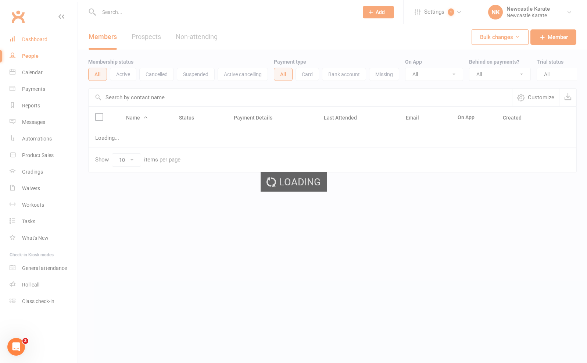
drag, startPoint x: 32, startPoint y: 42, endPoint x: 42, endPoint y: 47, distance: 11.7
click at [32, 42] on ui-view "Prospect Member Non-attending contact Class / event Appointment Grading event T…" at bounding box center [293, 101] width 587 height 199
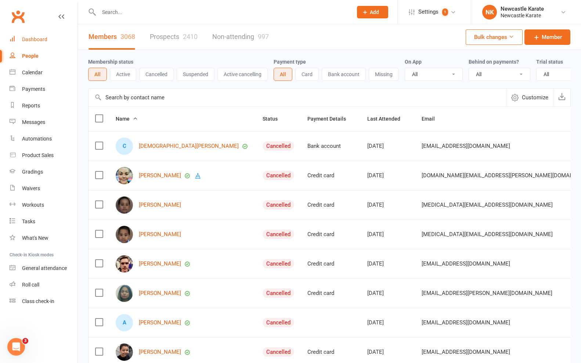
click at [53, 47] on link "Dashboard" at bounding box center [44, 39] width 68 height 17
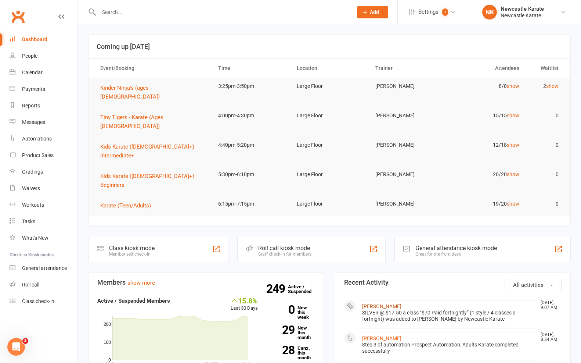
click at [379, 303] on link "[PERSON_NAME]" at bounding box center [381, 306] width 39 height 6
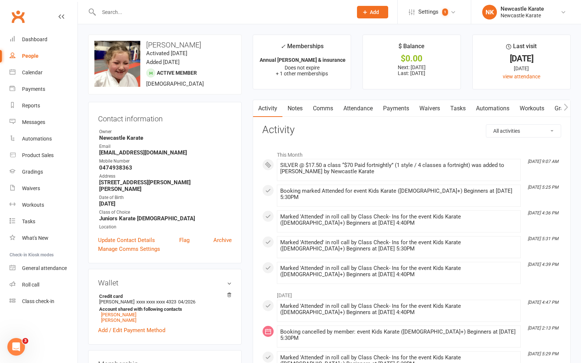
click at [389, 107] on link "Payments" at bounding box center [396, 108] width 36 height 17
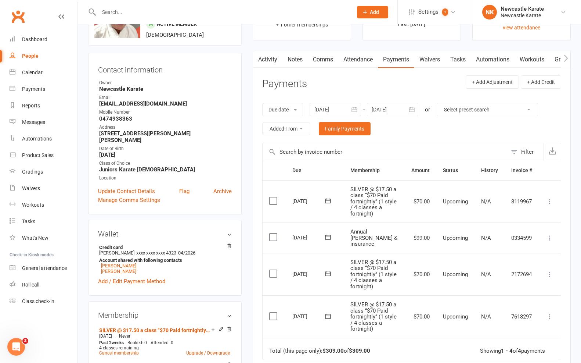
scroll to position [53, 0]
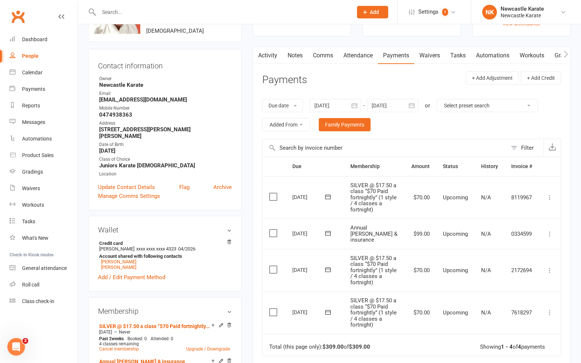
click at [335, 101] on div at bounding box center [335, 105] width 51 height 13
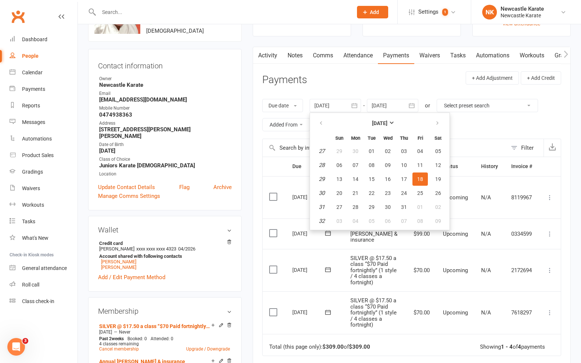
click at [324, 129] on th at bounding box center [321, 123] width 19 height 16
click at [324, 124] on icon "button" at bounding box center [320, 123] width 5 height 6
click at [363, 177] on button "12" at bounding box center [355, 178] width 15 height 13
type input "12 May 2025"
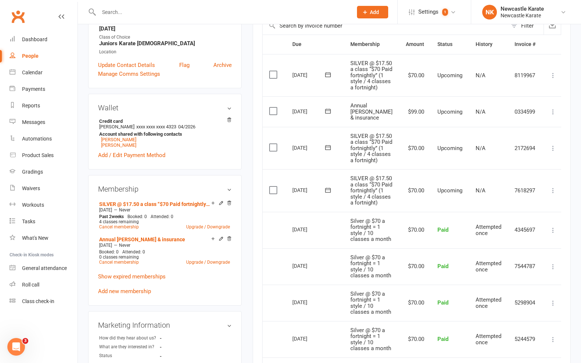
scroll to position [0, 0]
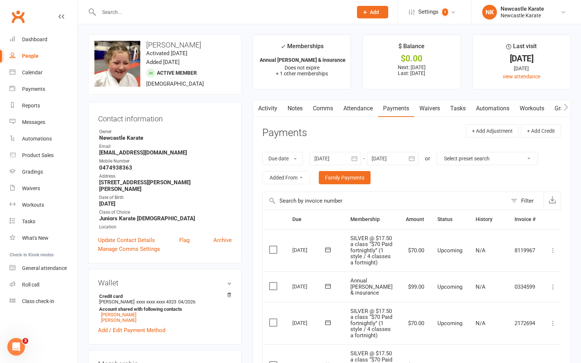
click at [354, 111] on link "Attendance" at bounding box center [358, 108] width 40 height 17
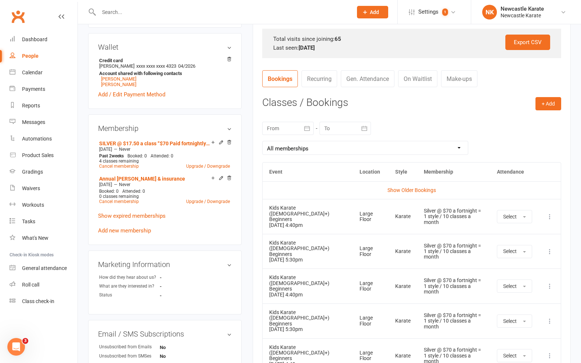
scroll to position [237, 0]
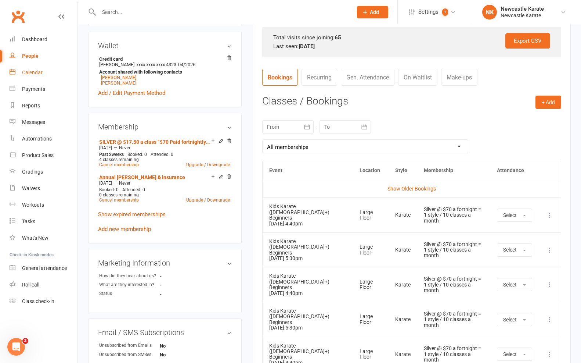
click at [10, 75] on link "Calendar" at bounding box center [44, 72] width 68 height 17
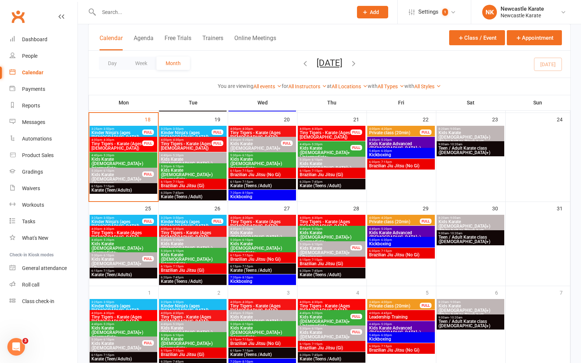
scroll to position [303, 0]
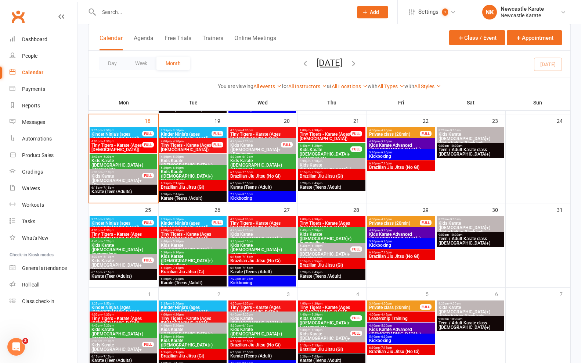
click at [325, 166] on span "Kids Karate ([DEMOGRAPHIC_DATA]+) Beginners" at bounding box center [331, 169] width 65 height 13
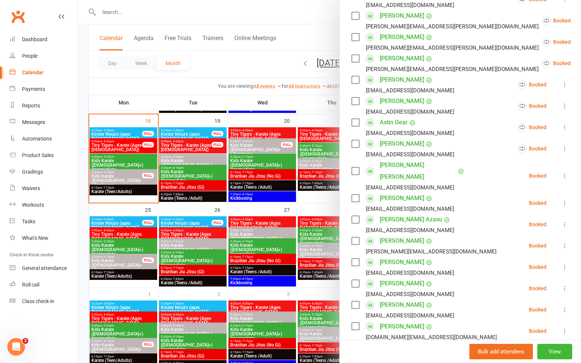
scroll to position [304, 0]
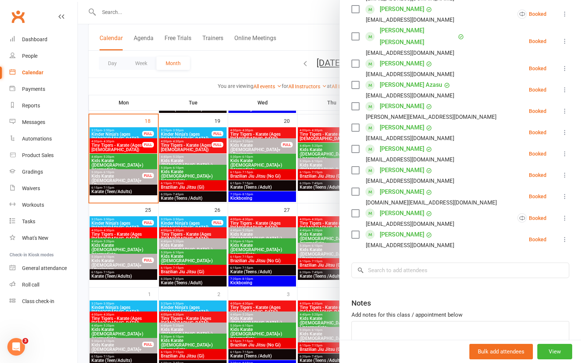
click at [261, 183] on div at bounding box center [329, 181] width 503 height 363
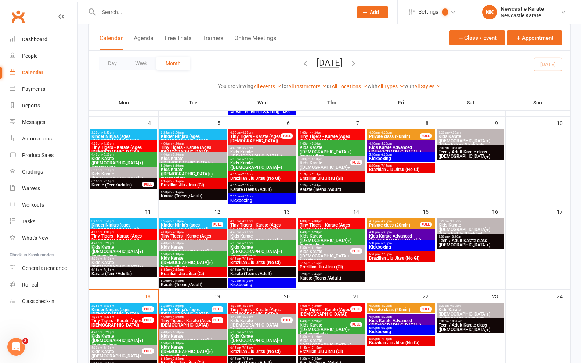
scroll to position [119, 0]
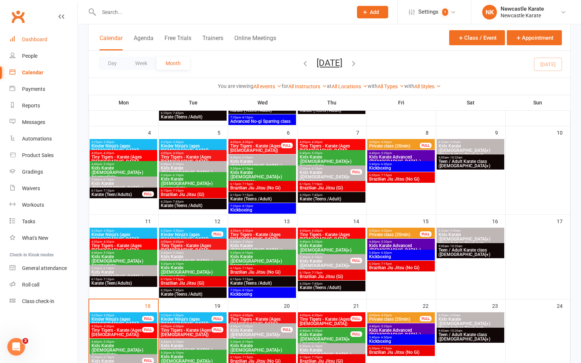
click at [51, 44] on link "Dashboard" at bounding box center [44, 39] width 68 height 17
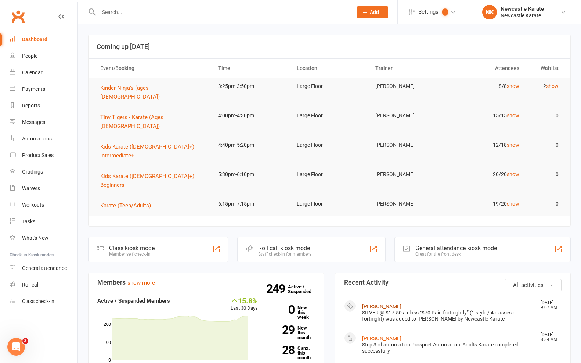
click at [381, 303] on link "[PERSON_NAME]" at bounding box center [381, 306] width 39 height 6
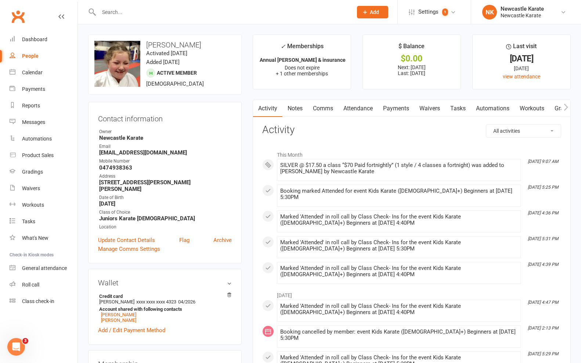
click at [349, 107] on link "Attendance" at bounding box center [358, 108] width 40 height 17
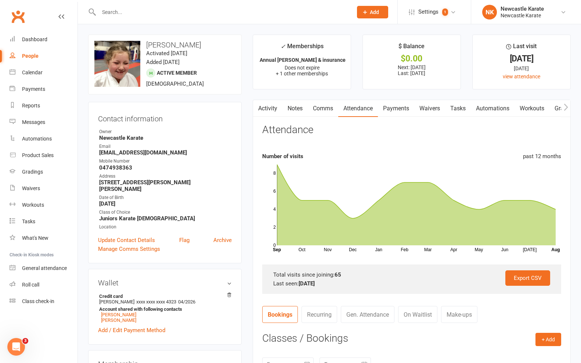
click at [393, 102] on link "Payments" at bounding box center [396, 108] width 36 height 17
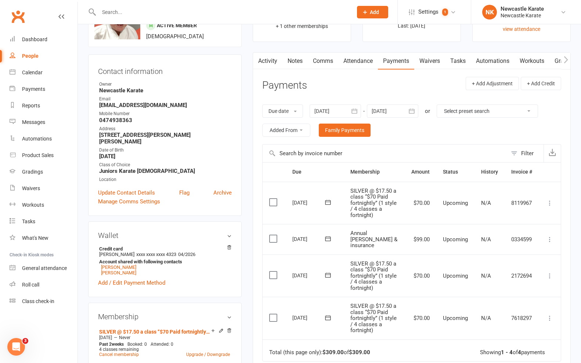
scroll to position [85, 0]
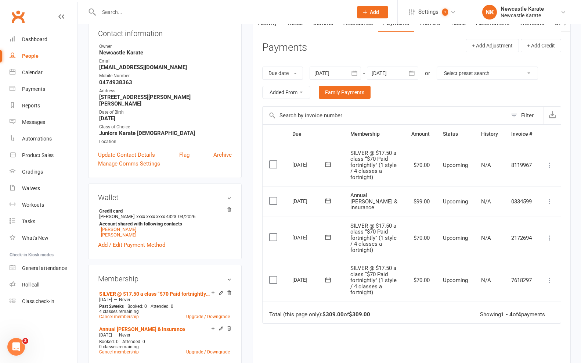
click at [326, 69] on div at bounding box center [335, 72] width 51 height 13
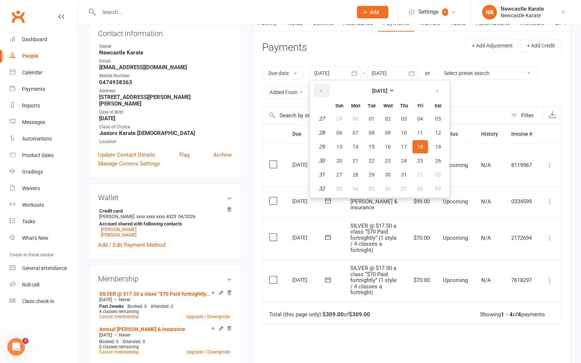
click at [328, 89] on button "button" at bounding box center [322, 90] width 16 height 13
click at [367, 141] on button "13" at bounding box center [371, 146] width 15 height 13
type input "13 May 2025"
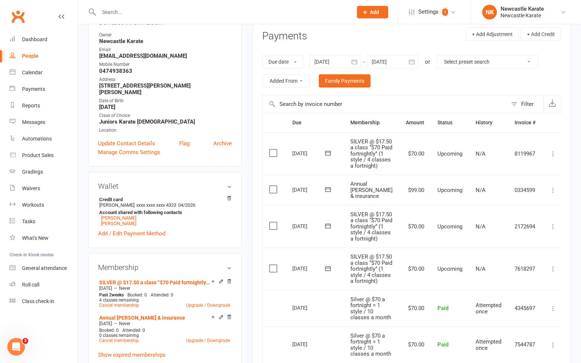
scroll to position [141, 0]
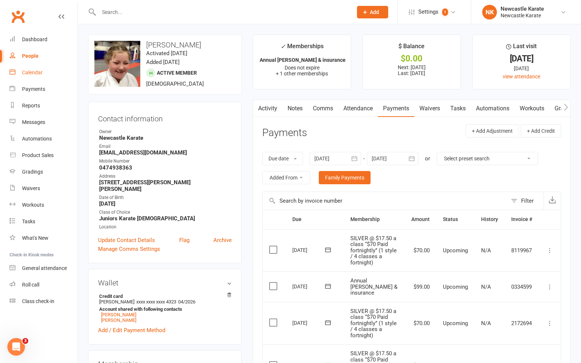
click at [47, 75] on link "Calendar" at bounding box center [44, 72] width 68 height 17
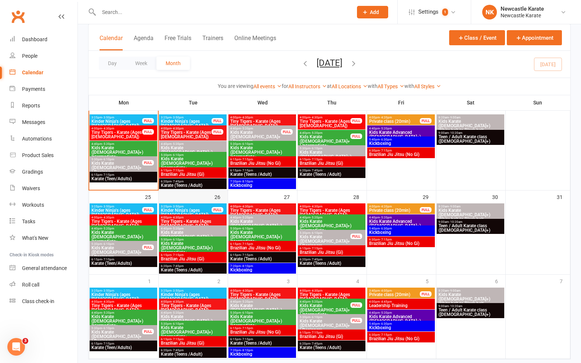
scroll to position [340, 0]
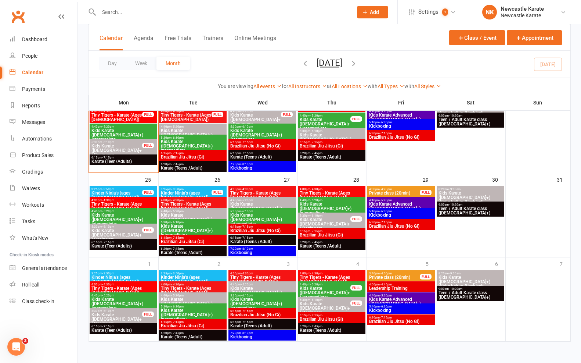
click at [358, 62] on icon "button" at bounding box center [354, 63] width 8 height 8
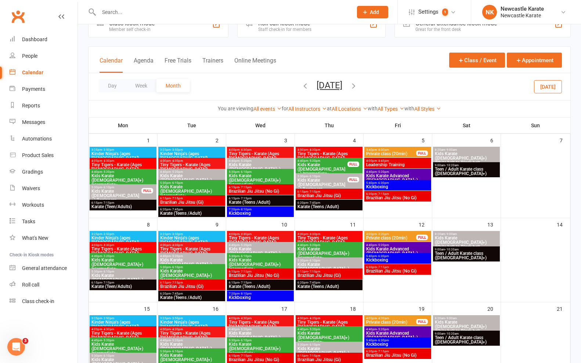
scroll to position [35, 0]
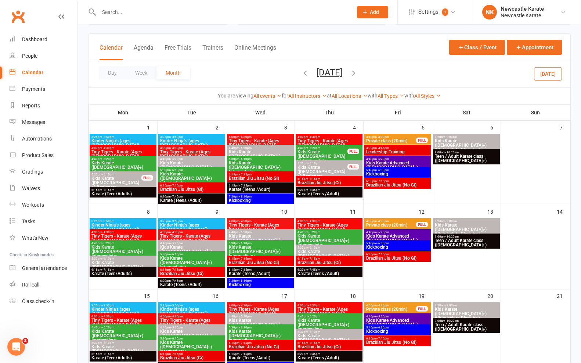
click at [323, 249] on span "Kids Karate ([DEMOGRAPHIC_DATA]+) Beginners" at bounding box center [329, 255] width 64 height 13
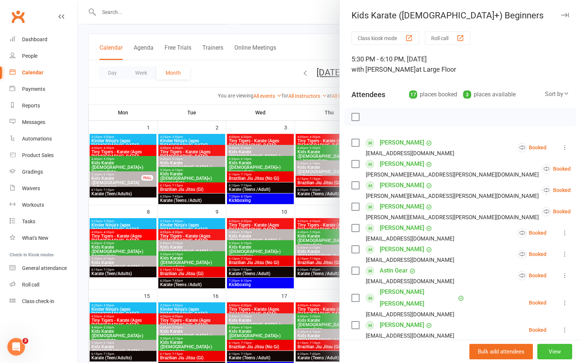
click at [541, 349] on button "View" at bounding box center [554, 350] width 35 height 15
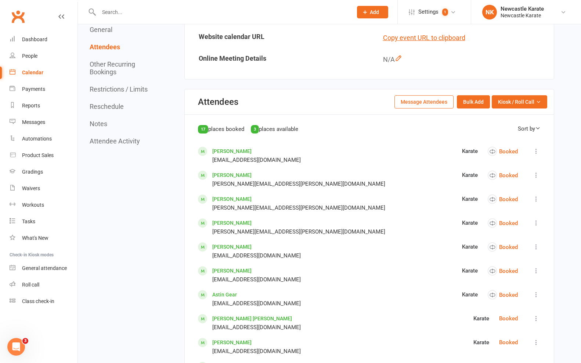
scroll to position [389, 0]
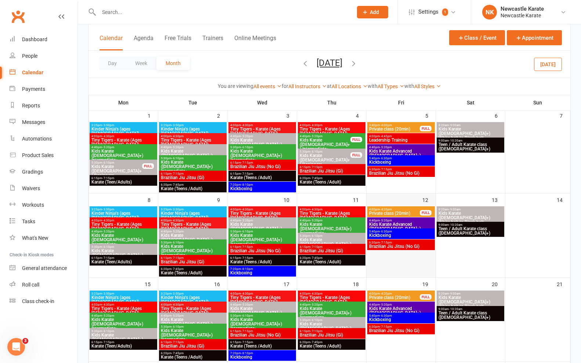
scroll to position [48, 0]
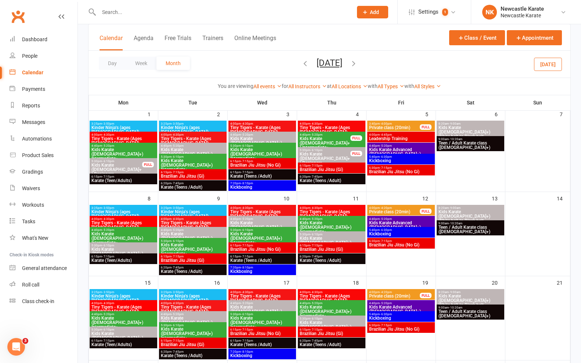
click at [301, 60] on icon "button" at bounding box center [305, 63] width 8 height 8
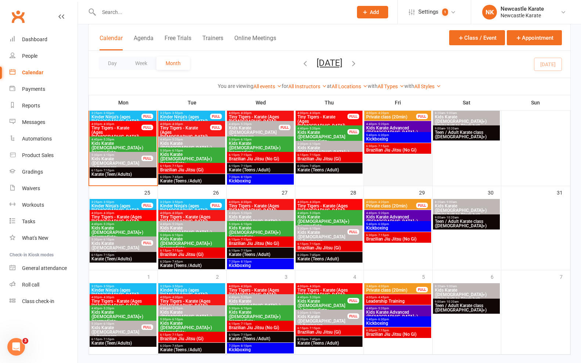
scroll to position [319, 0]
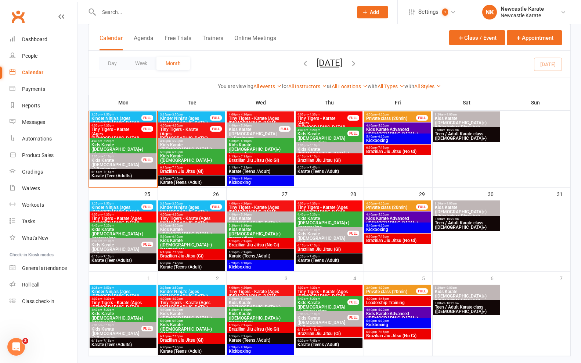
click at [266, 216] on span "Kids Karate ([DEMOGRAPHIC_DATA]+) Beginners" at bounding box center [260, 222] width 64 height 13
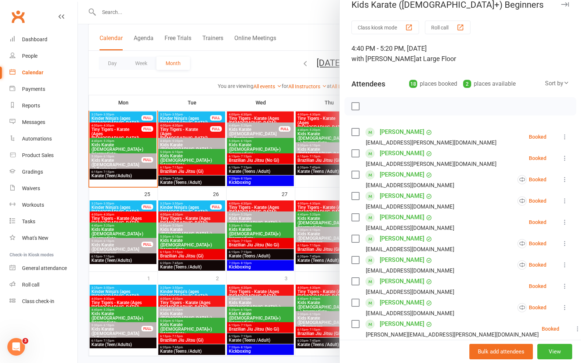
scroll to position [24, 0]
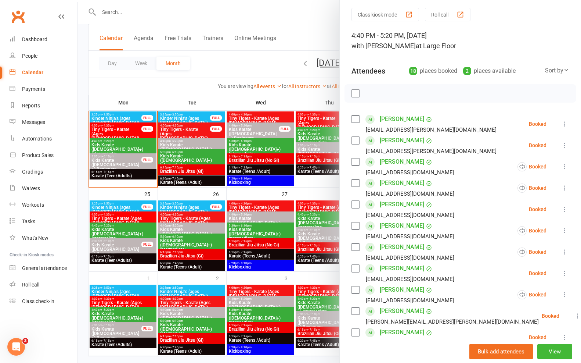
click at [561, 165] on icon at bounding box center [564, 166] width 7 height 7
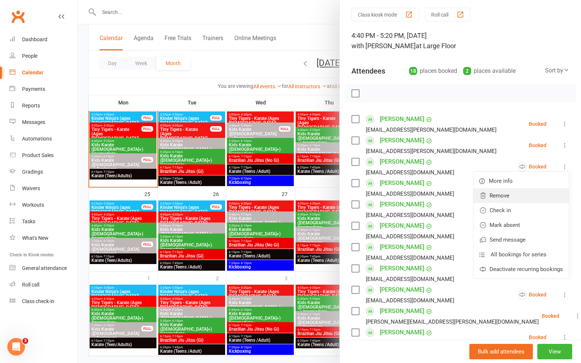
click at [500, 192] on link "Remove" at bounding box center [521, 195] width 96 height 15
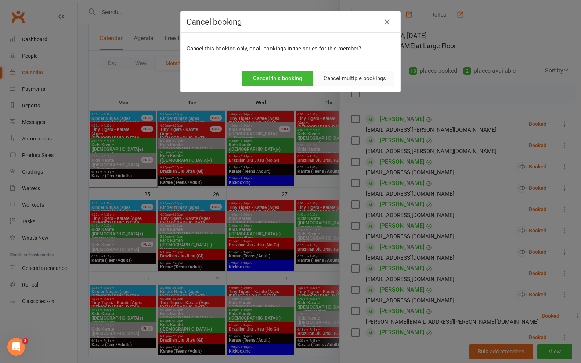
click at [359, 80] on button "Cancel multiple bookings" at bounding box center [354, 78] width 79 height 15
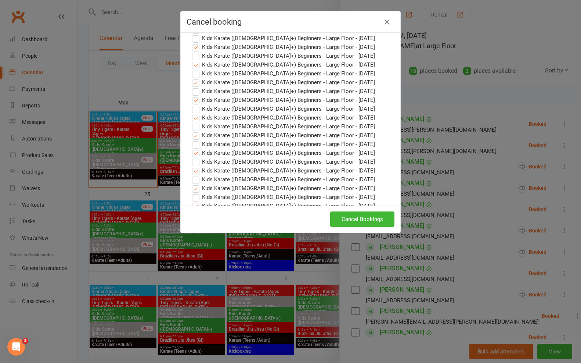
scroll to position [221, 0]
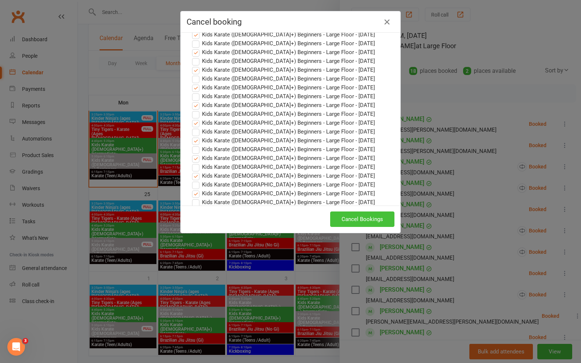
click at [369, 215] on button "Cancel Bookings" at bounding box center [362, 218] width 64 height 15
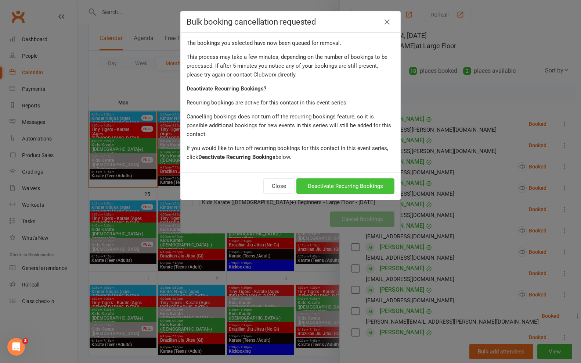
click at [360, 181] on button "Deactivate Recurring Bookings" at bounding box center [345, 185] width 98 height 15
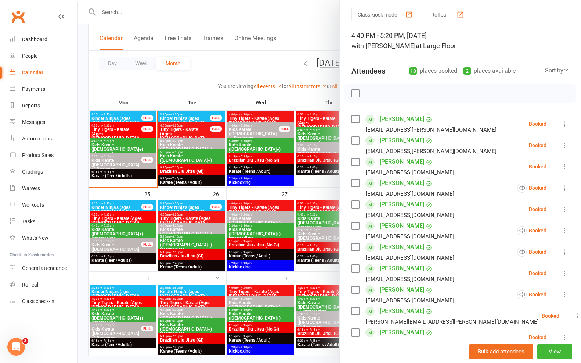
click at [393, 160] on link "[PERSON_NAME]" at bounding box center [402, 162] width 44 height 12
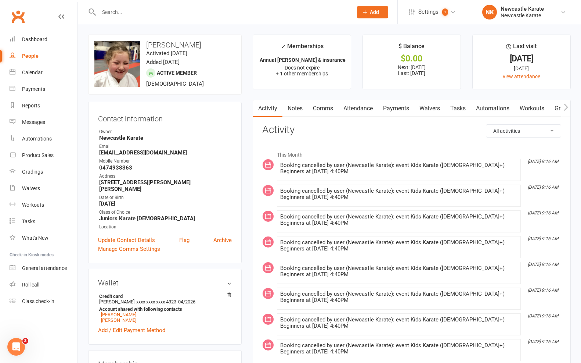
click at [366, 113] on link "Attendance" at bounding box center [358, 108] width 40 height 17
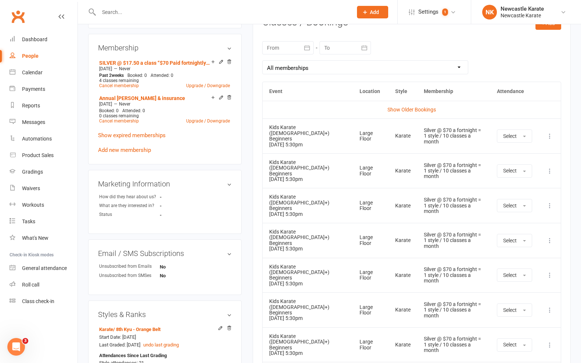
scroll to position [302, 0]
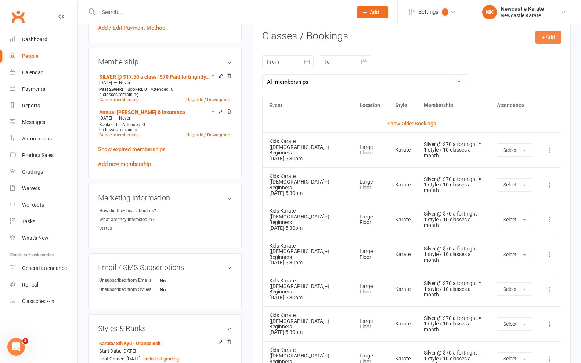
click at [547, 39] on button "+ Add" at bounding box center [549, 36] width 26 height 13
click at [514, 53] on link "Book Event" at bounding box center [524, 53] width 73 height 15
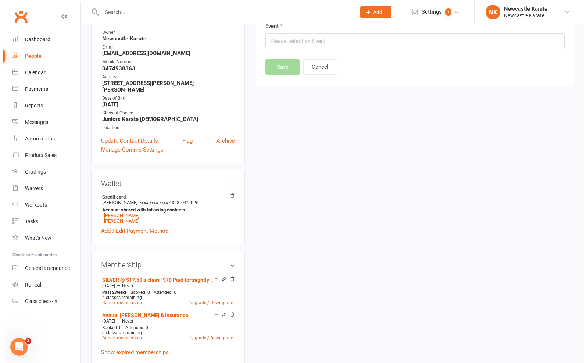
scroll to position [62, 0]
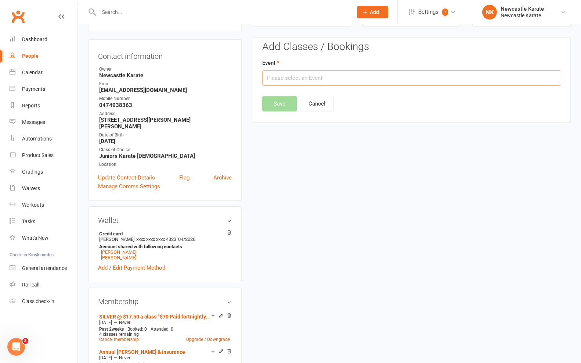
click at [361, 70] on input "text" at bounding box center [411, 77] width 299 height 15
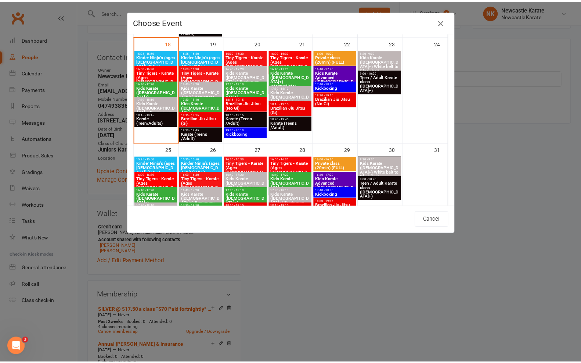
scroll to position [367, 0]
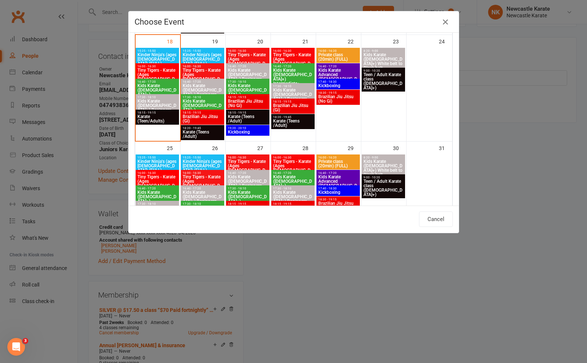
click at [255, 70] on span "Kids Karate ([DEMOGRAPHIC_DATA]+) Beginners" at bounding box center [247, 74] width 40 height 13
type input "Kids Karate (7yo+) Beginners - Aug 20, 2025 4:40:00 PM"
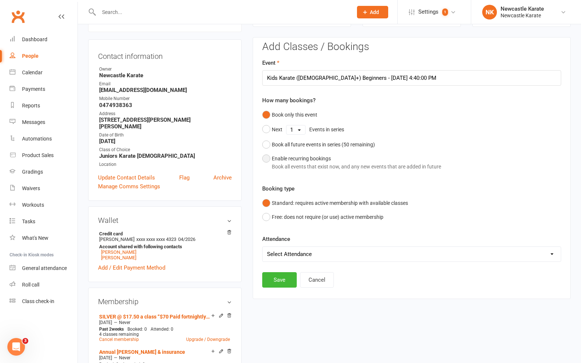
click at [287, 158] on div "Enable recurring bookings Book all events that exist now, and any new events th…" at bounding box center [356, 162] width 169 height 17
select select "book_from_now"
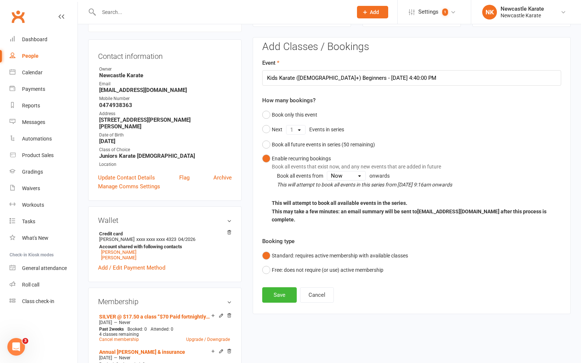
click at [276, 297] on div "Add Classes / Bookings Event Kids Karate (7yo+) Beginners - Aug 20, 2025 4:40:0…" at bounding box center [412, 175] width 318 height 277
click at [280, 289] on button "Save" at bounding box center [279, 294] width 35 height 15
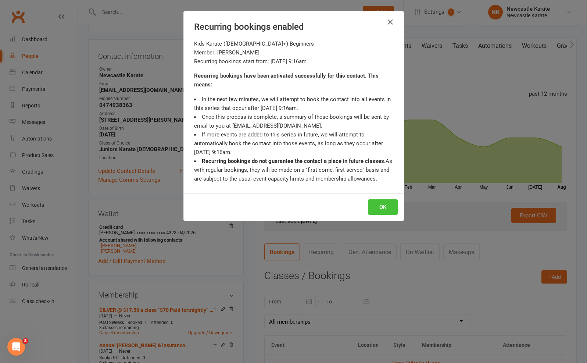
click at [370, 205] on button "OK" at bounding box center [383, 206] width 30 height 15
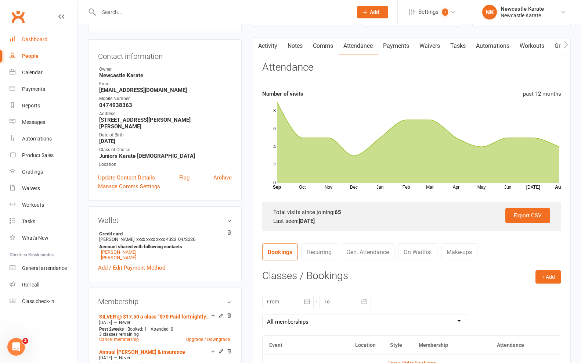
click at [24, 40] on div "Dashboard" at bounding box center [34, 39] width 25 height 6
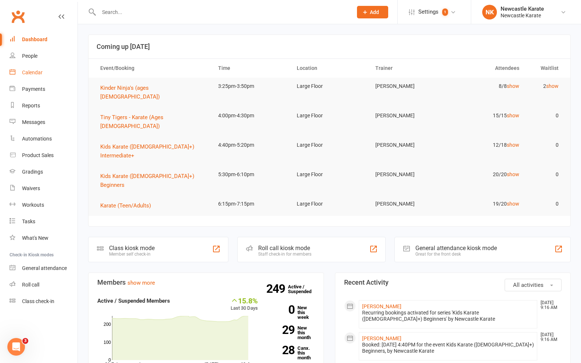
click at [40, 75] on div "Calendar" at bounding box center [32, 72] width 21 height 6
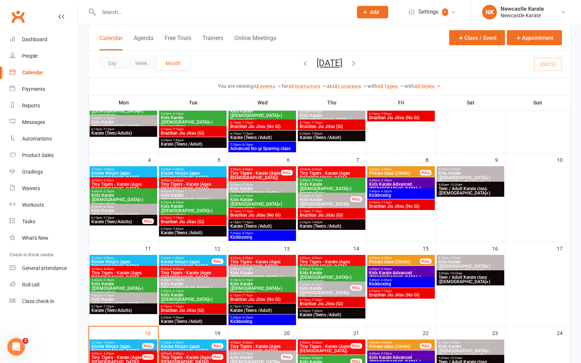
scroll to position [138, 0]
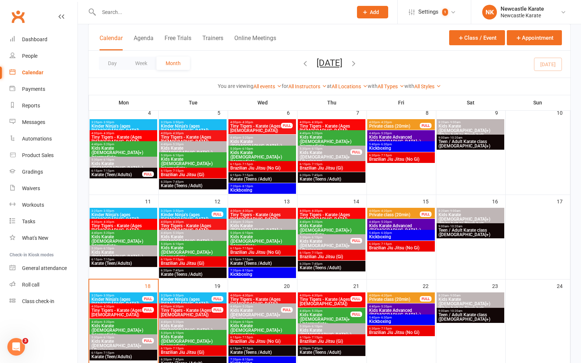
click at [273, 307] on span "4:40pm - 5:20pm" at bounding box center [255, 306] width 51 height 3
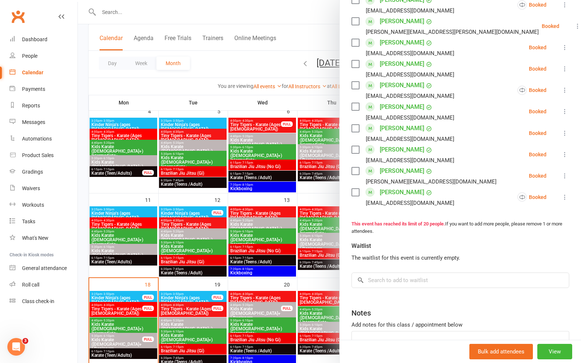
scroll to position [407, 0]
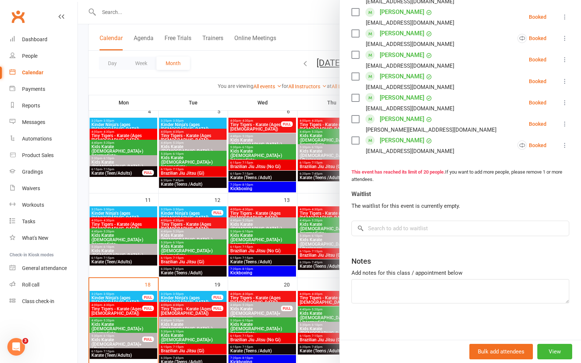
click at [285, 210] on div at bounding box center [329, 181] width 503 height 363
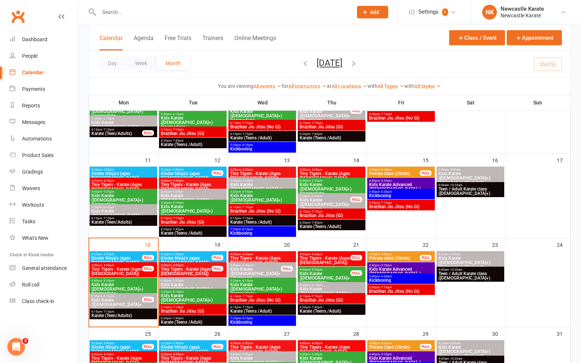
scroll to position [288, 0]
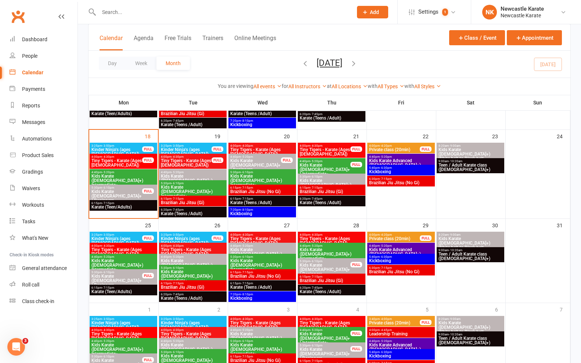
click at [269, 246] on span "4:40pm - 5:20pm" at bounding box center [262, 245] width 65 height 3
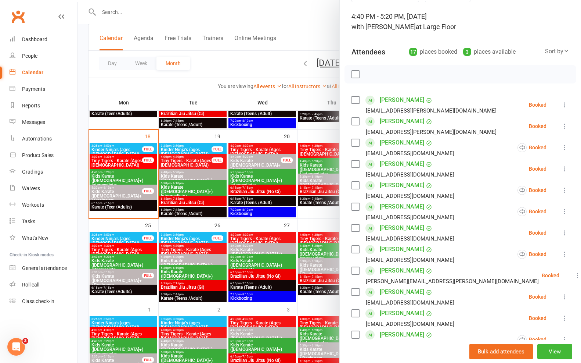
scroll to position [62, 0]
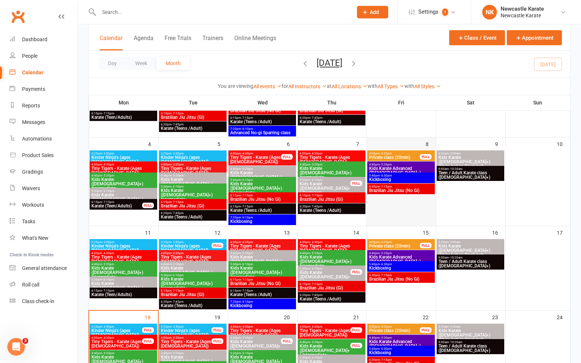
scroll to position [150, 0]
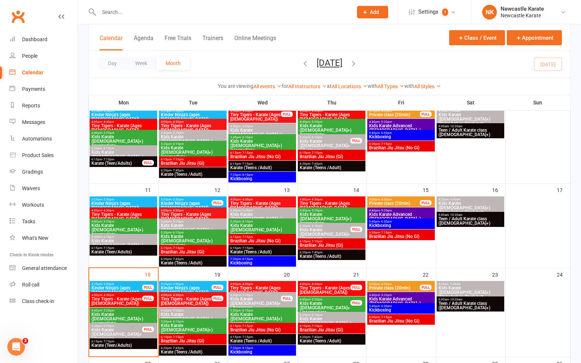
click at [250, 301] on span "Kids Karate ([DEMOGRAPHIC_DATA]+) Beginners" at bounding box center [255, 302] width 51 height 13
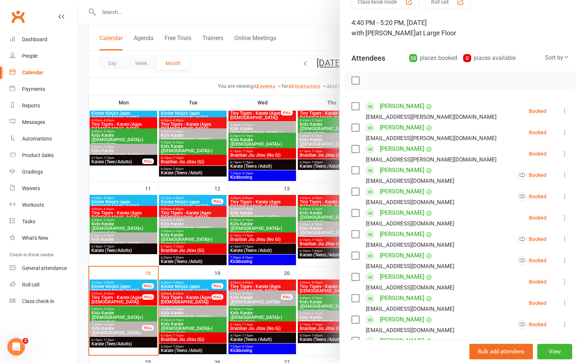
scroll to position [38, 0]
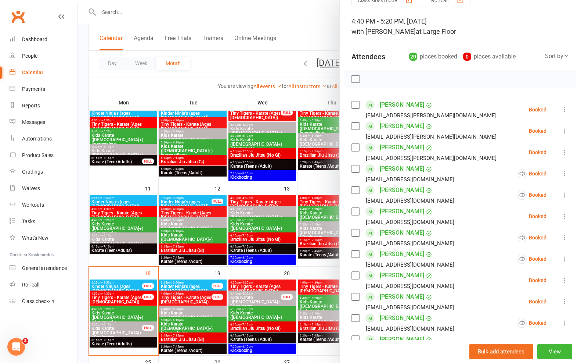
click at [276, 299] on div at bounding box center [329, 181] width 503 height 363
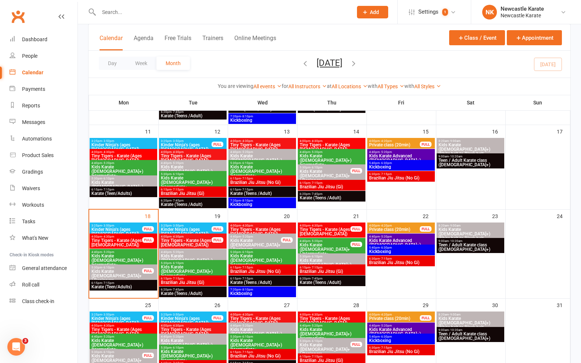
scroll to position [257, 0]
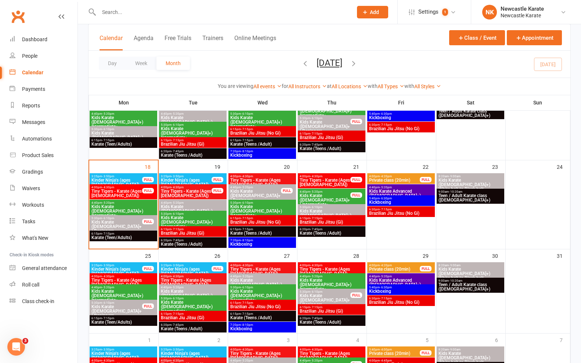
click at [275, 278] on span "Kids Karate ([DEMOGRAPHIC_DATA]+) Beginners" at bounding box center [262, 284] width 65 height 13
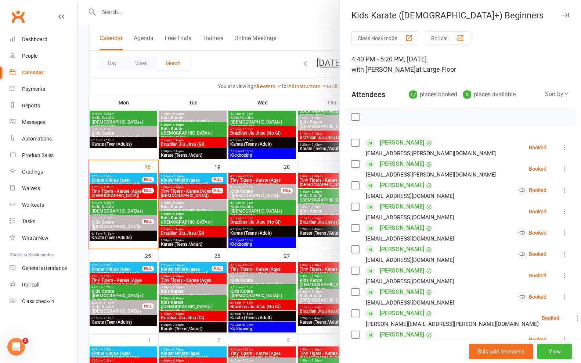
click at [258, 191] on div at bounding box center [329, 181] width 503 height 363
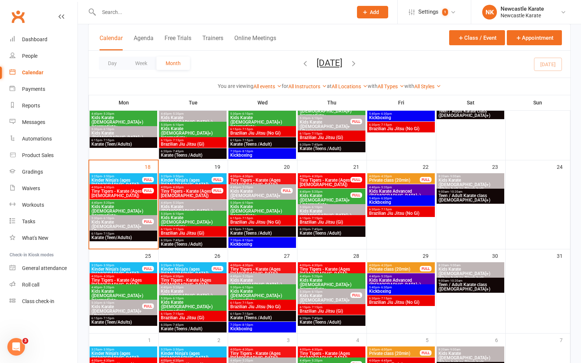
click at [264, 195] on div at bounding box center [329, 181] width 503 height 363
click at [267, 194] on span "Kids Karate ([DEMOGRAPHIC_DATA]+) Beginners" at bounding box center [255, 195] width 51 height 13
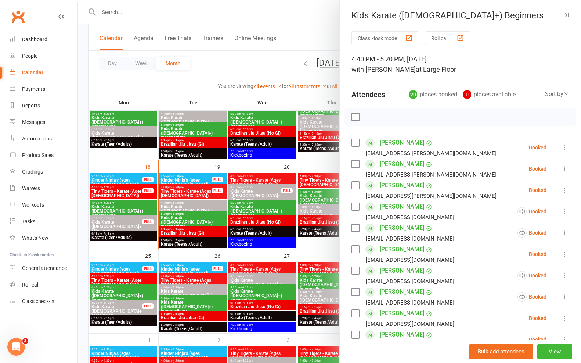
click at [394, 208] on link "[PERSON_NAME]" at bounding box center [402, 207] width 44 height 12
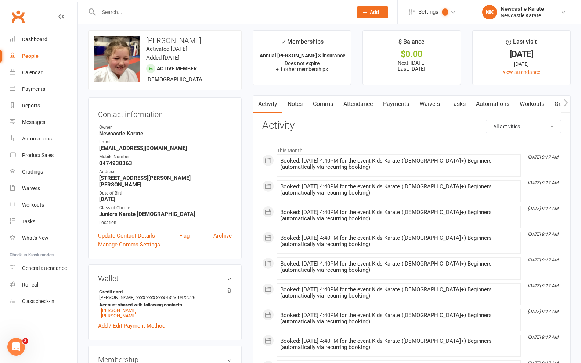
scroll to position [7, 0]
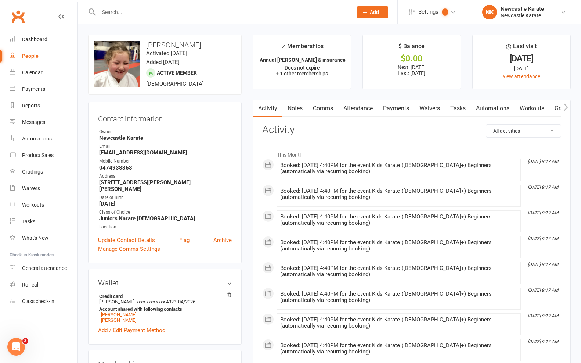
click at [361, 104] on link "Attendance" at bounding box center [358, 108] width 40 height 17
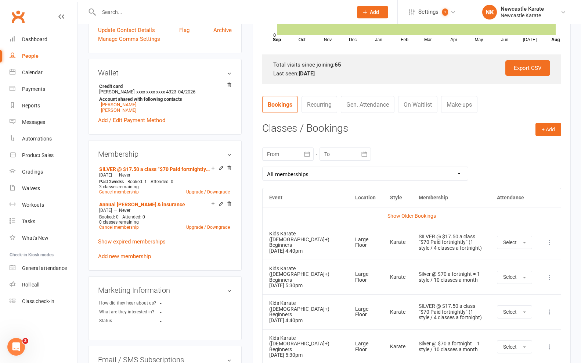
scroll to position [235, 0]
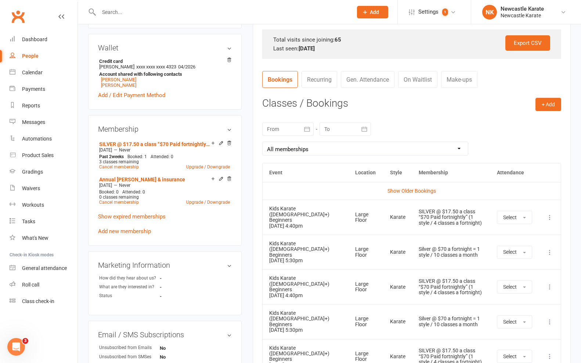
drag, startPoint x: 50, startPoint y: 68, endPoint x: 69, endPoint y: 77, distance: 21.7
click at [50, 68] on link "Calendar" at bounding box center [44, 72] width 68 height 17
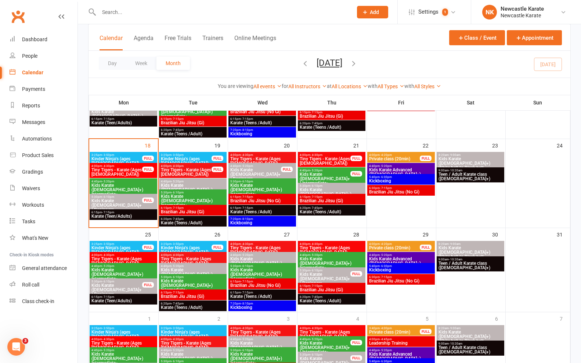
scroll to position [280, 0]
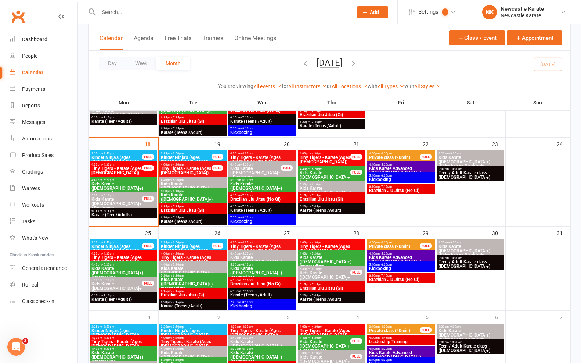
click at [342, 182] on div "5:30pm - 6:10pm Kids Karate ([DEMOGRAPHIC_DATA]+) Beginners" at bounding box center [332, 190] width 68 height 19
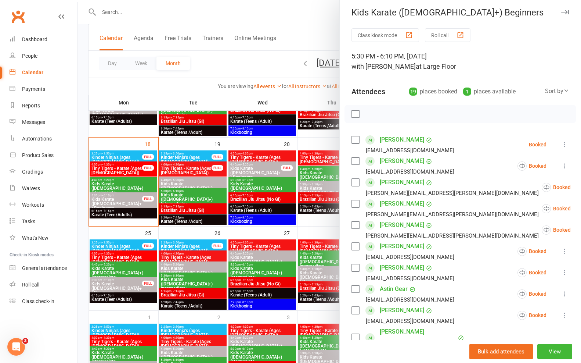
scroll to position [4, 0]
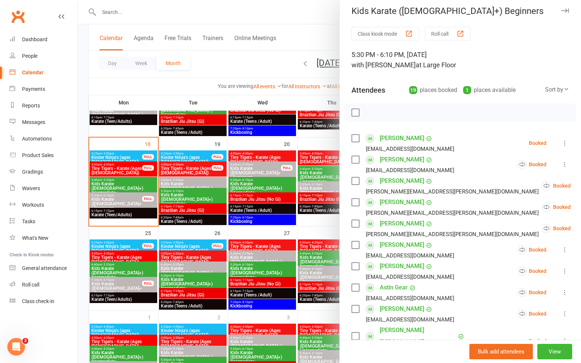
click at [316, 188] on div at bounding box center [329, 181] width 503 height 363
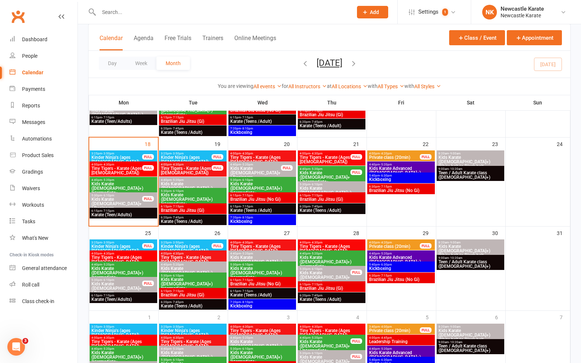
click at [329, 187] on span "Kids Karate ([DEMOGRAPHIC_DATA]+) Beginners" at bounding box center [331, 192] width 65 height 13
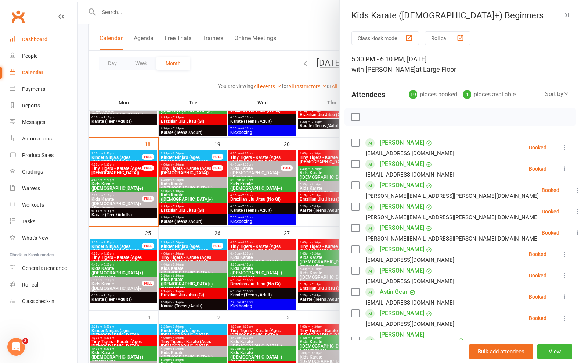
click at [51, 42] on link "Dashboard" at bounding box center [44, 39] width 68 height 17
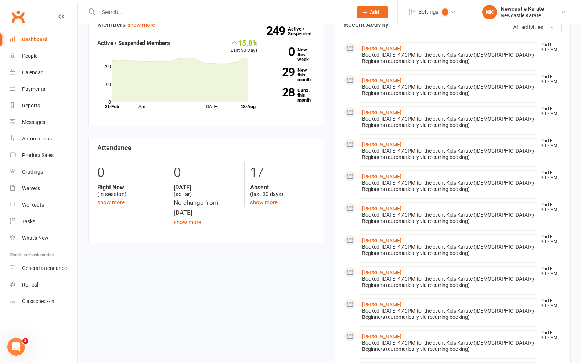
scroll to position [11, 0]
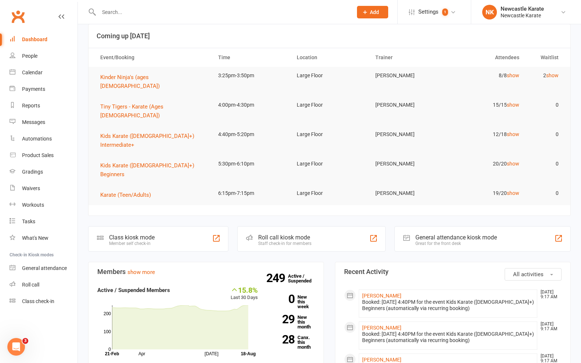
click at [377, 292] on link "[PERSON_NAME]" at bounding box center [381, 295] width 39 height 6
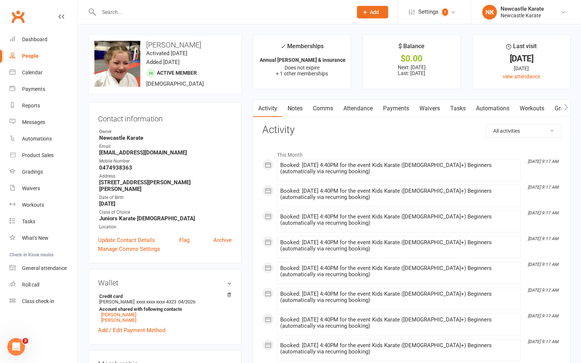
click at [362, 108] on link "Attendance" at bounding box center [358, 108] width 40 height 17
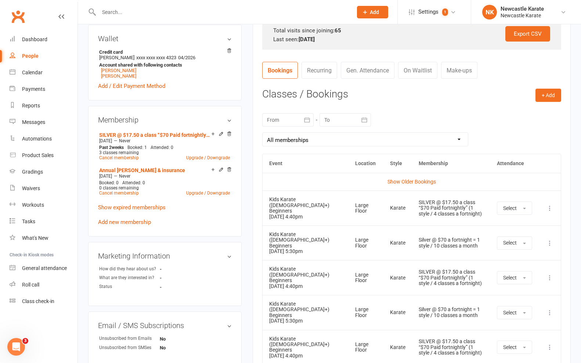
scroll to position [245, 0]
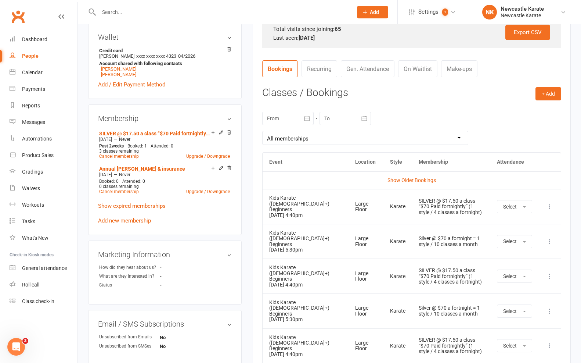
click at [552, 238] on icon at bounding box center [549, 241] width 7 height 7
click at [510, 282] on link "Remove booking" at bounding box center [517, 285] width 73 height 15
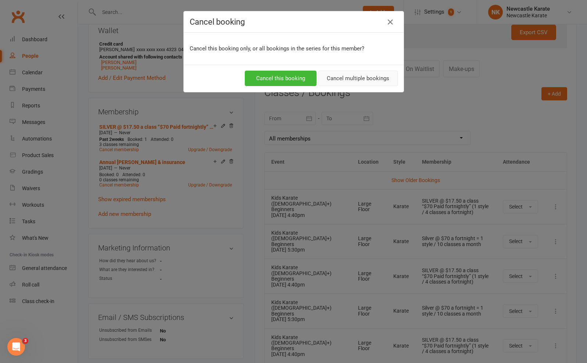
click at [348, 79] on button "Cancel multiple bookings" at bounding box center [357, 78] width 79 height 15
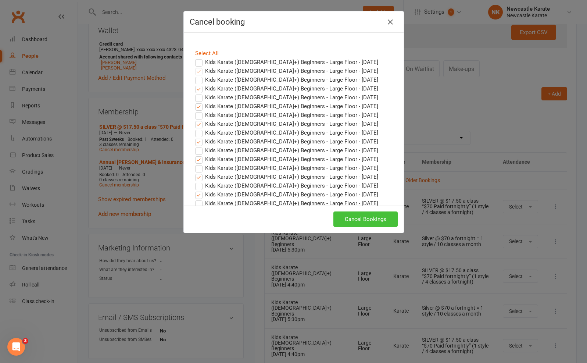
drag, startPoint x: 365, startPoint y: 210, endPoint x: 360, endPoint y: 218, distance: 9.1
click at [365, 210] on div "Cancel Bookings" at bounding box center [294, 218] width 220 height 27
click at [356, 222] on button "Cancel Bookings" at bounding box center [365, 218] width 64 height 15
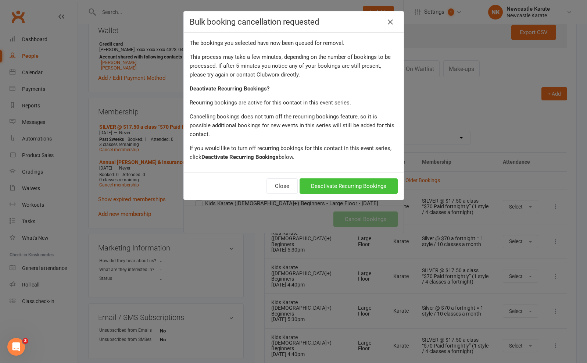
click at [359, 180] on button "Deactivate Recurring Bookings" at bounding box center [348, 185] width 98 height 15
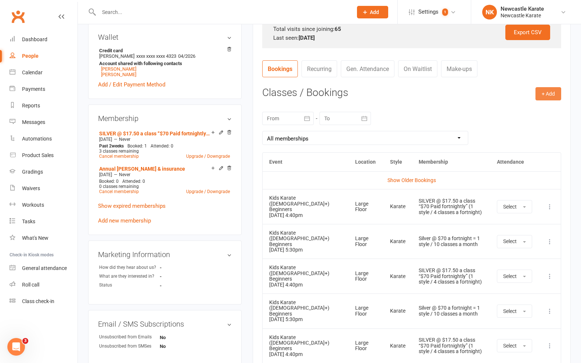
click at [550, 90] on button "+ Add" at bounding box center [549, 93] width 26 height 13
click at [533, 108] on link "Book Event" at bounding box center [524, 110] width 73 height 15
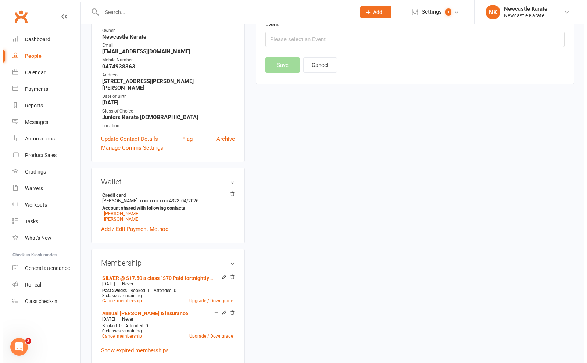
scroll to position [62, 0]
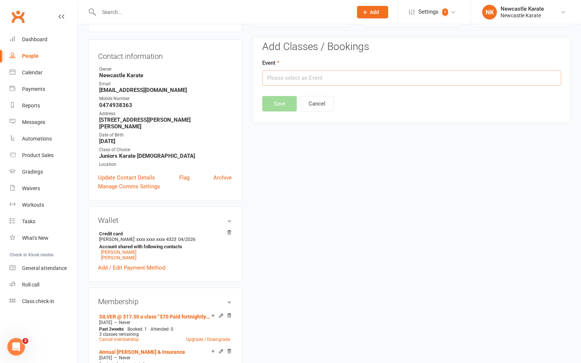
click at [345, 81] on input "text" at bounding box center [411, 77] width 299 height 15
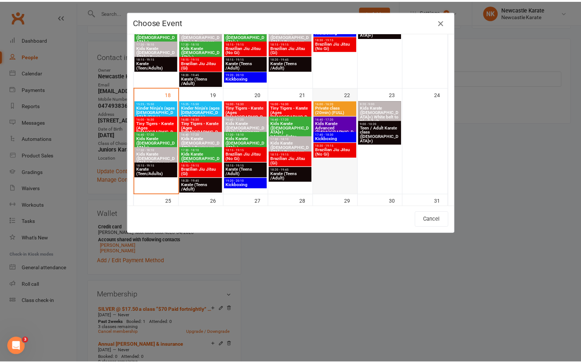
scroll to position [371, 0]
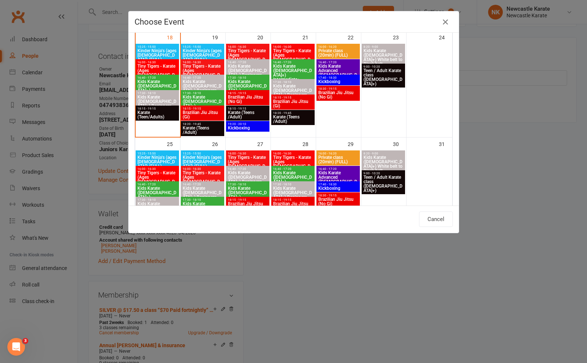
click at [280, 86] on span "Kids Karate ([DEMOGRAPHIC_DATA]+) Beginners" at bounding box center [293, 90] width 40 height 13
type input "Kids Karate ([DEMOGRAPHIC_DATA]+) Beginners - [DATE] 5:30:00 PM"
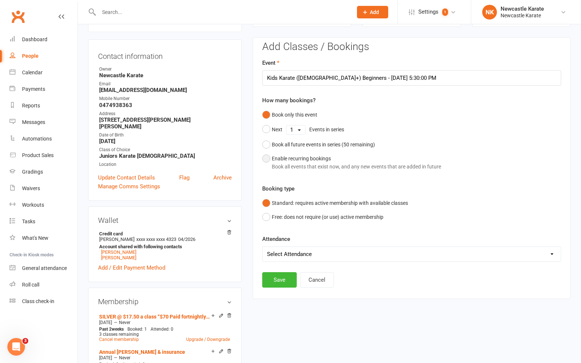
click at [284, 165] on div "Book all events that exist now, and any new events that are added in future" at bounding box center [356, 166] width 169 height 8
select select "book_from_now"
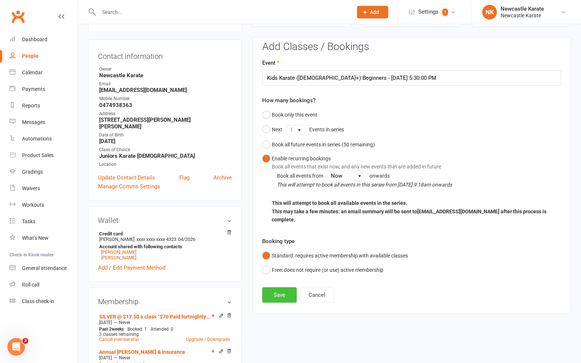
click at [287, 287] on button "Save" at bounding box center [279, 294] width 35 height 15
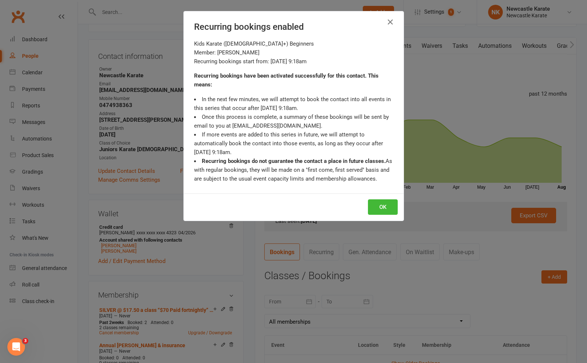
click at [379, 218] on div "OK" at bounding box center [294, 206] width 220 height 27
click at [377, 206] on button "OK" at bounding box center [383, 206] width 30 height 15
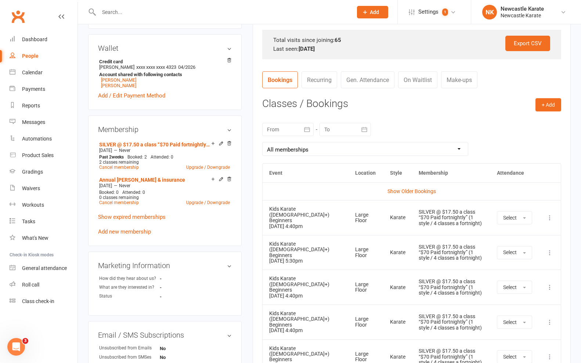
scroll to position [367, 0]
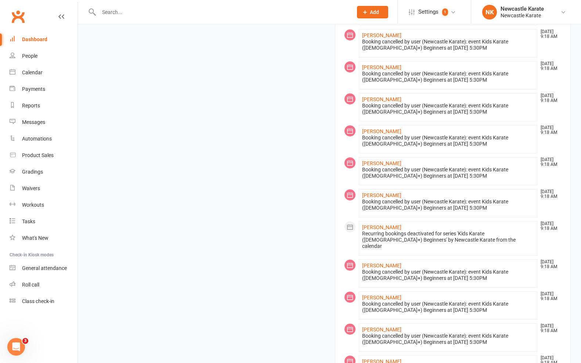
scroll to position [602, 0]
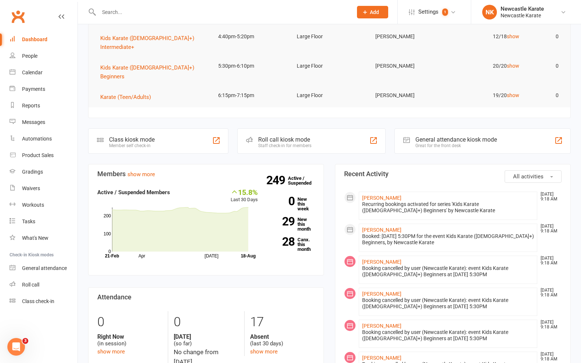
scroll to position [62, 0]
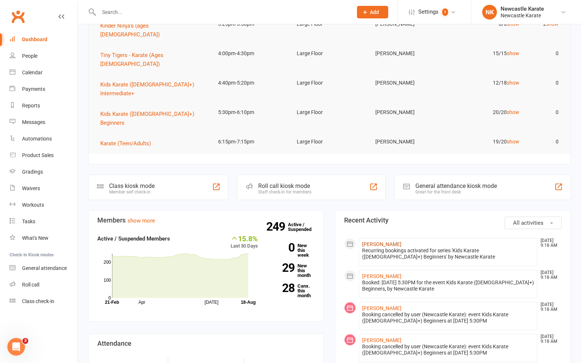
click at [378, 241] on link "[PERSON_NAME]" at bounding box center [381, 244] width 39 height 6
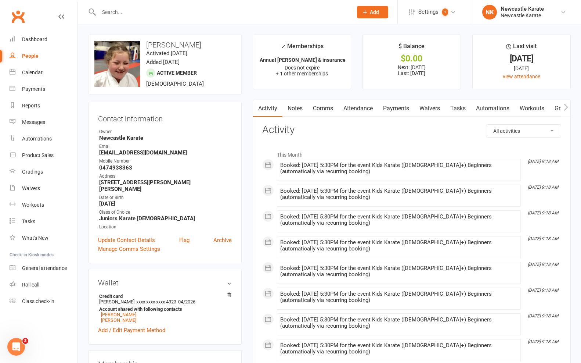
click at [356, 102] on link "Attendance" at bounding box center [358, 108] width 40 height 17
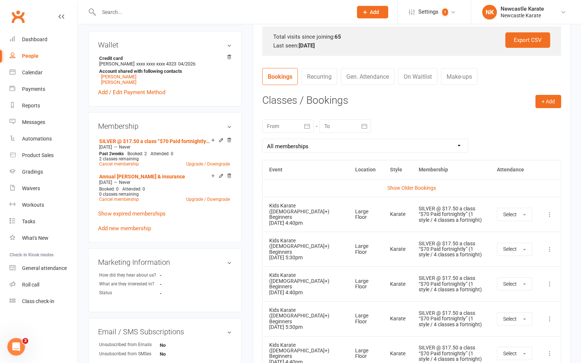
scroll to position [284, 0]
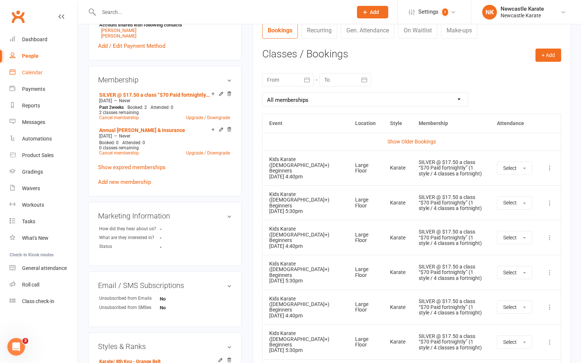
click at [55, 77] on link "Calendar" at bounding box center [44, 72] width 68 height 17
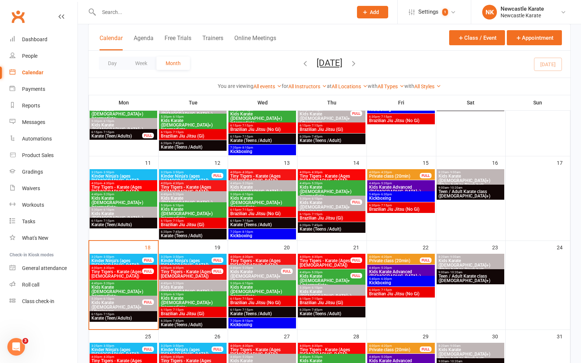
scroll to position [213, 0]
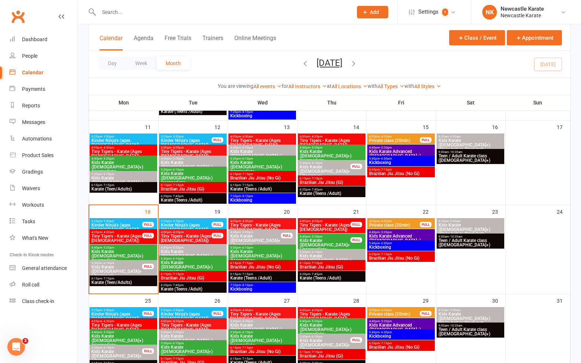
click at [352, 254] on span "Kids Karate ([DEMOGRAPHIC_DATA]+) Beginners" at bounding box center [331, 259] width 65 height 13
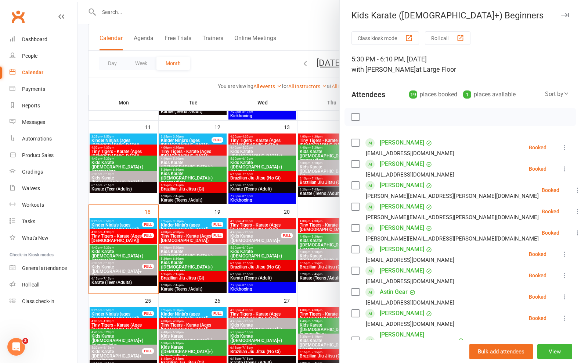
click at [291, 245] on div at bounding box center [329, 181] width 503 height 363
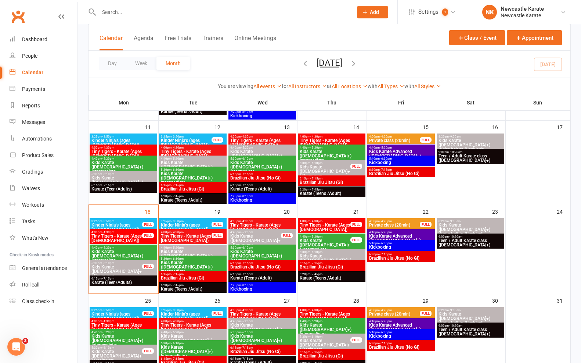
scroll to position [260, 0]
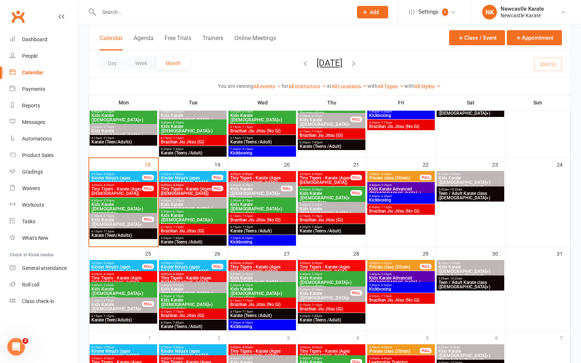
click at [347, 292] on span "Kids Karate ([DEMOGRAPHIC_DATA]+) Beginners" at bounding box center [324, 297] width 51 height 13
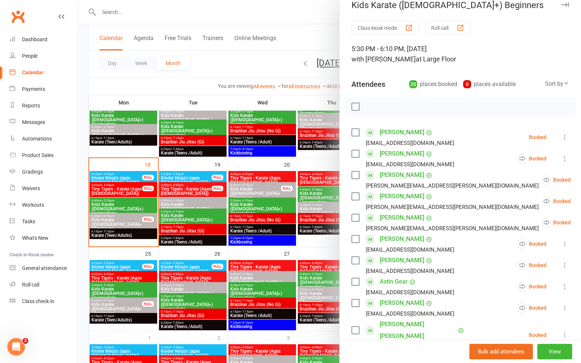
scroll to position [12, 0]
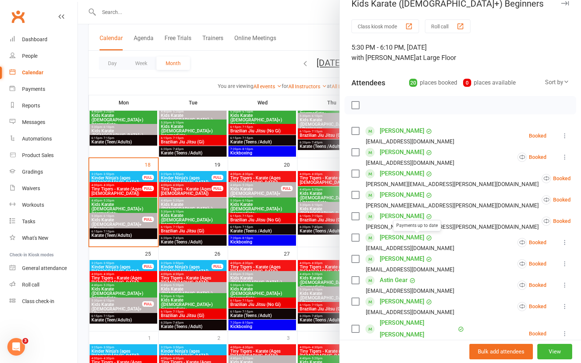
click at [386, 238] on link "[PERSON_NAME]" at bounding box center [402, 237] width 44 height 12
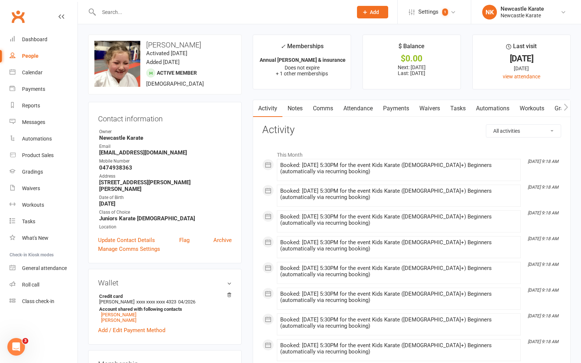
click at [347, 109] on link "Attendance" at bounding box center [358, 108] width 40 height 17
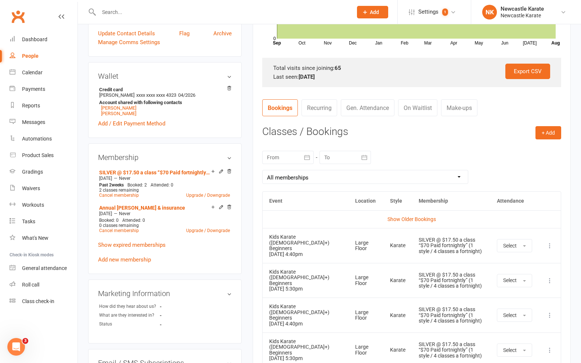
scroll to position [208, 0]
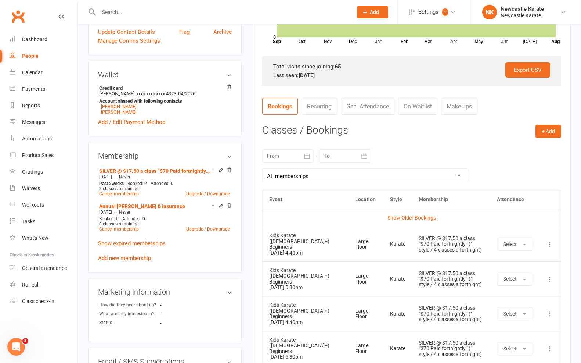
drag, startPoint x: 39, startPoint y: 39, endPoint x: 51, endPoint y: 53, distance: 18.8
click at [39, 39] on div "Dashboard" at bounding box center [34, 39] width 25 height 6
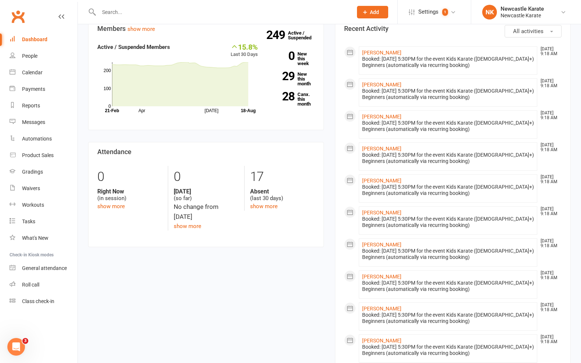
scroll to position [600, 0]
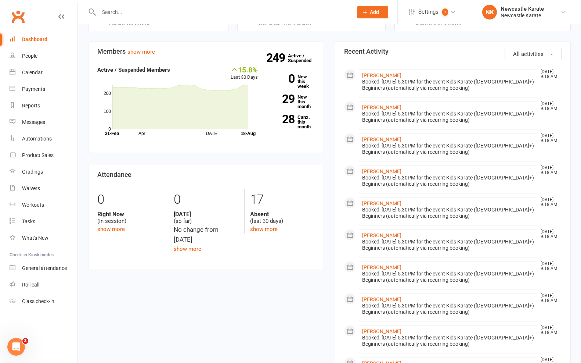
scroll to position [127, 0]
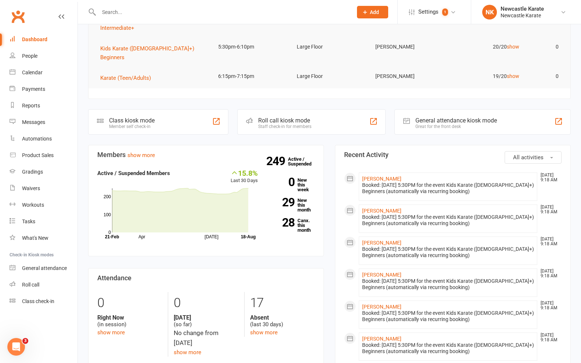
click at [365, 182] on div "Booked: [DATE] 5:30PM for the event Kids Karate ([DEMOGRAPHIC_DATA]+) Beginners…" at bounding box center [448, 188] width 172 height 12
click at [367, 176] on link "[PERSON_NAME]" at bounding box center [381, 179] width 39 height 6
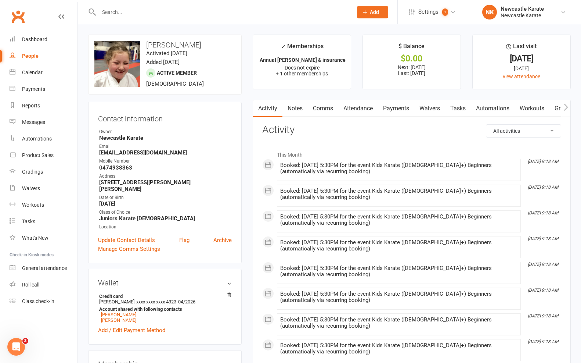
click at [347, 112] on link "Attendance" at bounding box center [358, 108] width 40 height 17
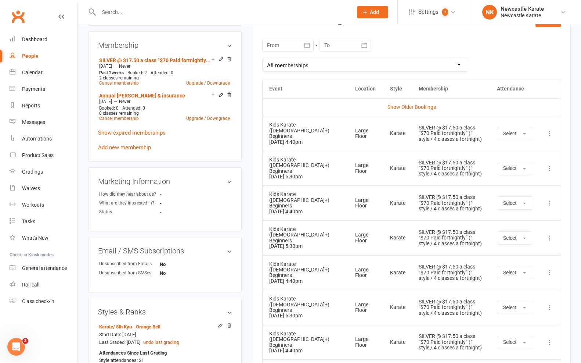
scroll to position [288, 0]
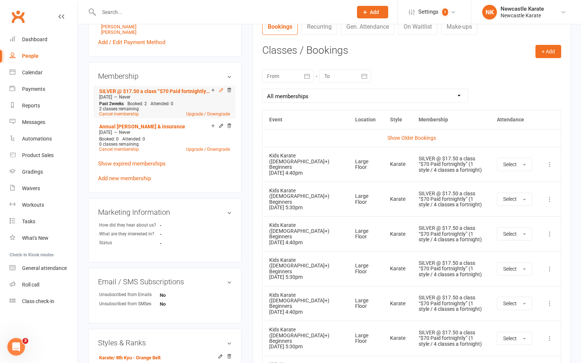
click at [220, 89] on icon at bounding box center [220, 90] width 3 height 3
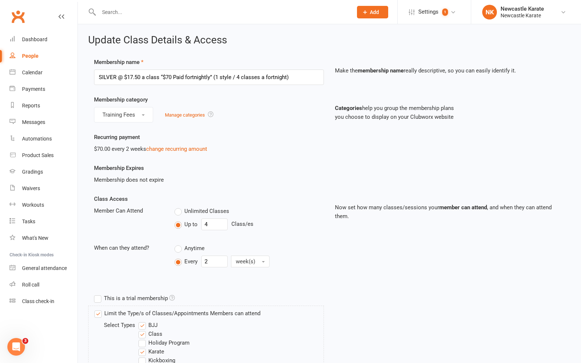
drag, startPoint x: 59, startPoint y: 44, endPoint x: 62, endPoint y: 49, distance: 6.1
click at [59, 44] on link "Dashboard" at bounding box center [44, 39] width 68 height 17
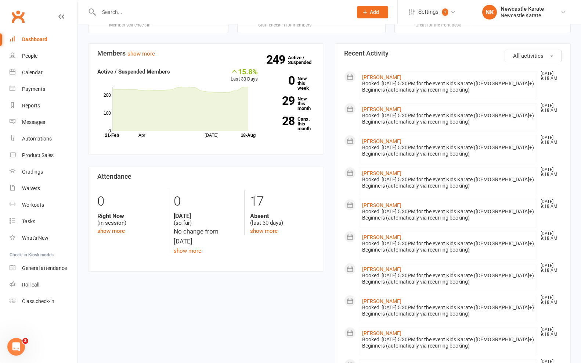
scroll to position [293, 0]
